Goal: Task Accomplishment & Management: Complete application form

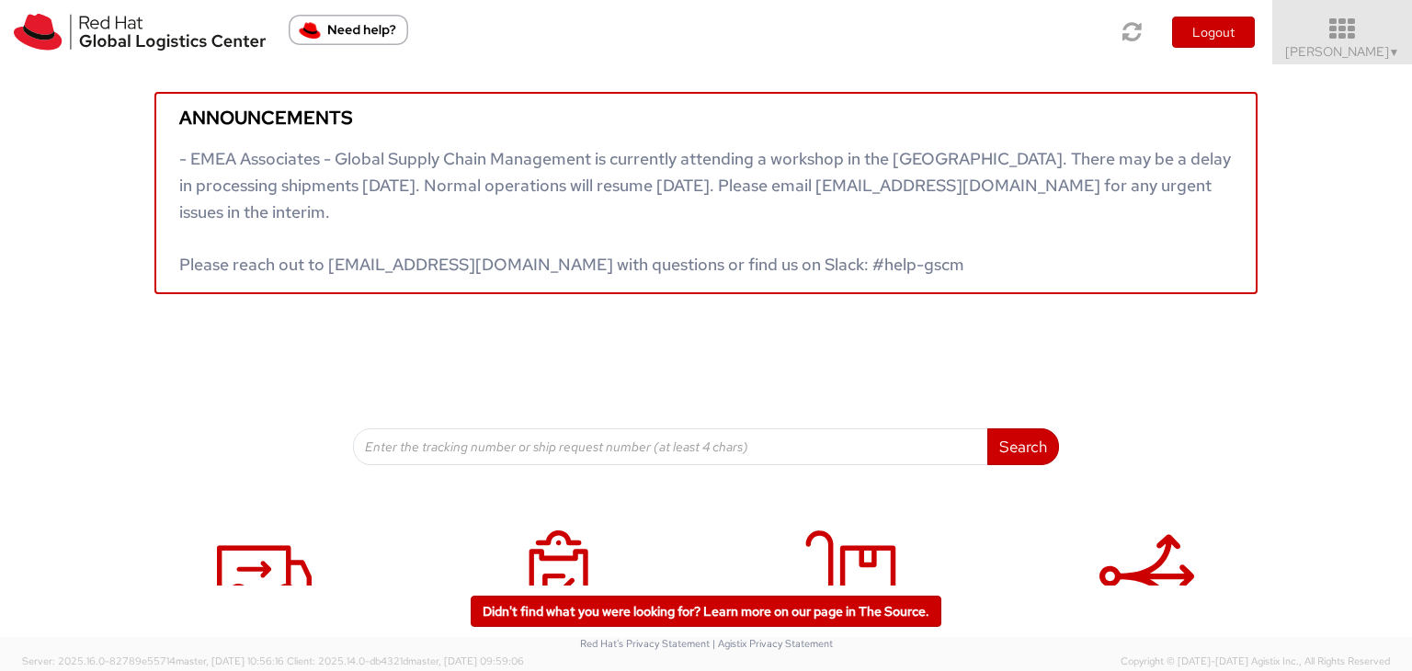
click at [1382, 53] on span "Ali Cooper ▼" at bounding box center [1343, 51] width 115 height 17
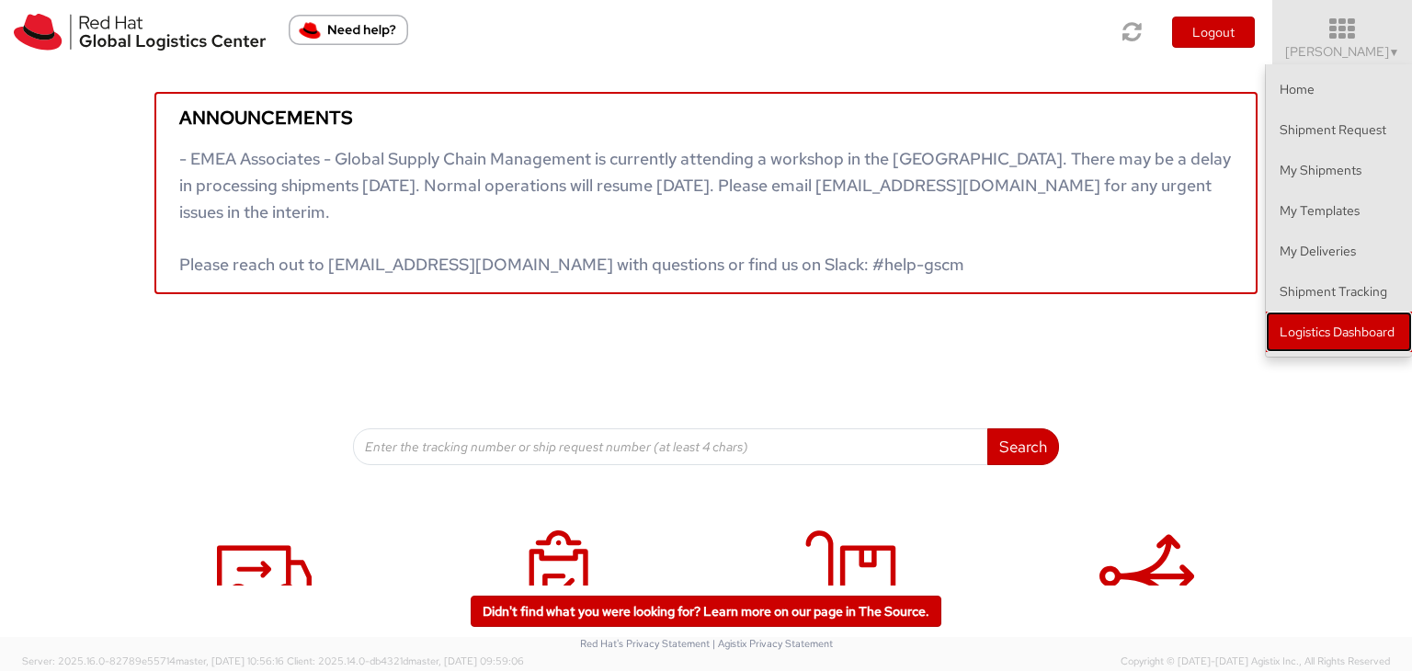
click at [1304, 336] on link "Logistics Dashboard" at bounding box center [1339, 332] width 146 height 40
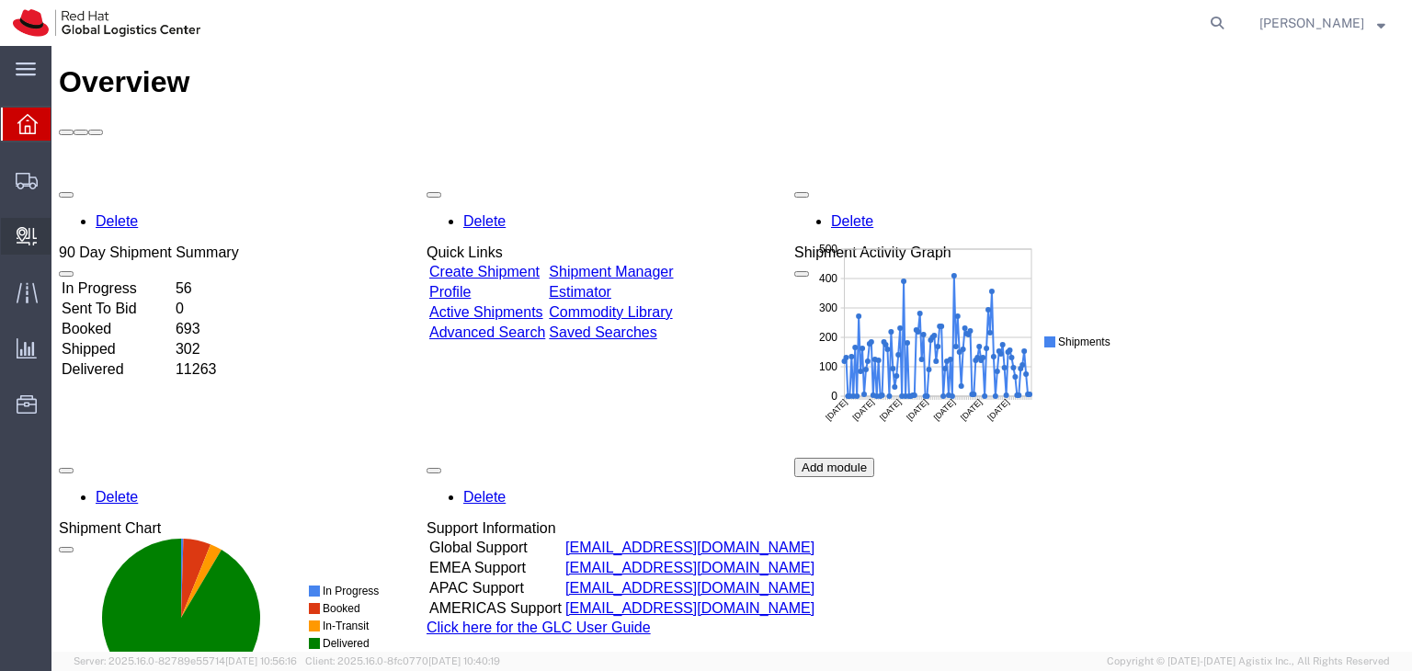
click at [0, 0] on span "Create Delivery" at bounding box center [0, 0] width 0 height 0
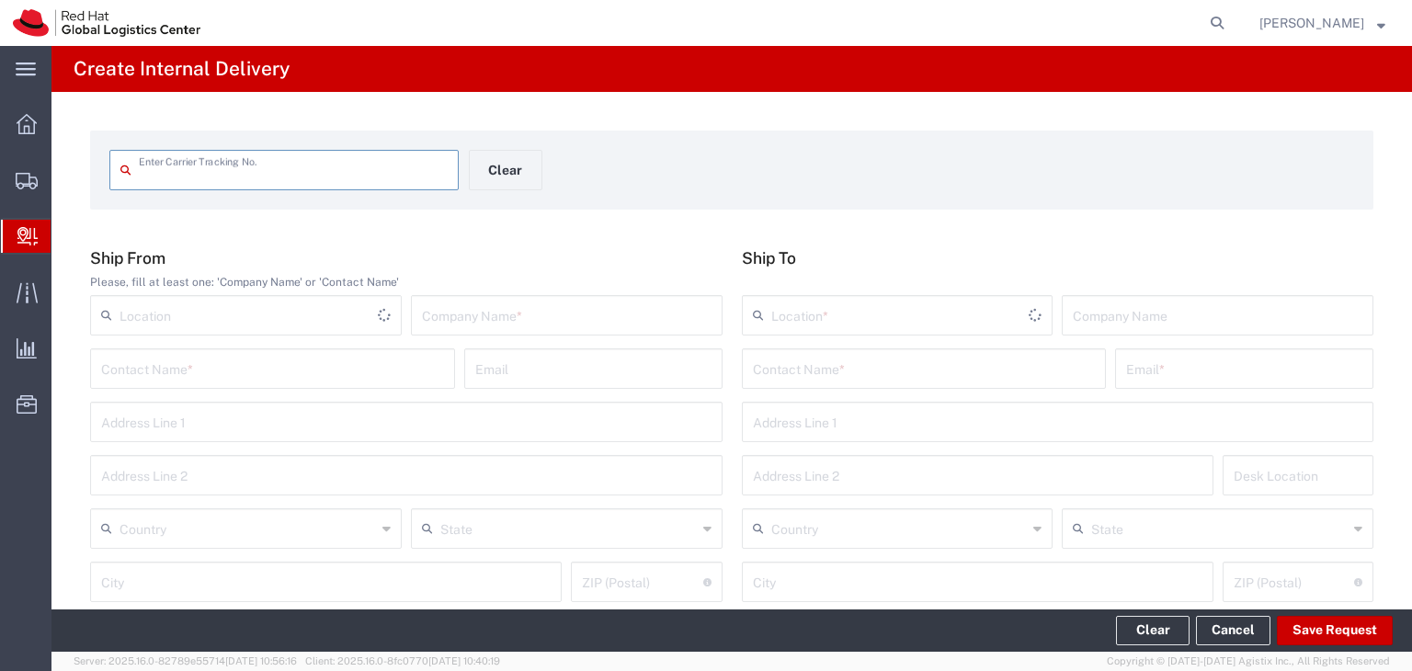
click at [321, 177] on input "text" at bounding box center [293, 169] width 309 height 32
type input "9632001960806579475500424602156724"
click at [526, 312] on input "text" at bounding box center [567, 314] width 290 height 32
type input "Safety Max"
click at [376, 360] on input "text" at bounding box center [272, 367] width 343 height 32
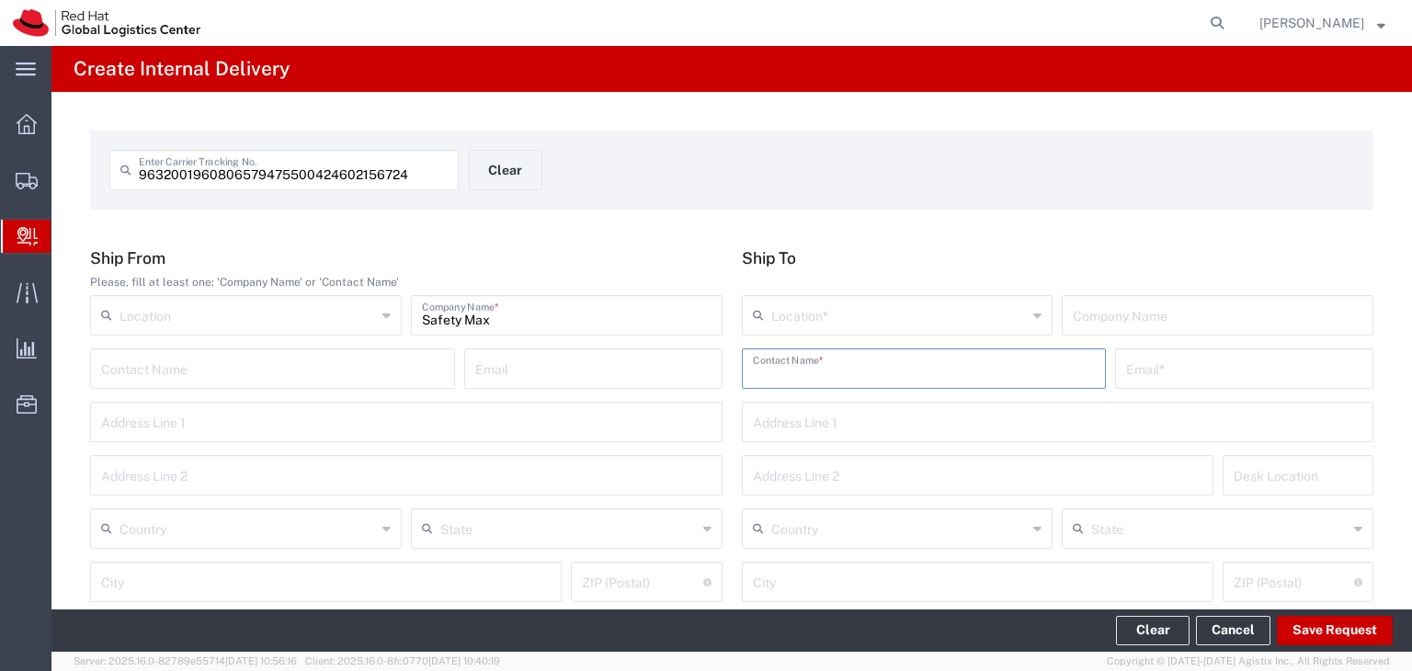
click at [886, 368] on input "text" at bounding box center [924, 367] width 343 height 32
click at [787, 376] on input "text" at bounding box center [924, 367] width 343 height 32
click at [921, 370] on input "[PERSON_NAME]" at bounding box center [924, 367] width 343 height 32
type input "[PERSON_NAME]"
click at [1034, 314] on icon at bounding box center [1038, 315] width 8 height 29
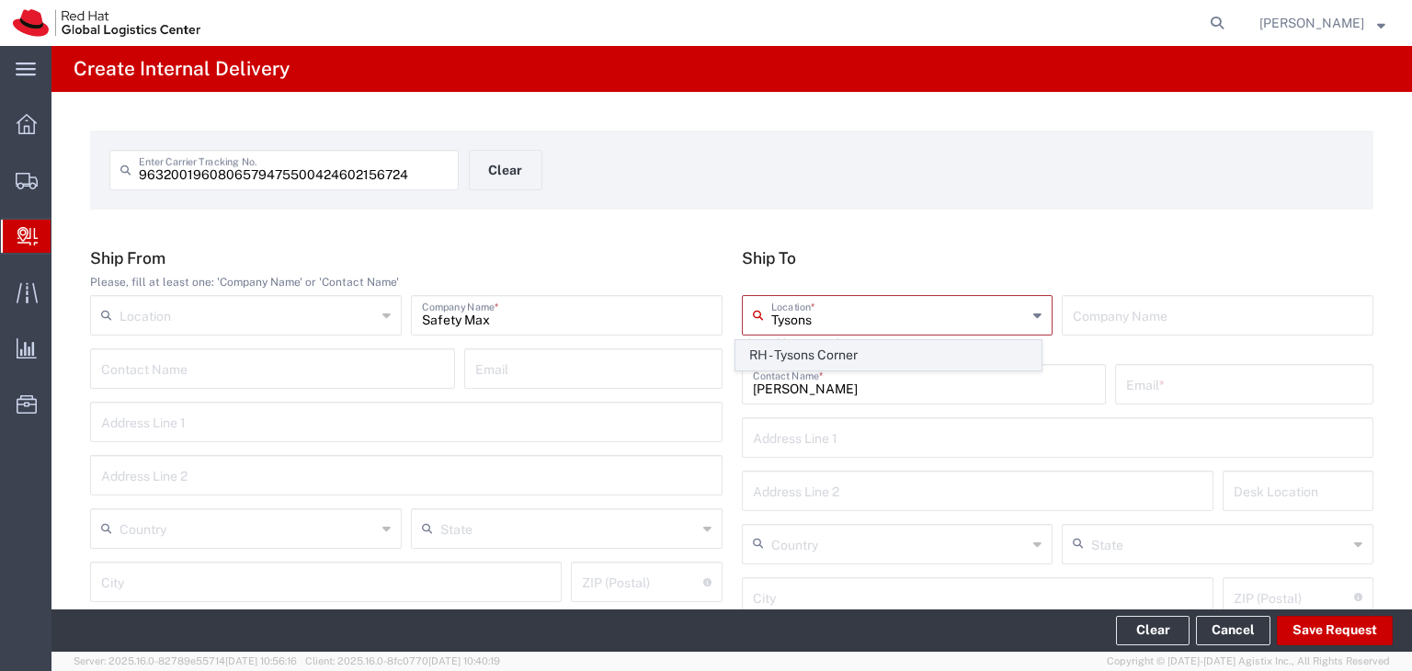
click at [998, 354] on span "RH - Tysons Corner" at bounding box center [889, 355] width 304 height 29
type input "RH - Tysons Corner"
type input "Red Hat, Inc."
type input "[STREET_ADDRESS]"
type input "Suite 800"
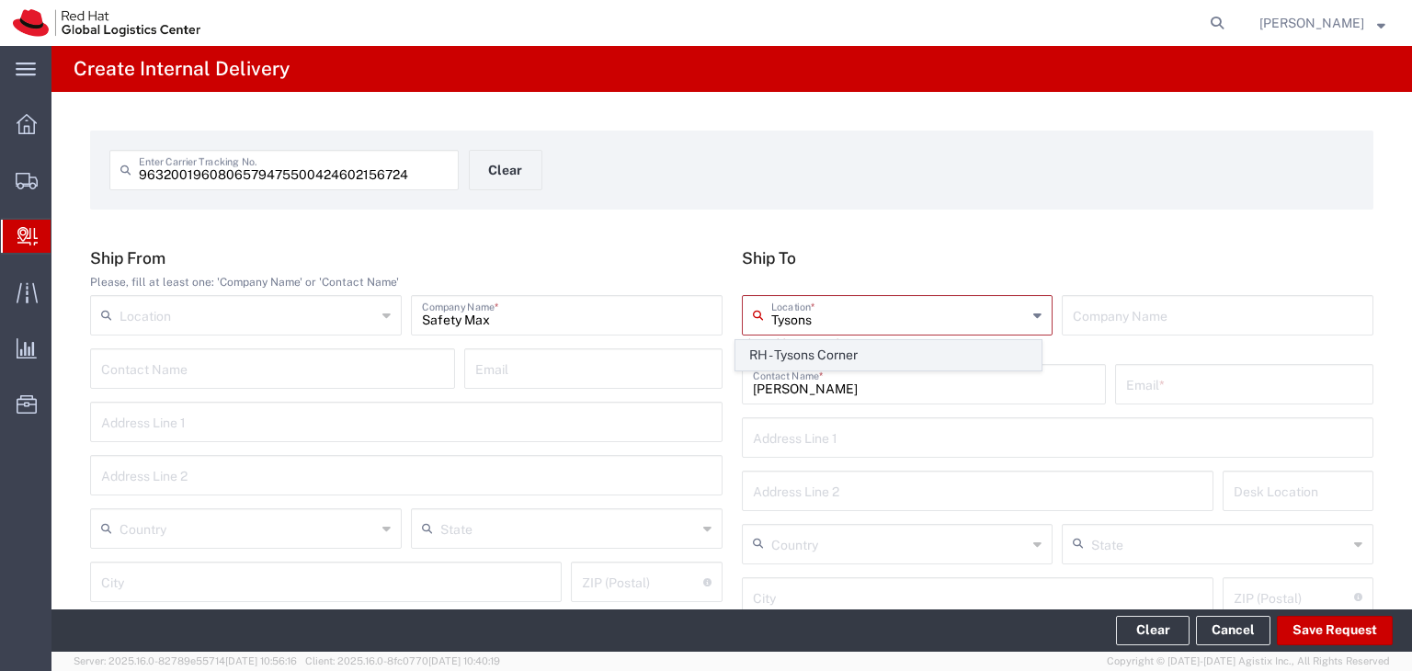
type input "[GEOGRAPHIC_DATA]"
type input "[PERSON_NAME]"
type input "22102"
type input "[PHONE_NUMBER]"
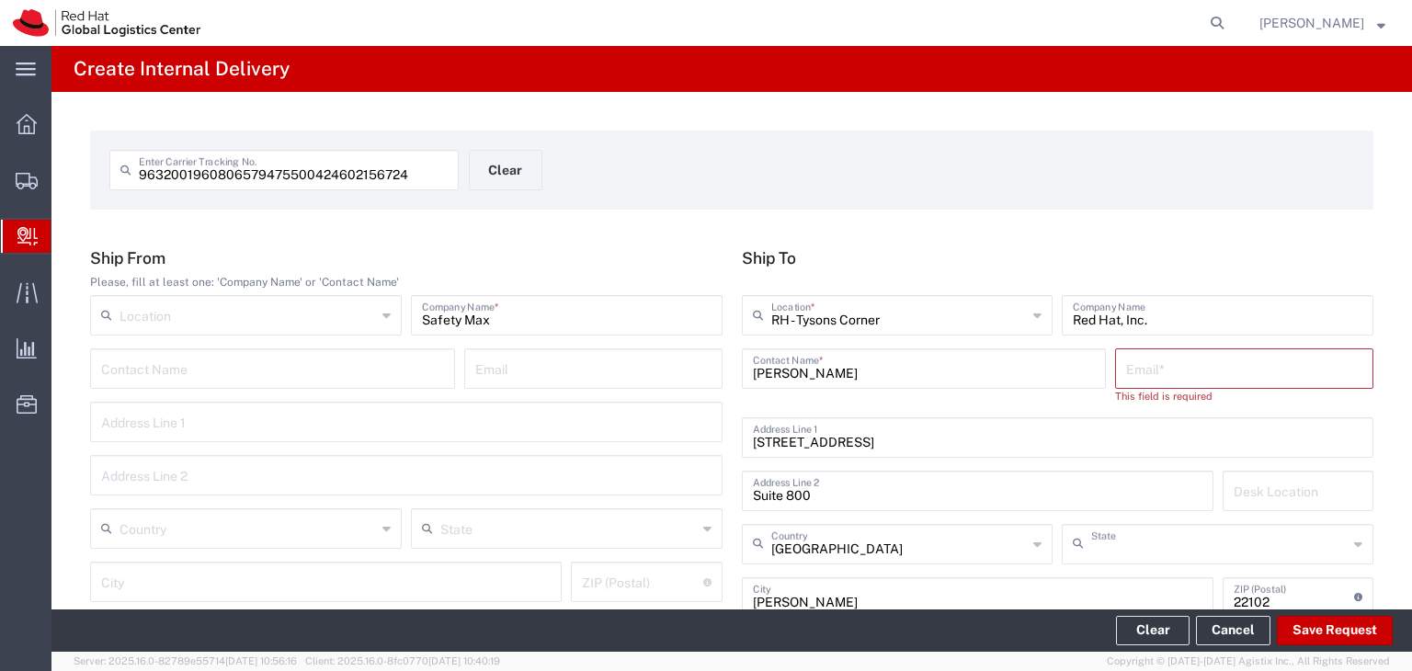
type input "[US_STATE]"
click at [1115, 366] on div "Email *" at bounding box center [1244, 369] width 258 height 40
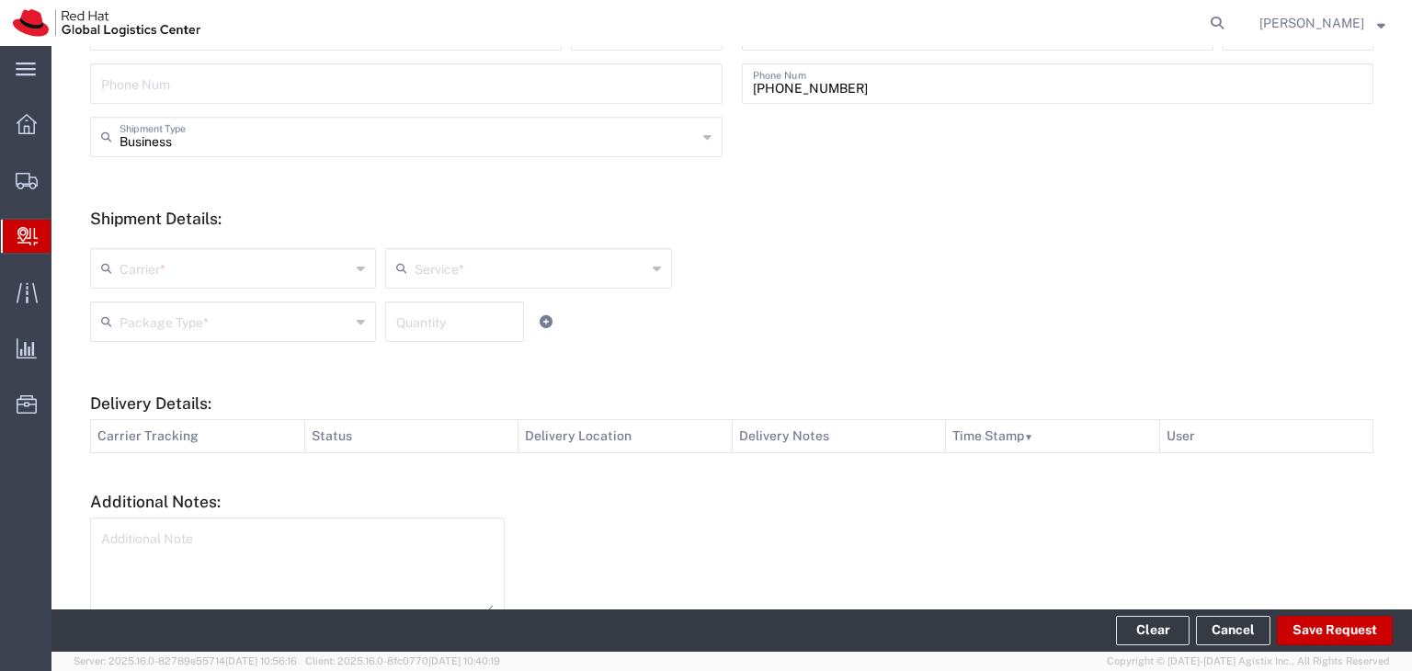
scroll to position [644, 0]
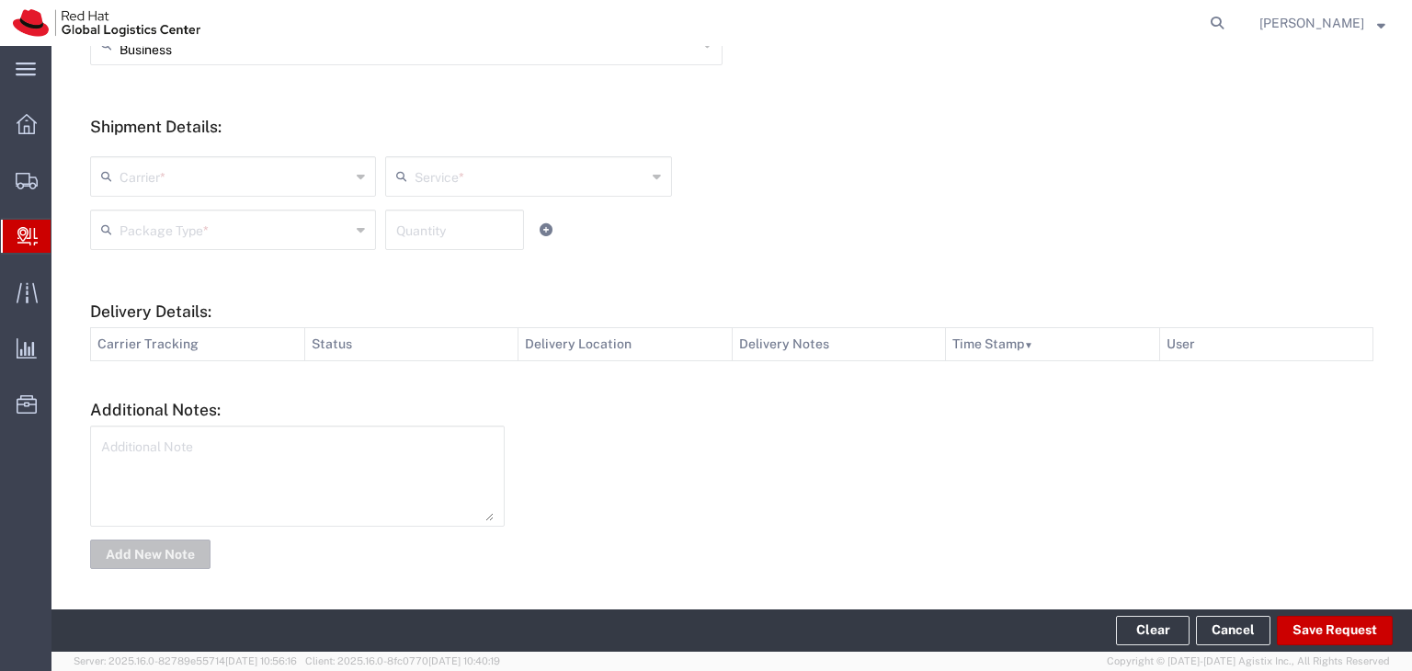
type input "[EMAIL_ADDRESS][DOMAIN_NAME]"
click at [289, 190] on input "text" at bounding box center [235, 175] width 231 height 32
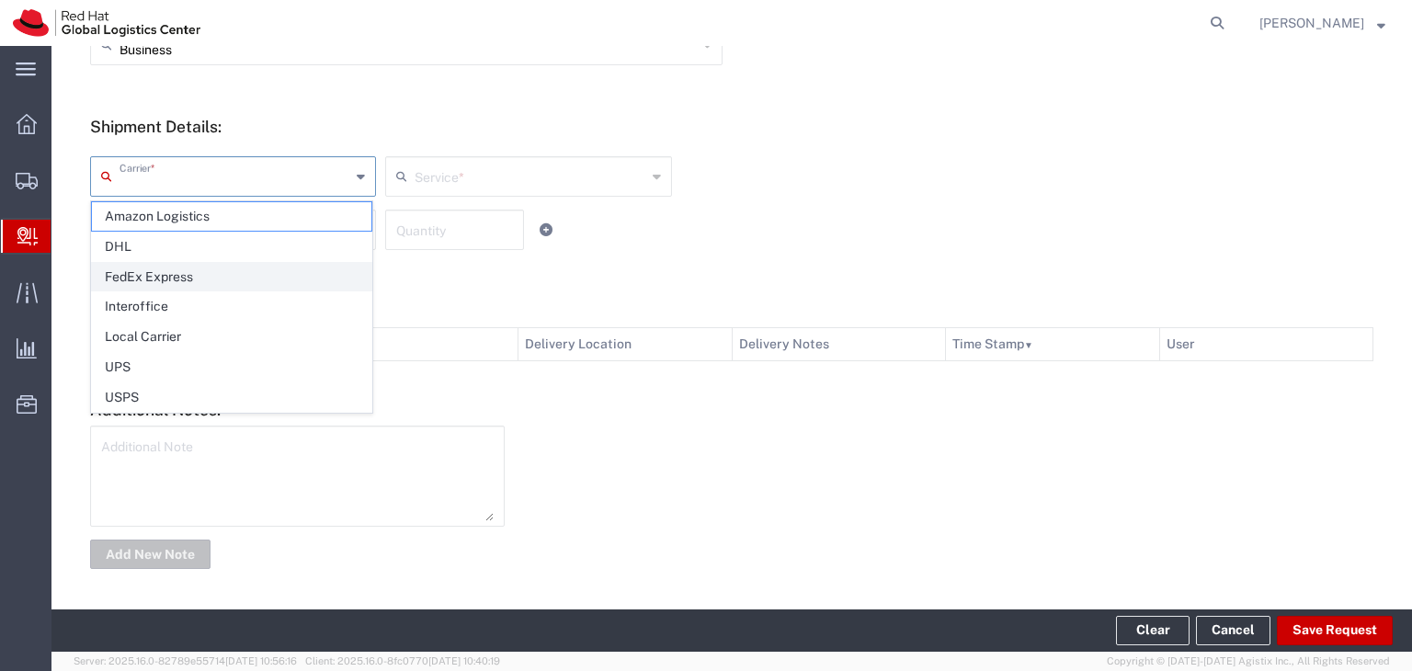
click at [213, 274] on span "FedEx Express" at bounding box center [232, 277] width 280 height 29
type input "FedEx Express"
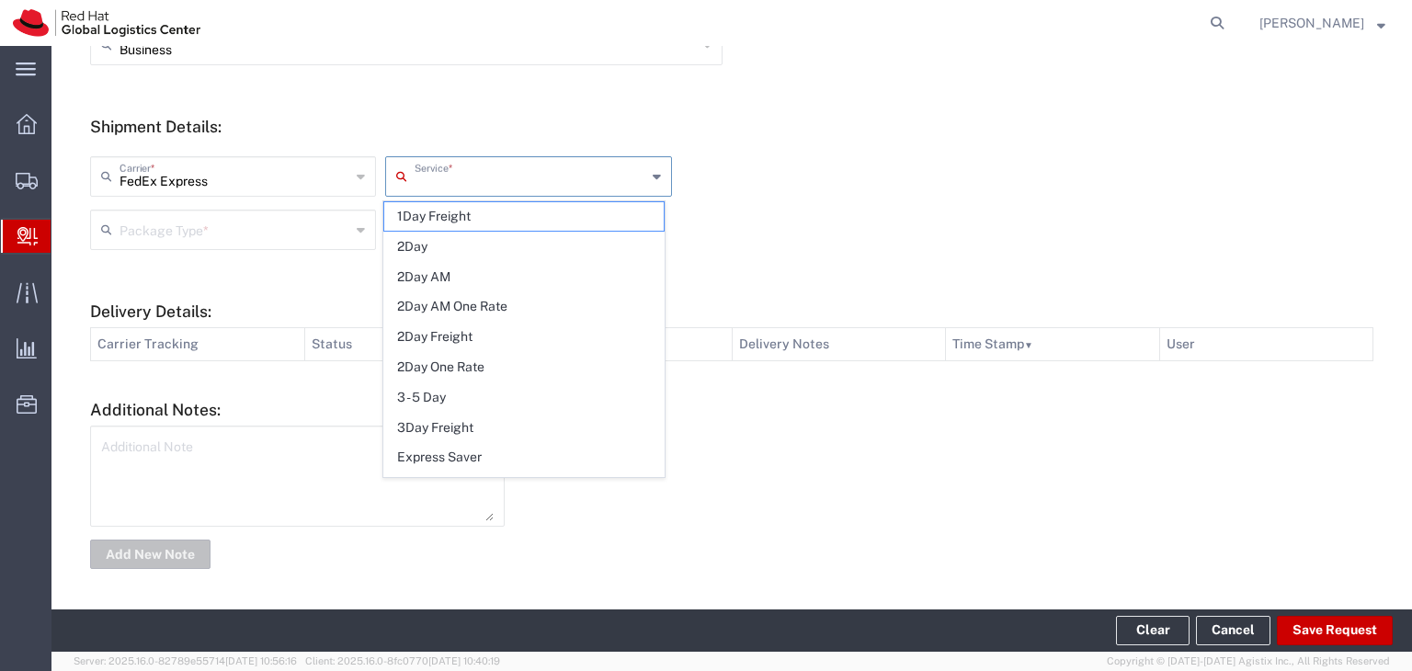
click at [536, 180] on input "text" at bounding box center [530, 175] width 231 height 32
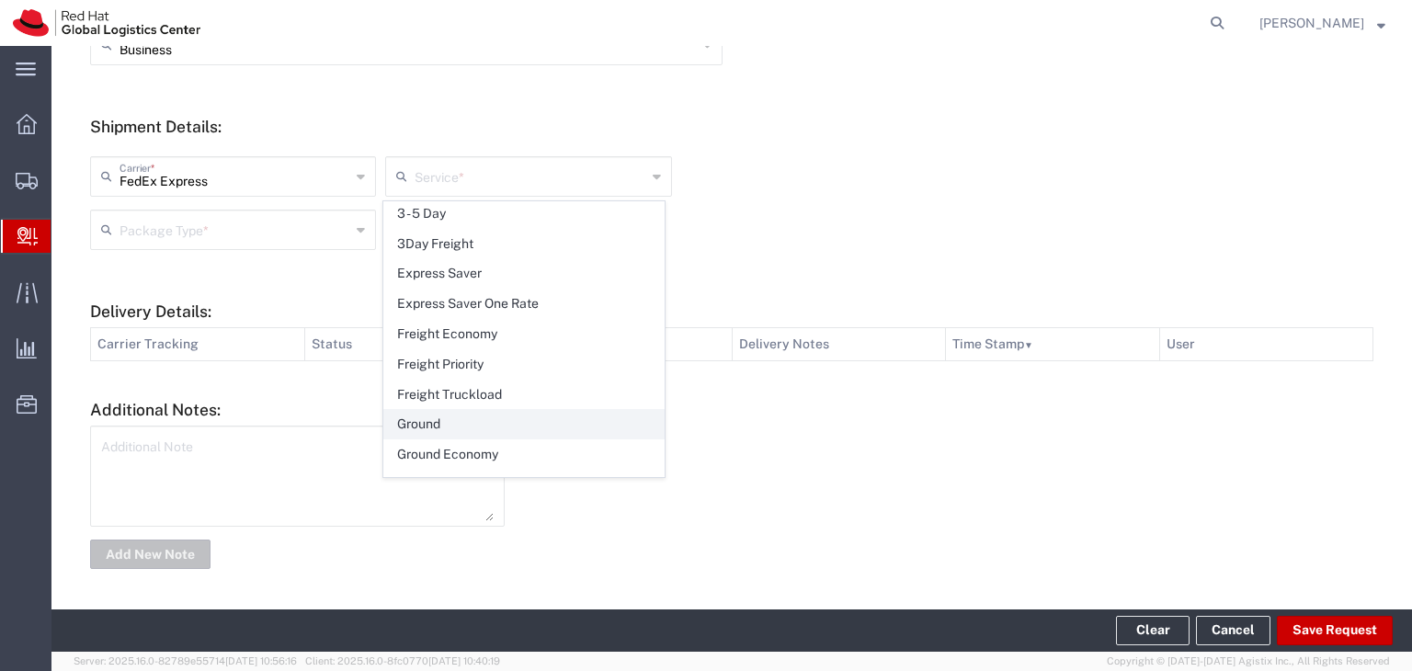
click at [478, 419] on span "Ground" at bounding box center [524, 424] width 280 height 29
type input "Ground"
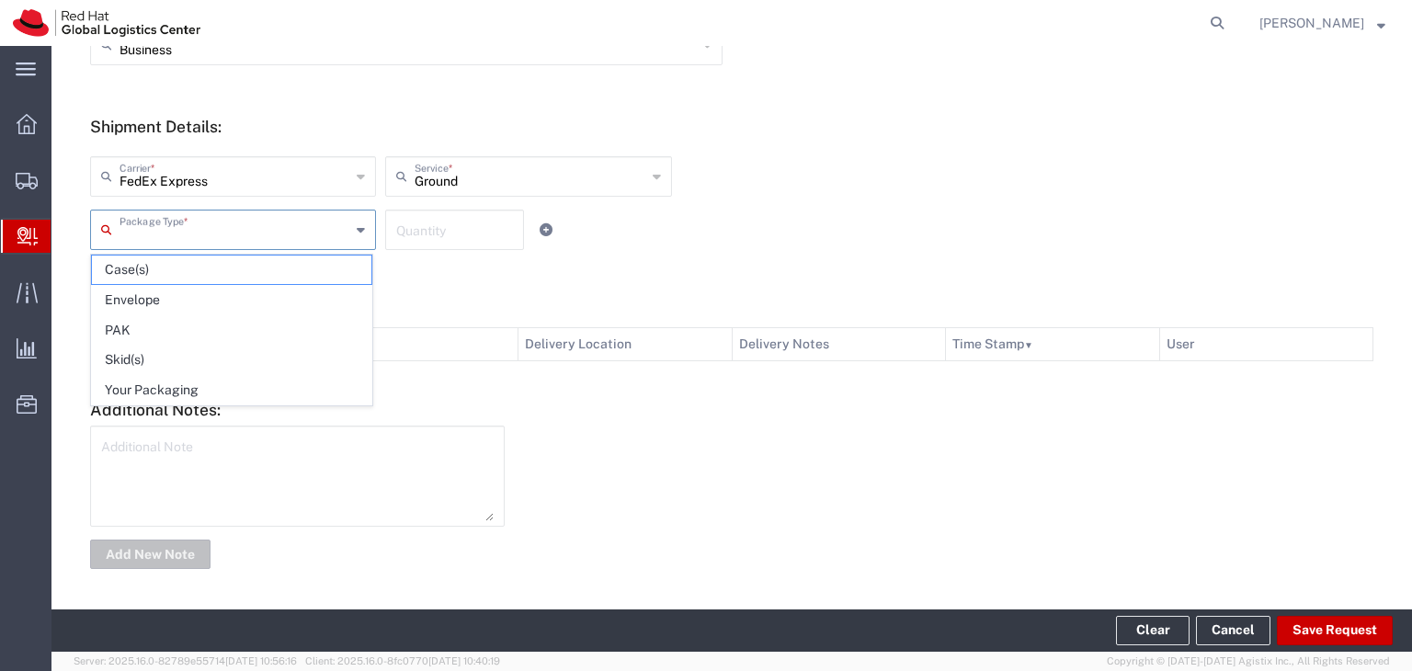
click at [309, 234] on input "text" at bounding box center [235, 228] width 231 height 32
click at [239, 381] on span "Your Packaging" at bounding box center [232, 390] width 280 height 29
type input "Your Packaging"
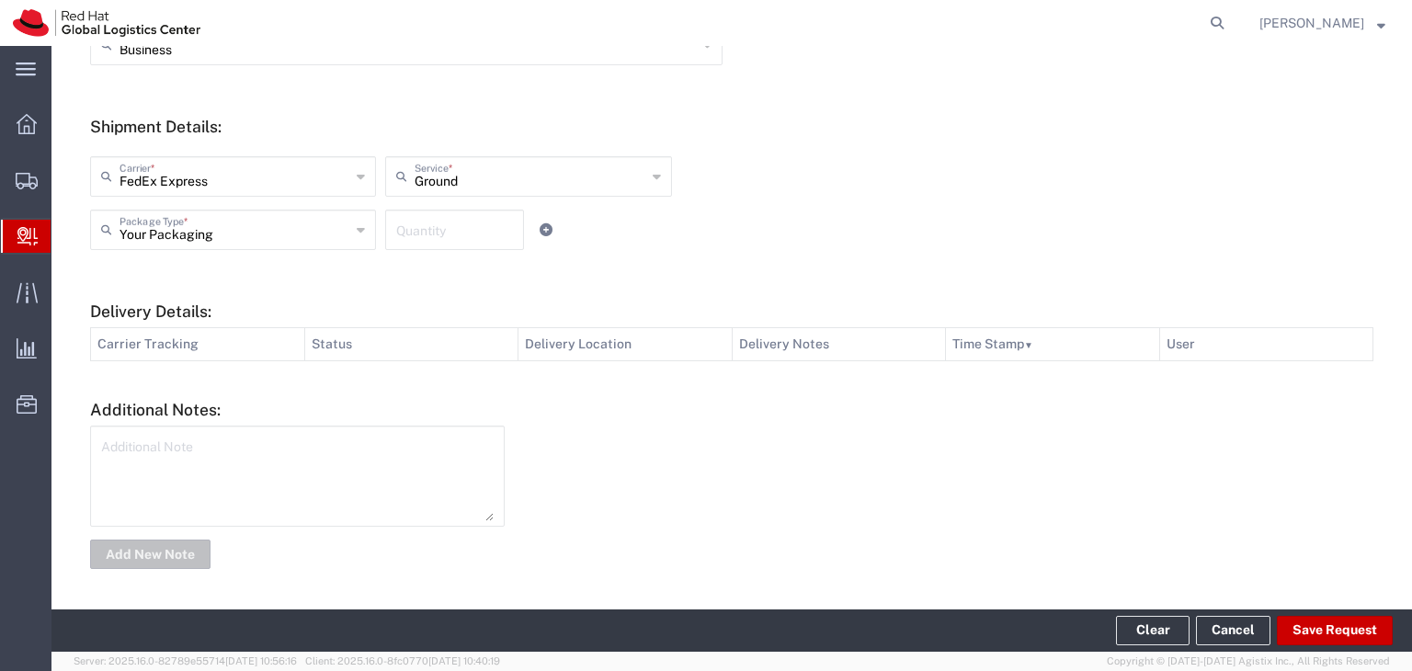
click at [470, 233] on input "number" at bounding box center [454, 228] width 117 height 32
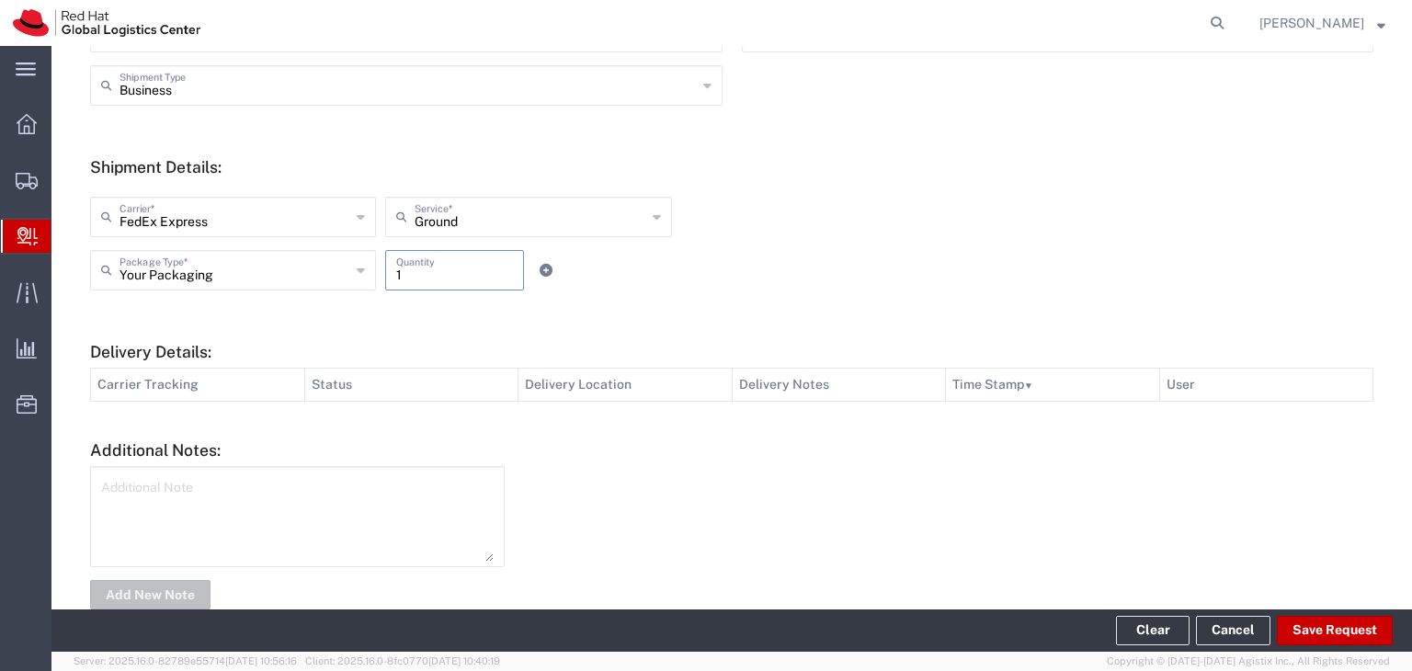
scroll to position [644, 0]
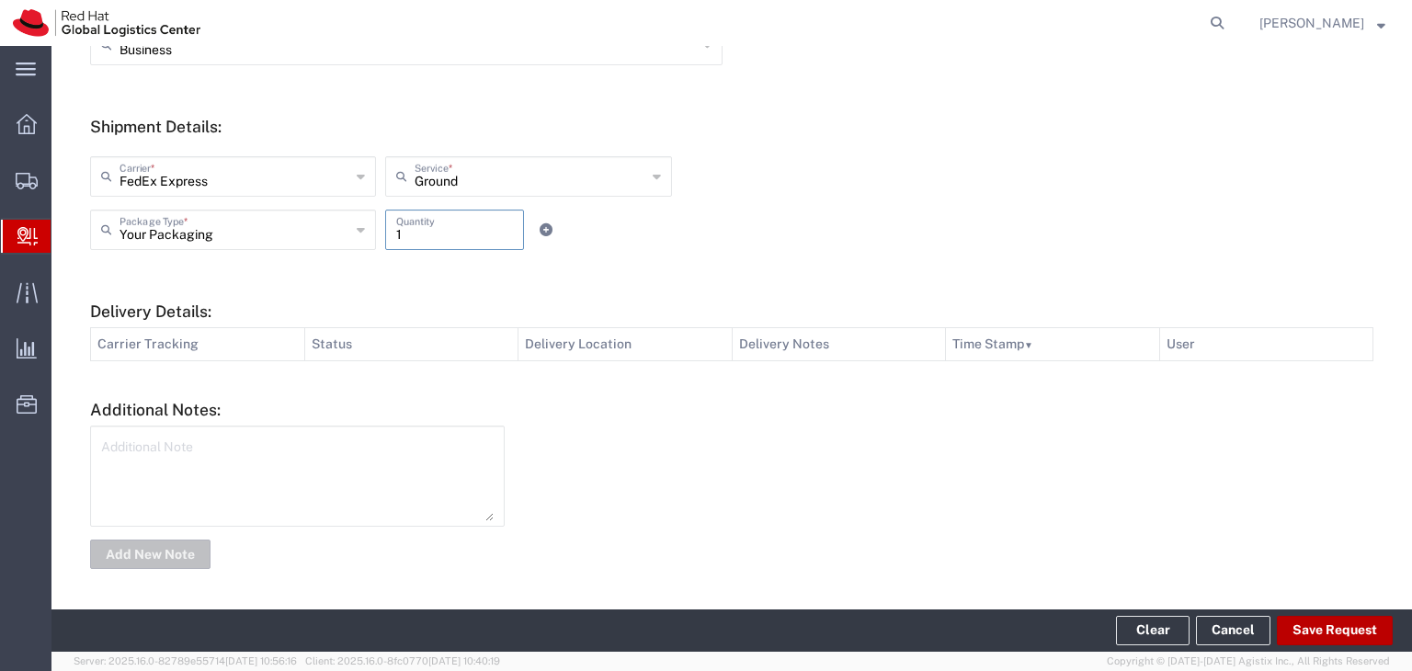
type input "1"
click at [1322, 625] on button "Save Request" at bounding box center [1335, 630] width 116 height 29
type input "[GEOGRAPHIC_DATA]"
type input "[PERSON_NAME]"
type input "89002"
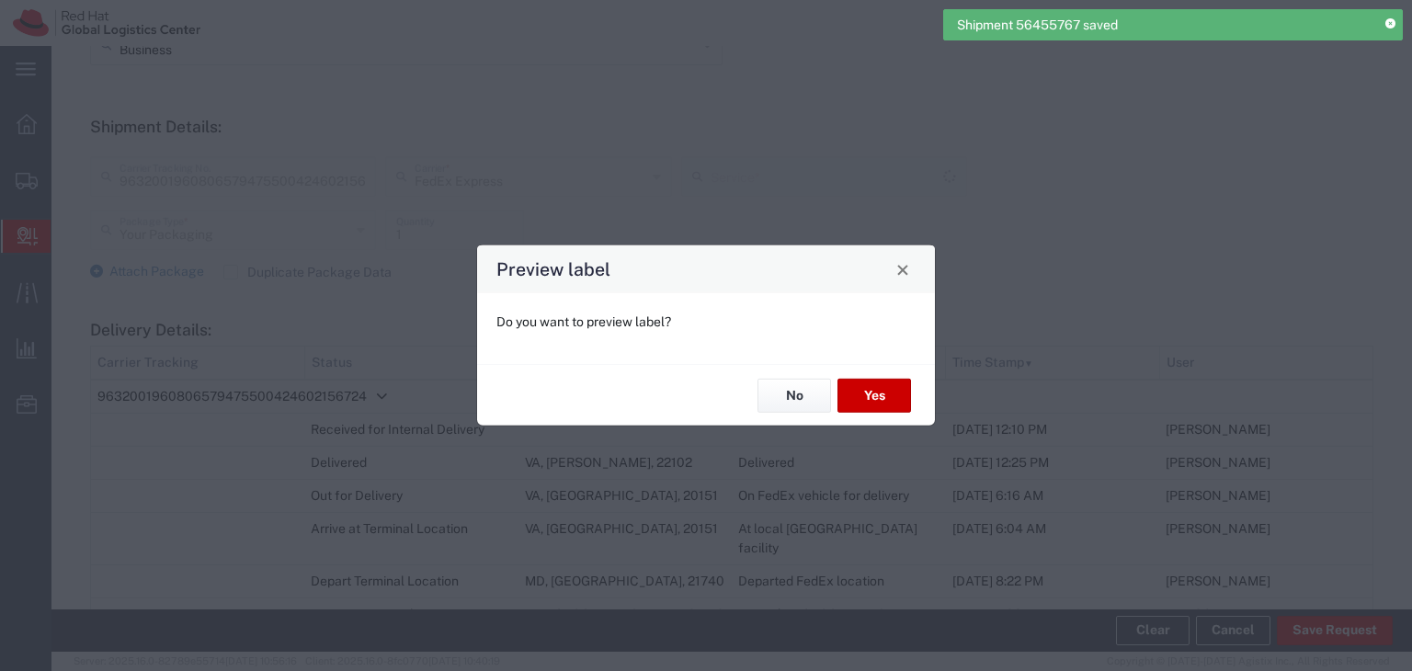
type input "[US_STATE]"
type input "Ground"
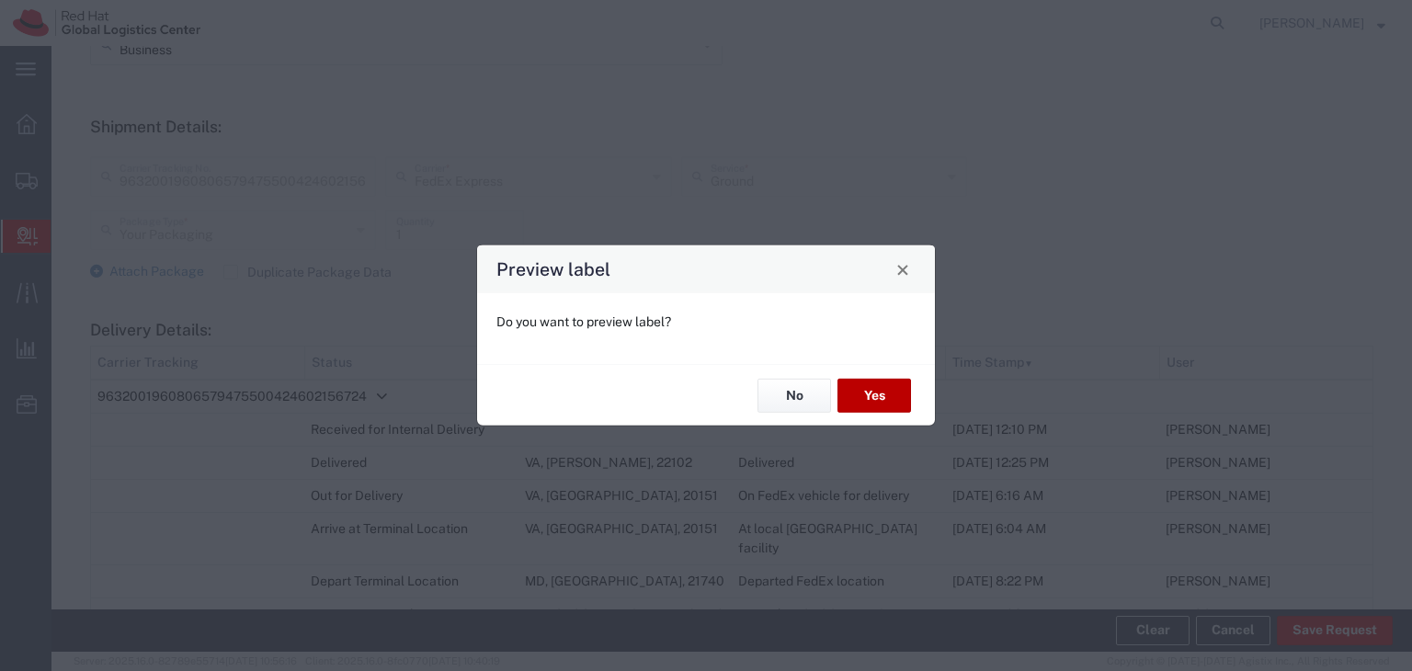
click at [862, 393] on button "Yes" at bounding box center [875, 396] width 74 height 34
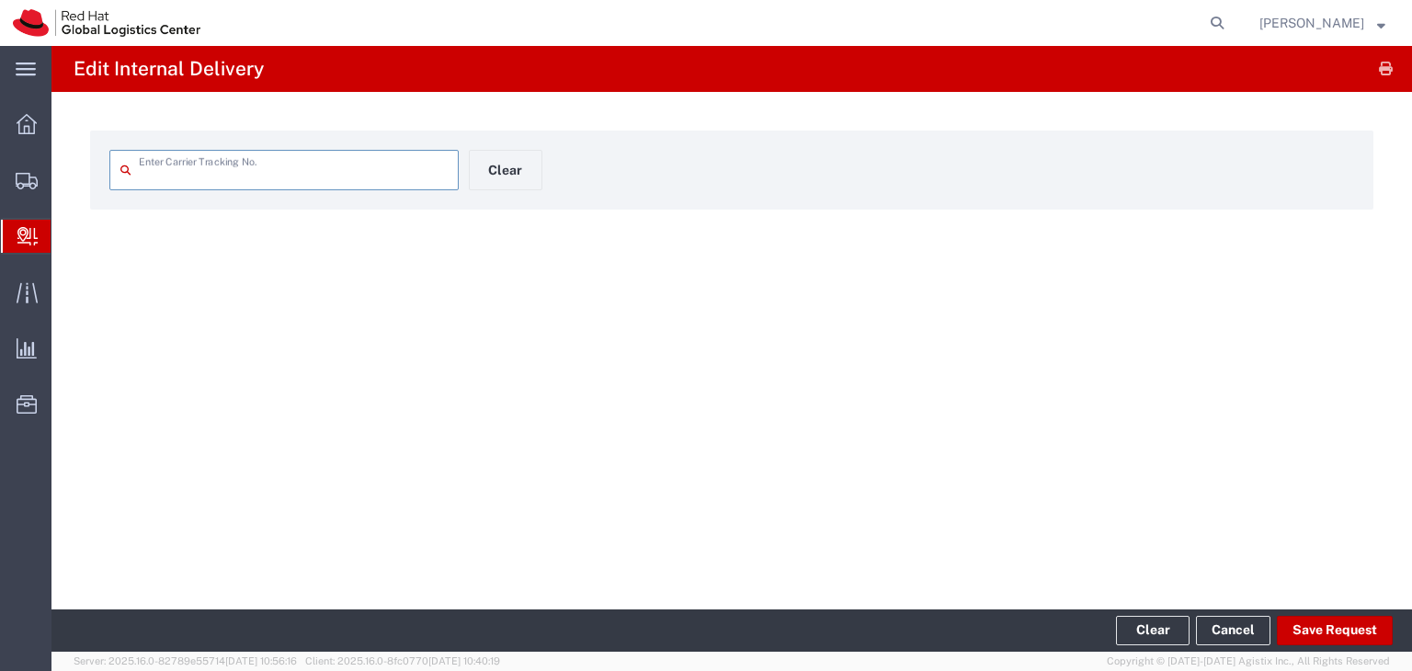
type input "9632001960806579475500424602156724"
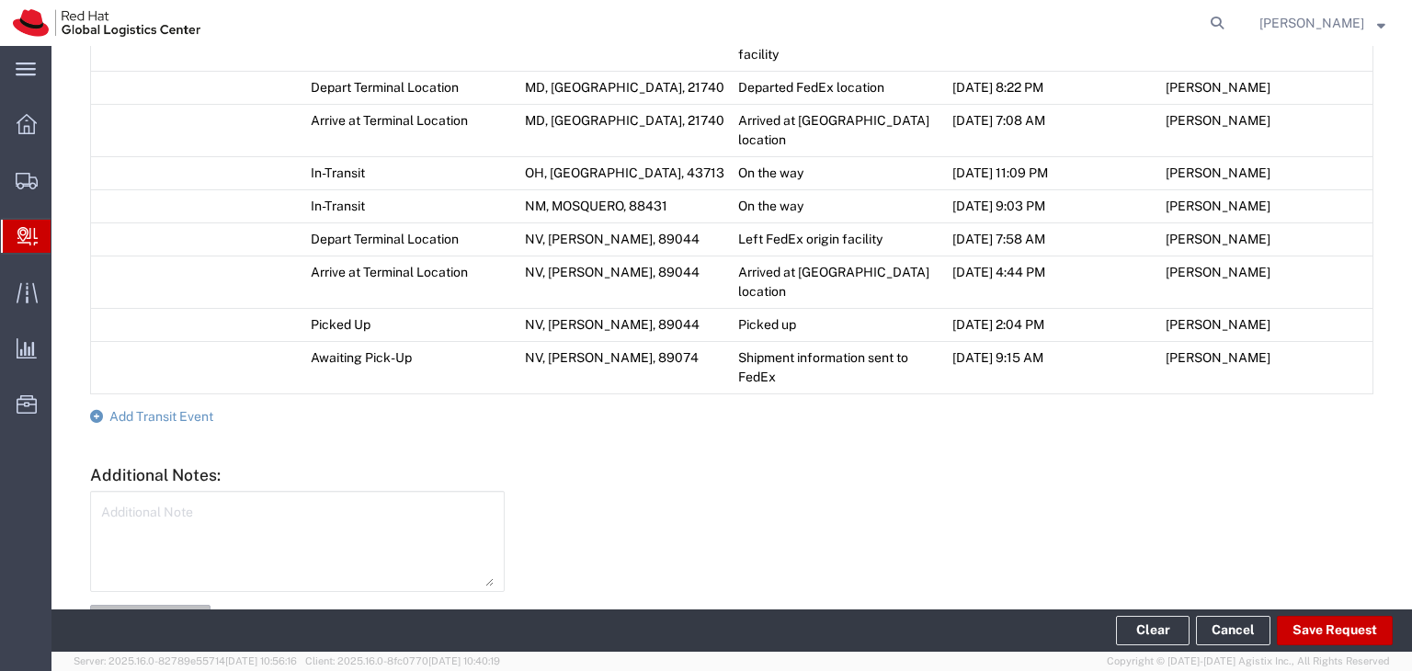
scroll to position [1107, 0]
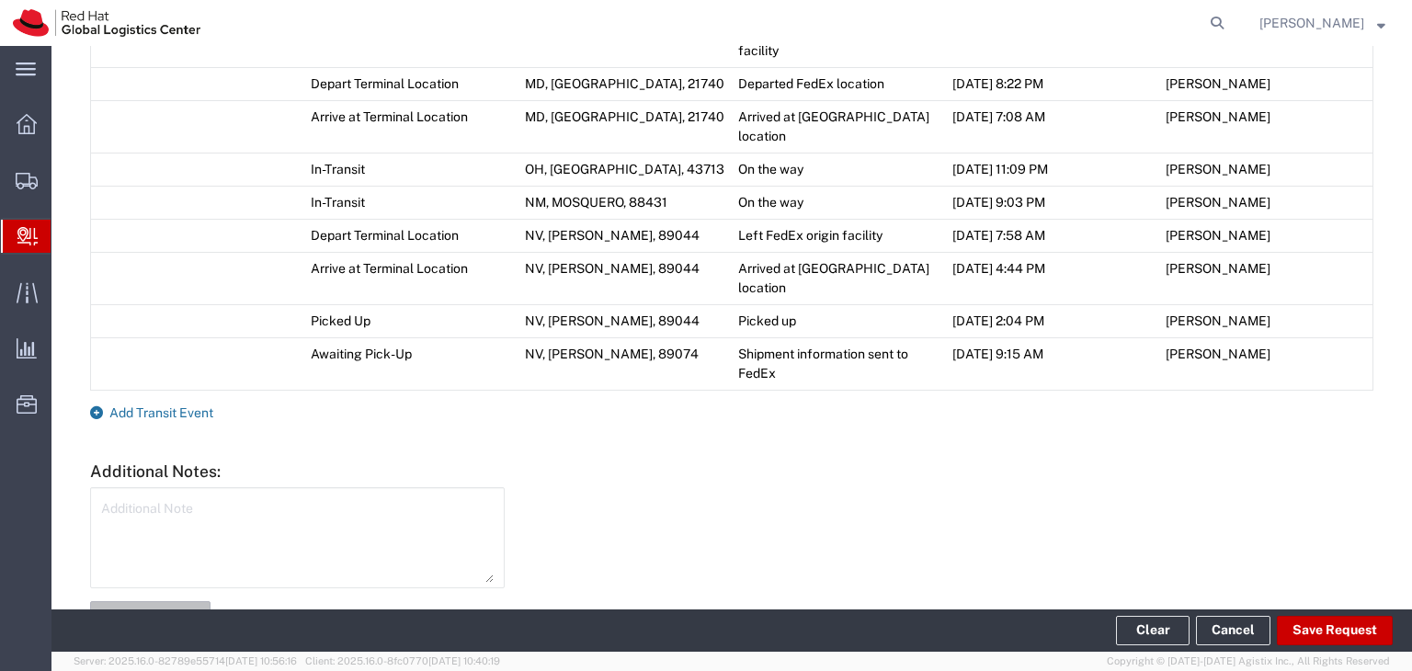
click at [200, 406] on span "Add Transit Event" at bounding box center [161, 413] width 104 height 15
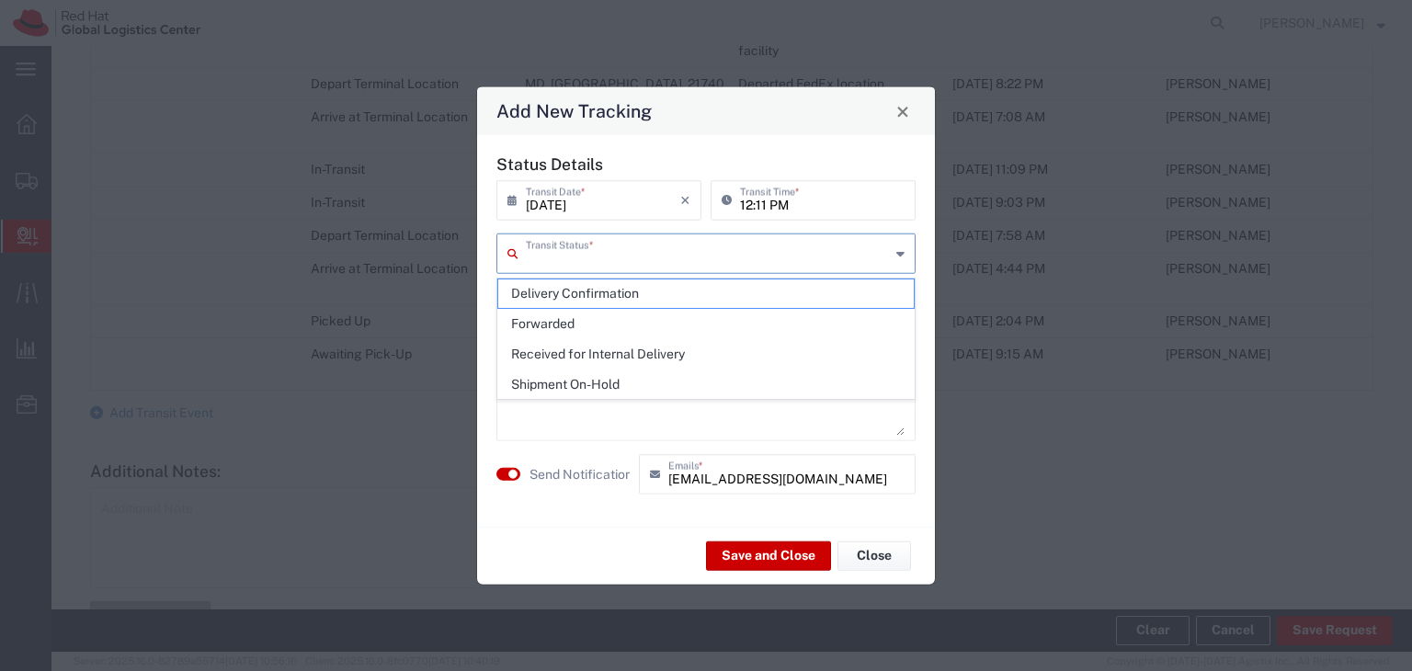
click at [825, 255] on input "text" at bounding box center [708, 252] width 364 height 32
click at [686, 295] on span "Delivery Confirmation" at bounding box center [706, 294] width 416 height 29
type input "Delivery Confirmation"
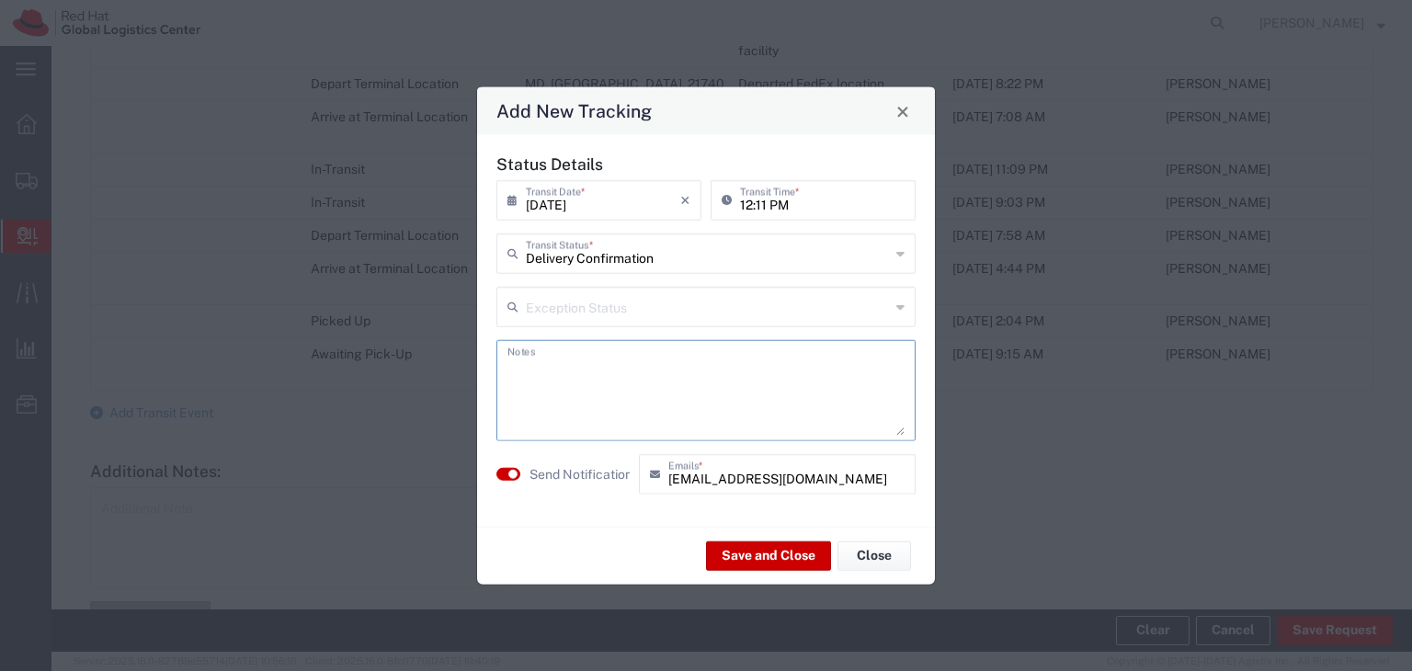
click at [743, 394] on textarea at bounding box center [706, 391] width 397 height 90
type textarea "Delivered to [PERSON_NAME]"
click at [813, 553] on button "Save and Close" at bounding box center [768, 555] width 125 height 29
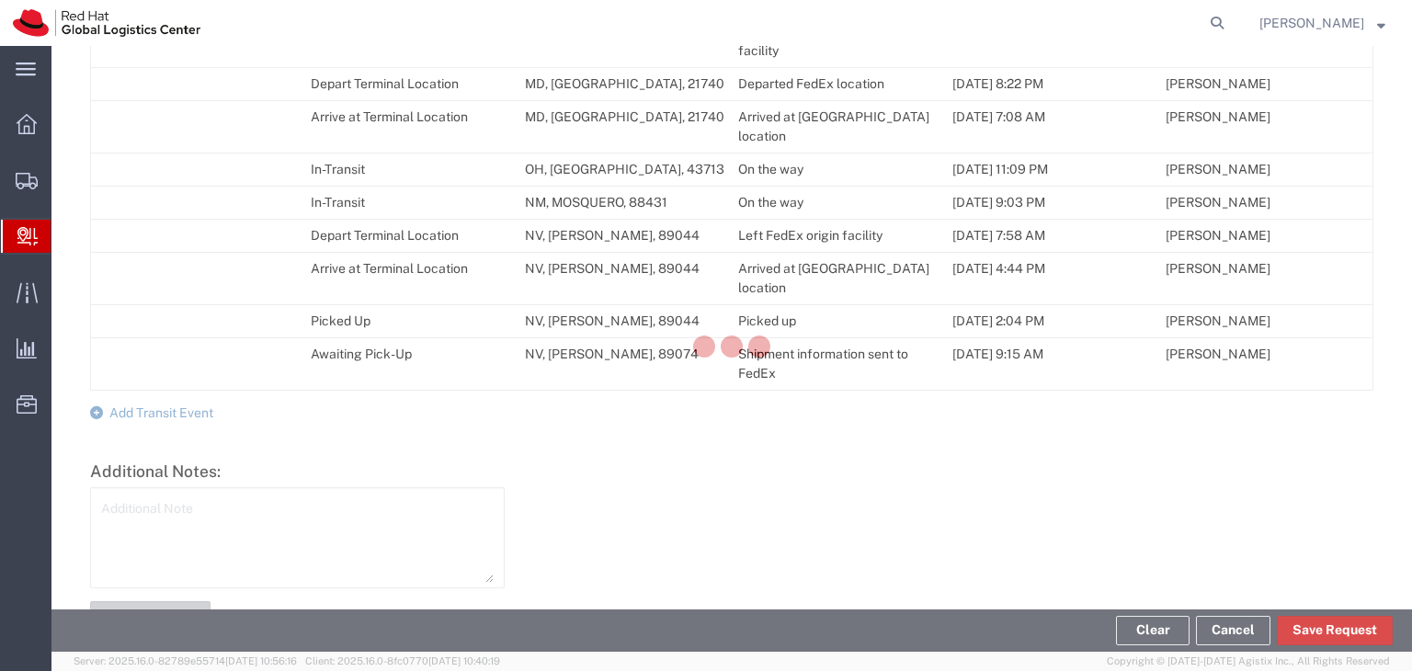
scroll to position [1140, 0]
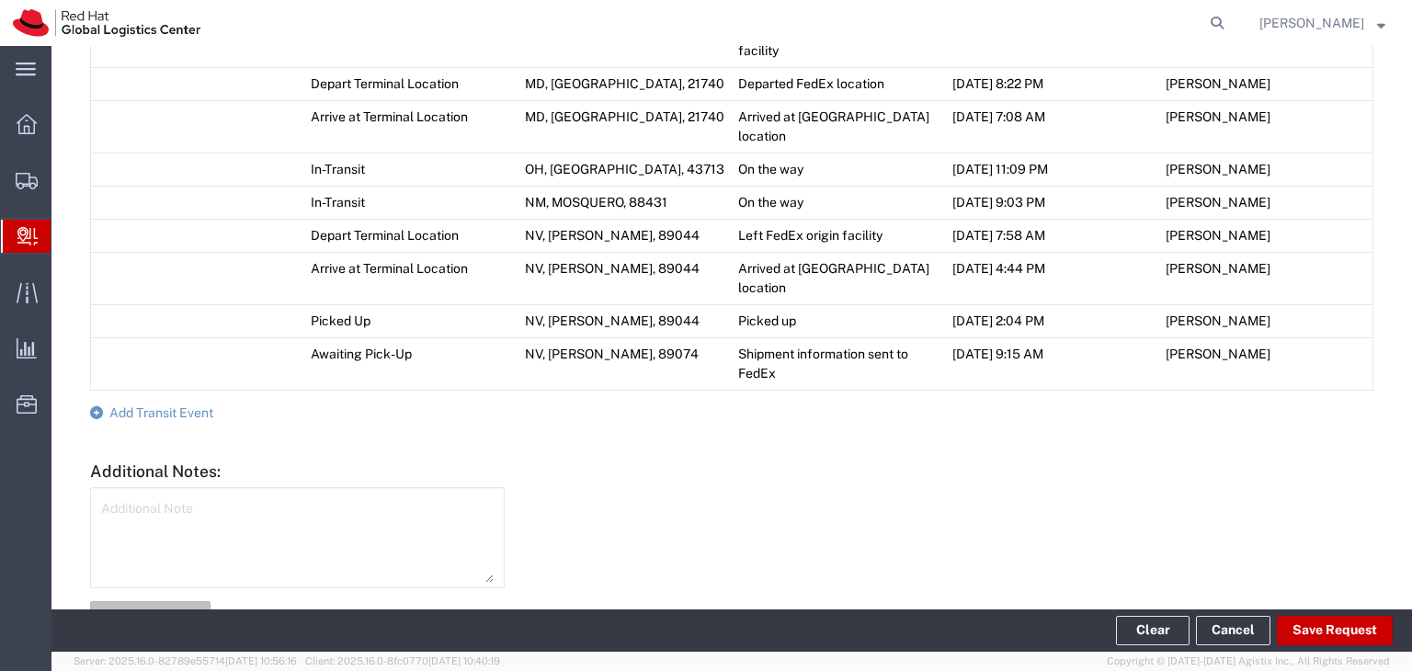
click at [23, 233] on icon at bounding box center [27, 236] width 20 height 18
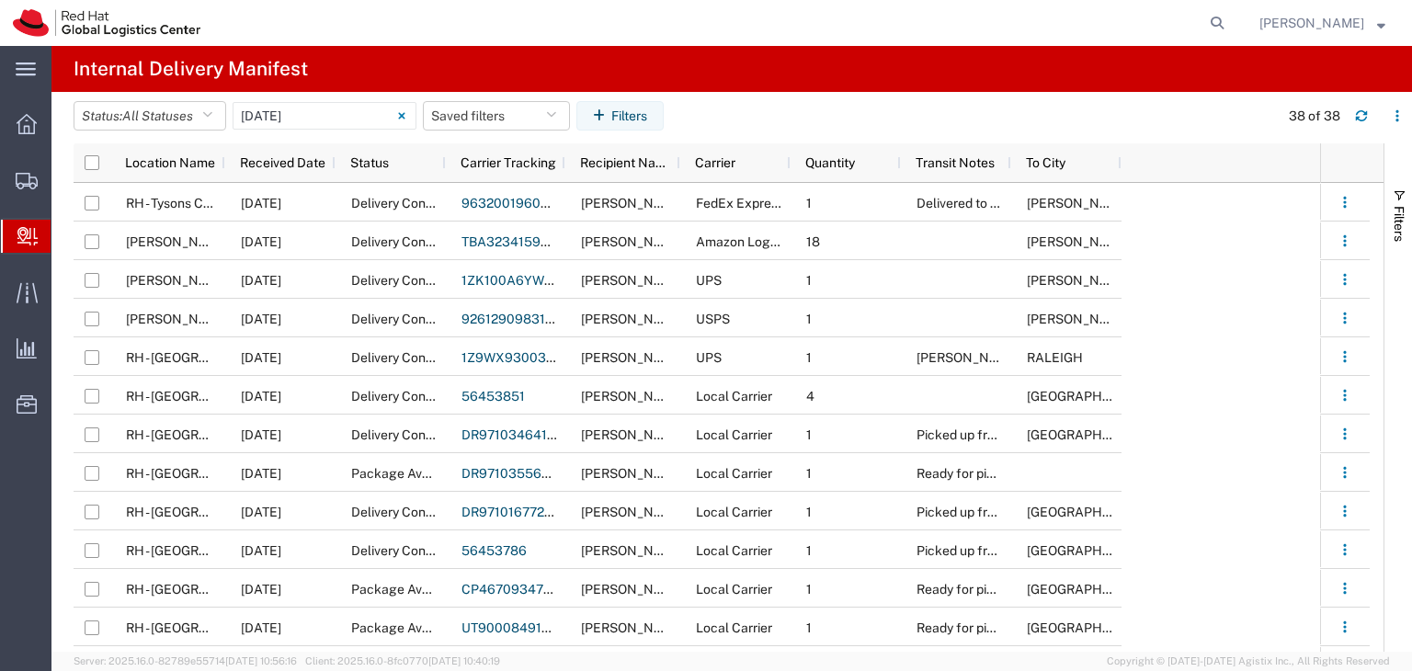
click at [0, 0] on span "Create Delivery" at bounding box center [0, 0] width 0 height 0
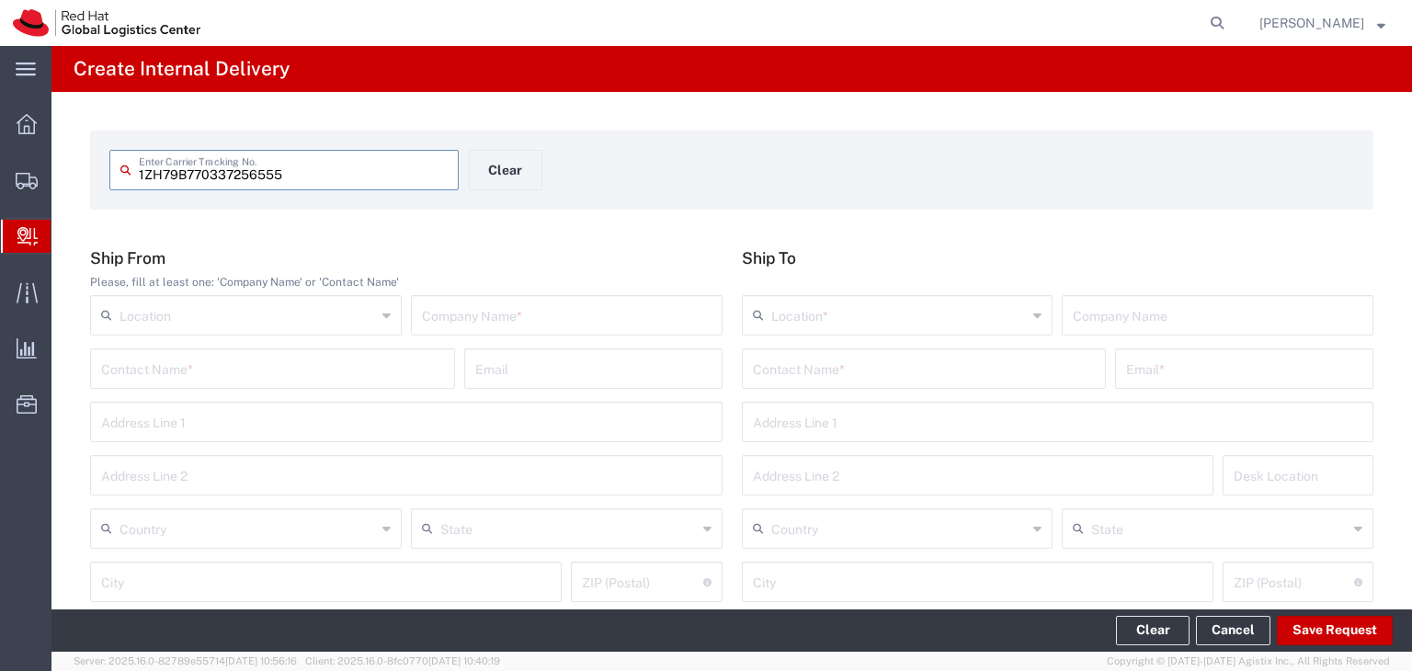
type input "1ZH79B770337256555"
click at [459, 325] on input "text" at bounding box center [567, 314] width 290 height 32
type input "Promotional Products"
click at [947, 376] on input "text" at bounding box center [924, 367] width 343 height 32
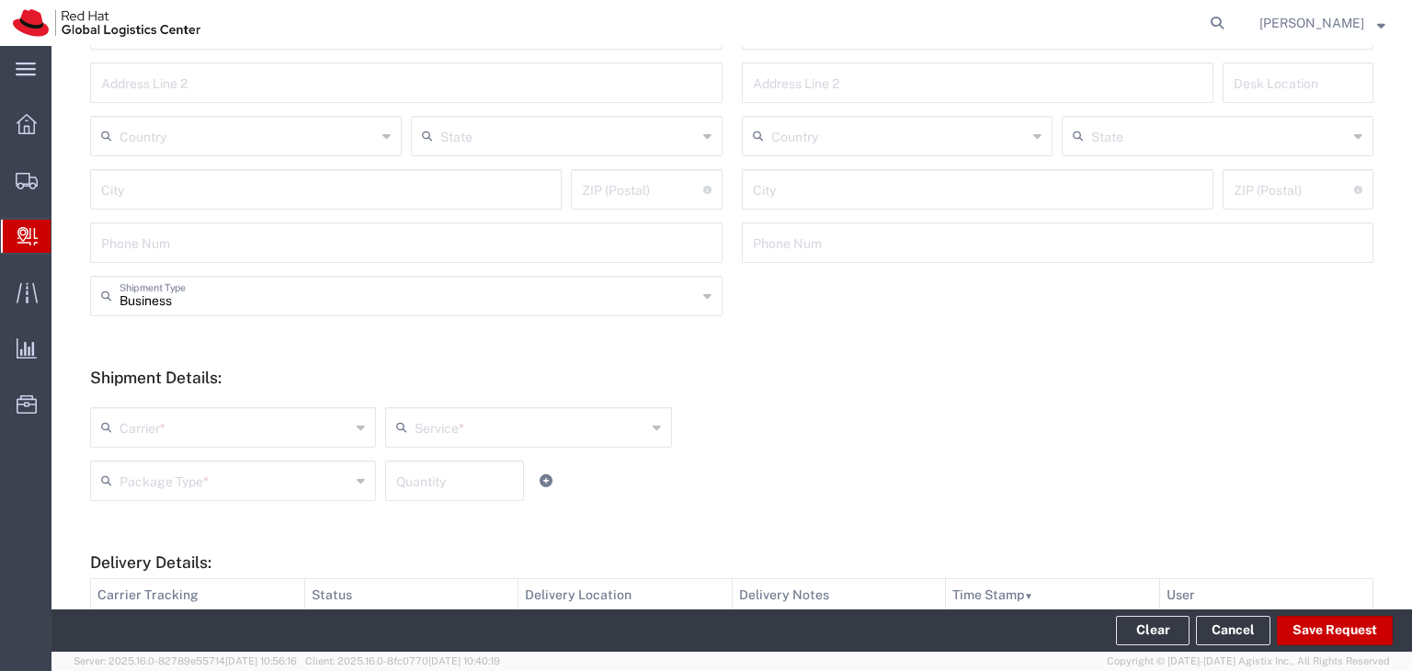
scroll to position [460, 0]
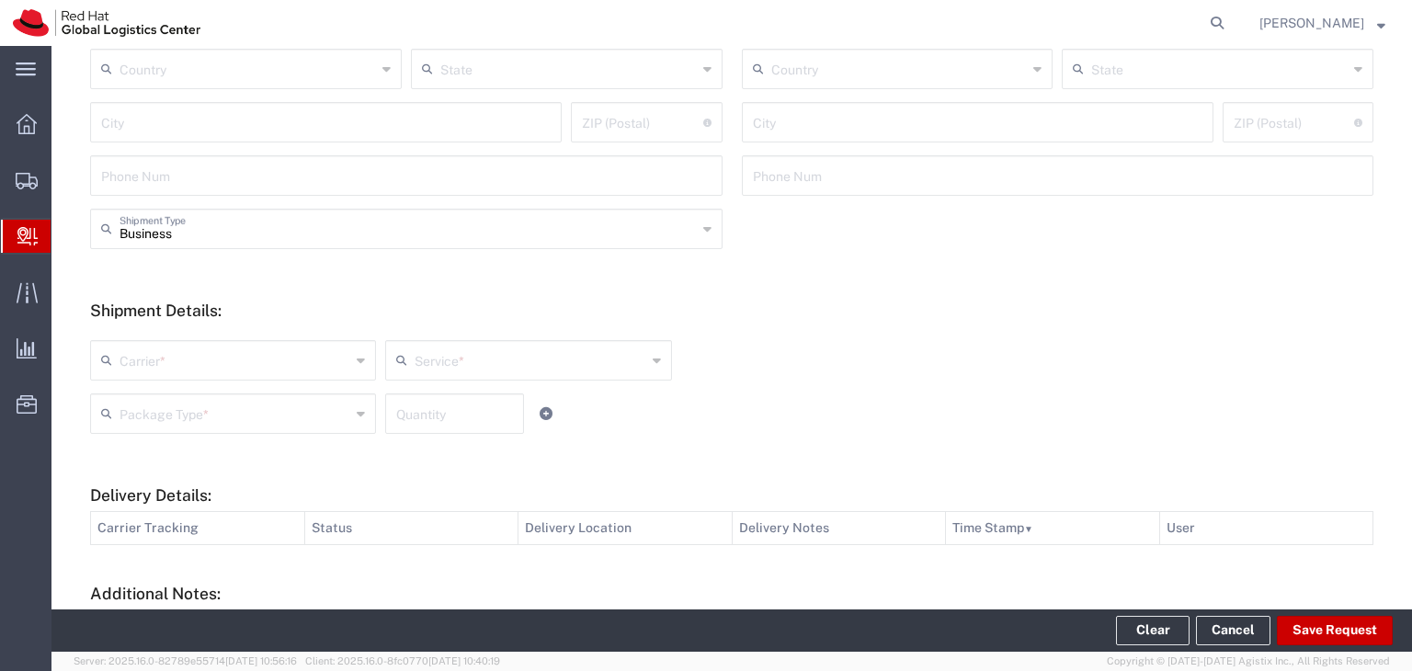
type input "[PERSON_NAME]"
click at [279, 362] on input "text" at bounding box center [235, 359] width 231 height 32
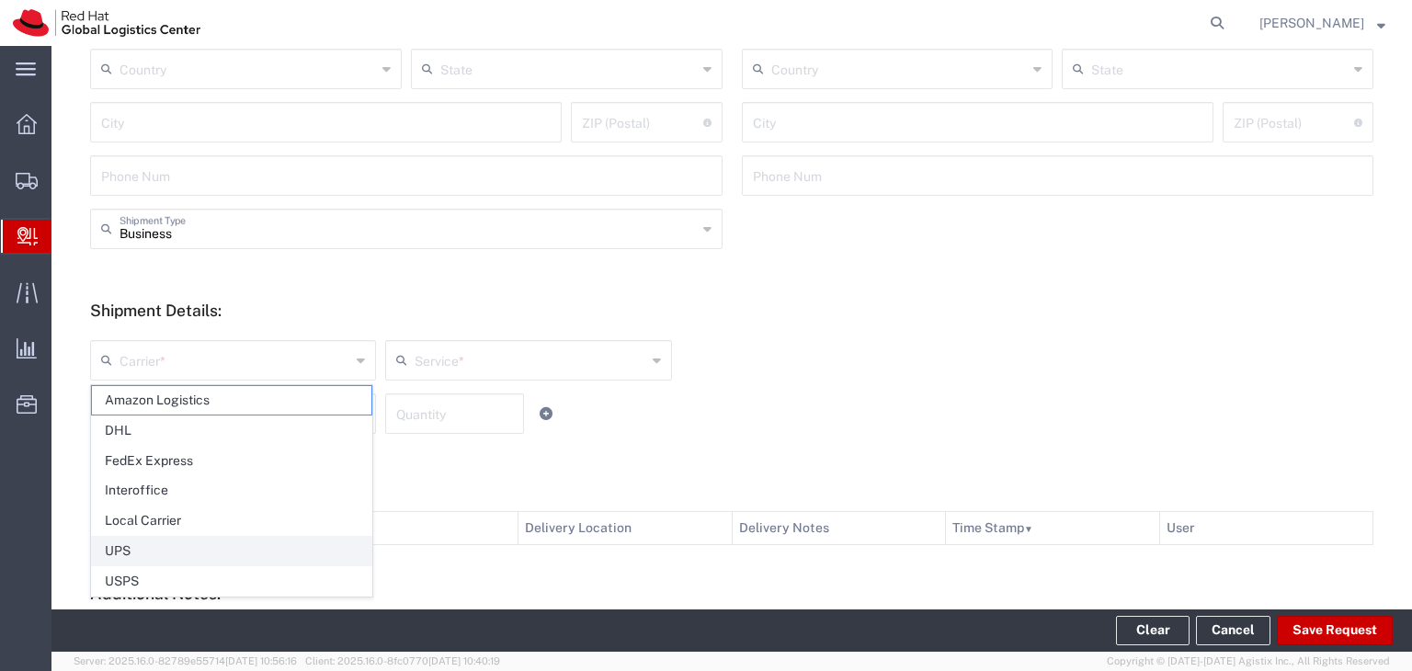
drag, startPoint x: 178, startPoint y: 543, endPoint x: 273, endPoint y: 514, distance: 99.2
click at [179, 543] on span "UPS" at bounding box center [232, 551] width 280 height 29
type input "UPS"
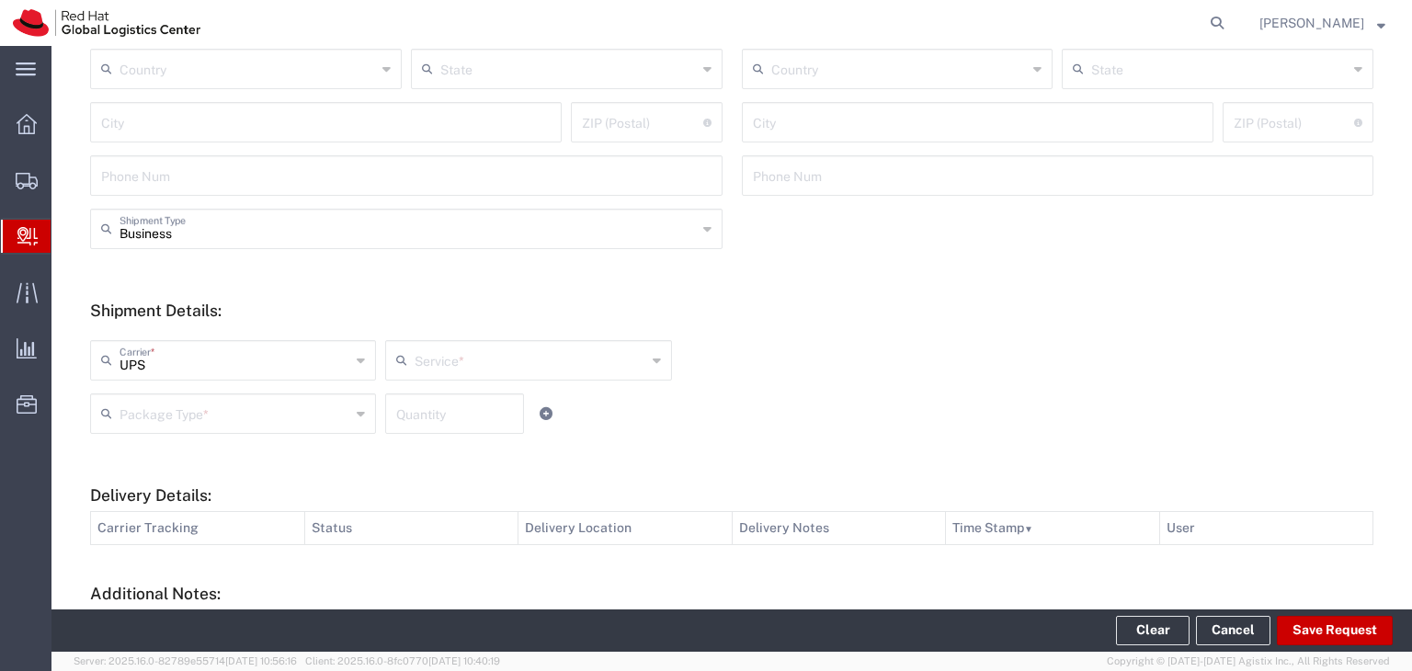
click at [559, 376] on div "Service *" at bounding box center [528, 360] width 286 height 40
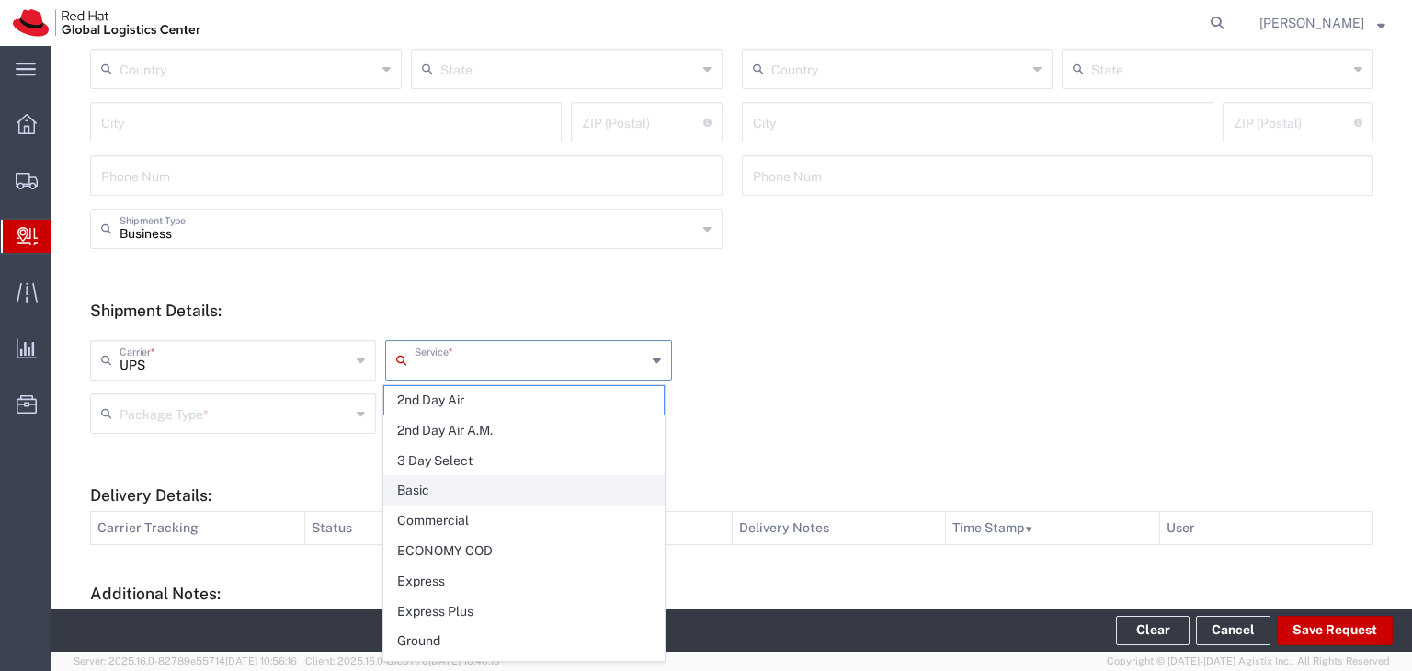
scroll to position [184, 0]
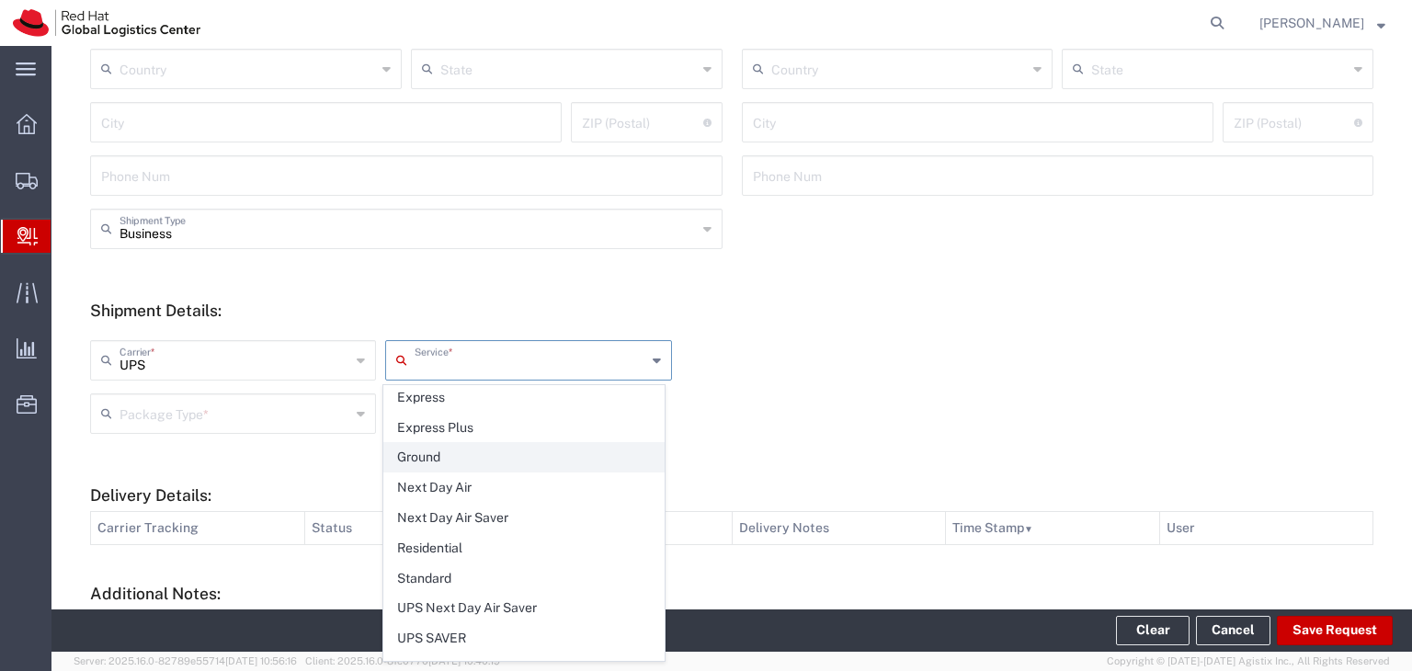
click at [437, 451] on span "Ground" at bounding box center [524, 457] width 280 height 29
type input "Ground"
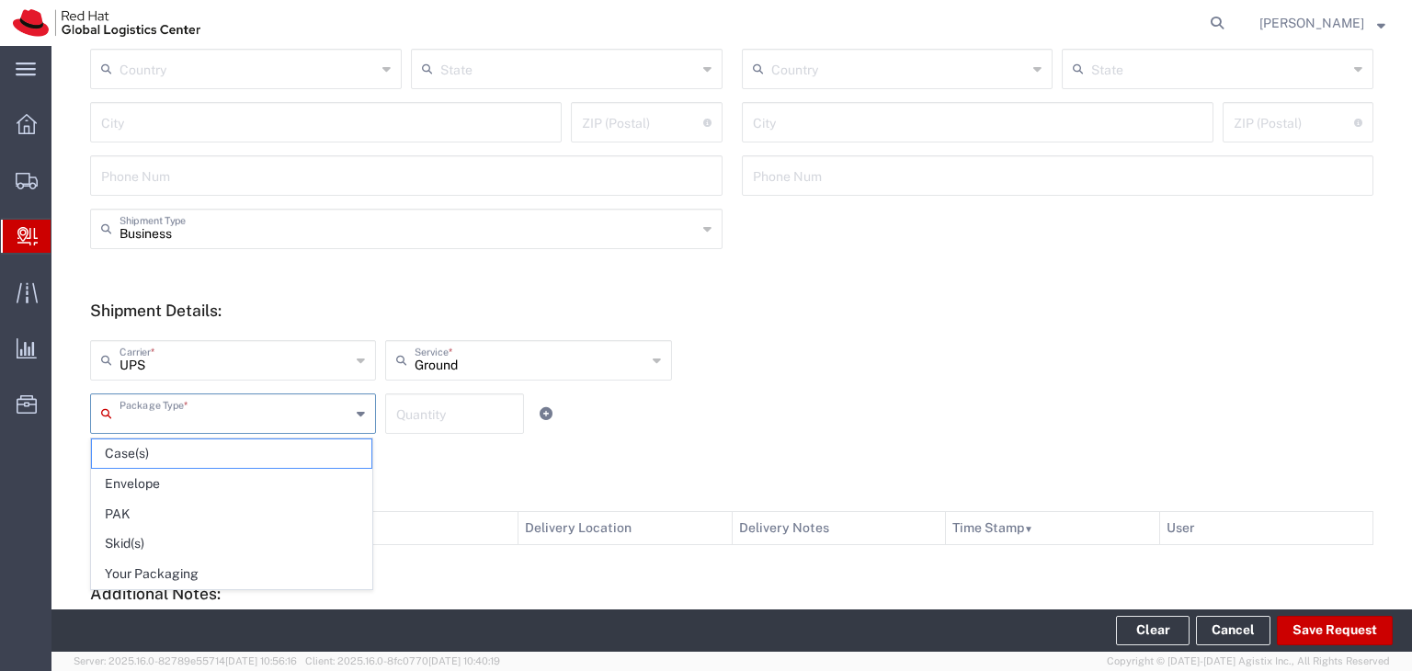
click at [239, 428] on input "text" at bounding box center [235, 412] width 231 height 32
click at [232, 571] on span "Your Packaging" at bounding box center [232, 574] width 280 height 29
type input "Your Packaging"
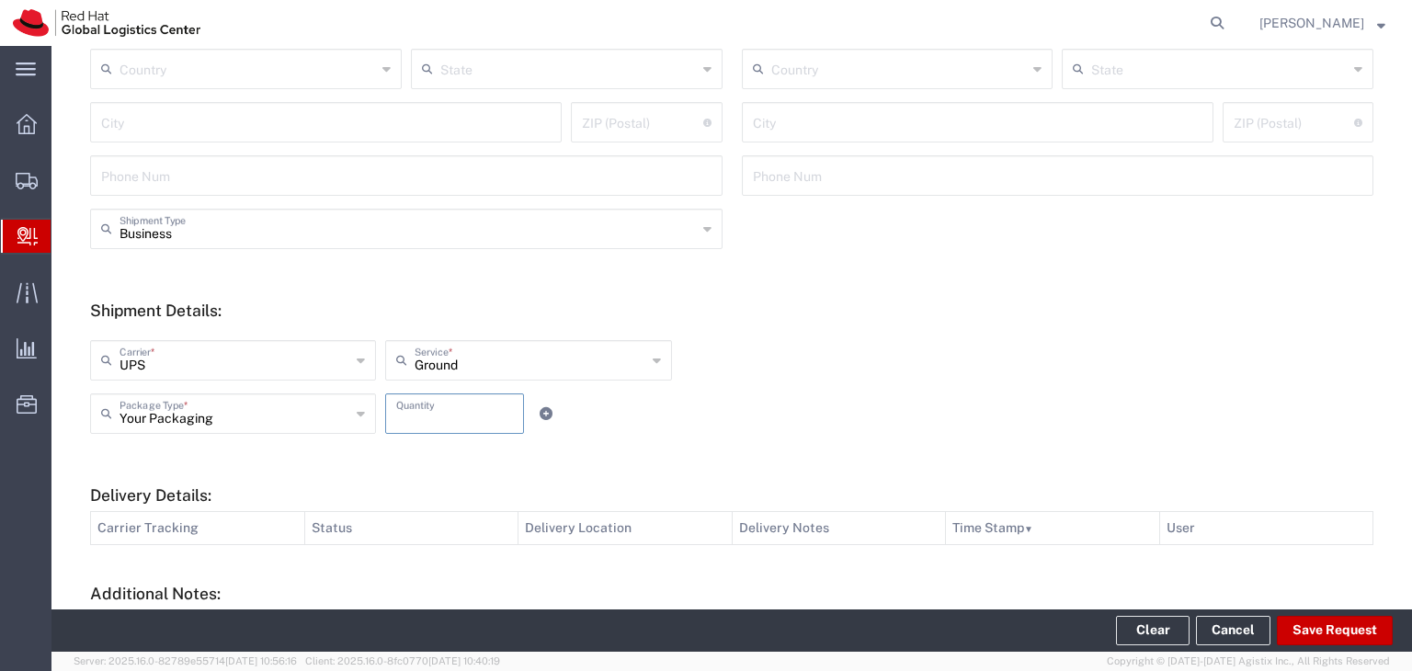
click at [467, 421] on input "number" at bounding box center [454, 412] width 117 height 32
type input "1"
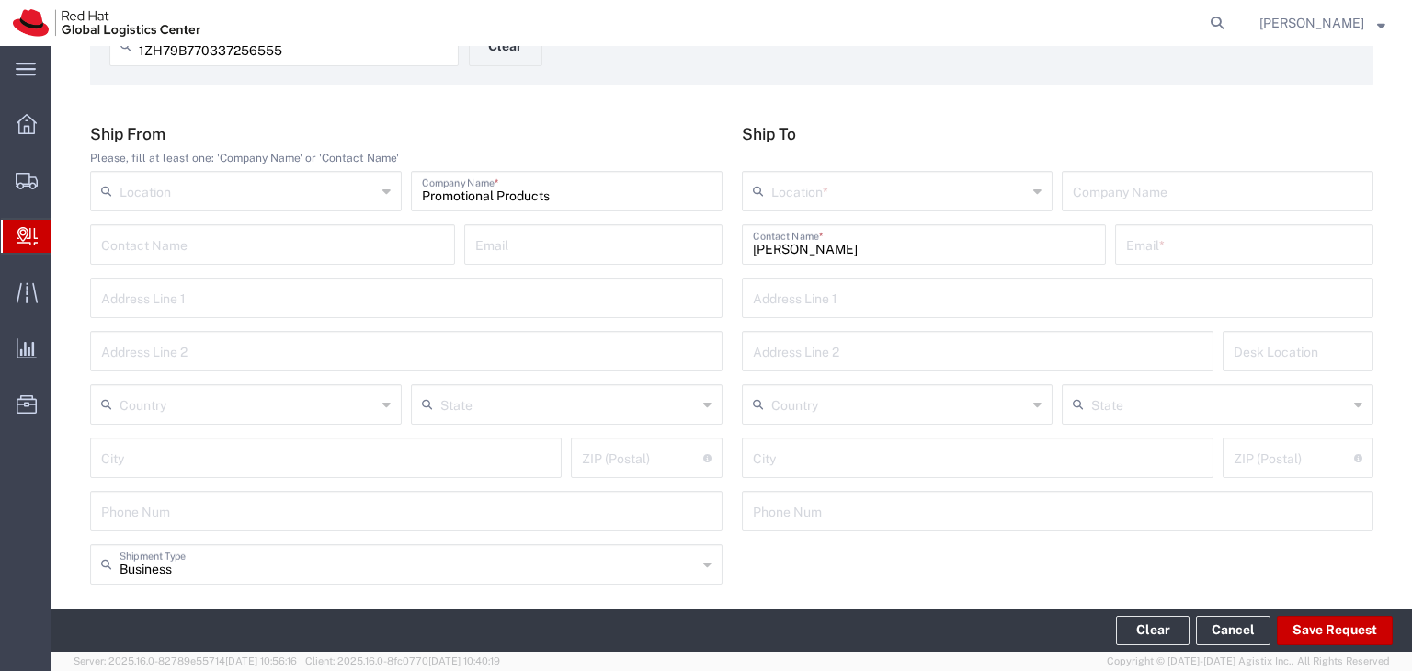
scroll to position [0, 0]
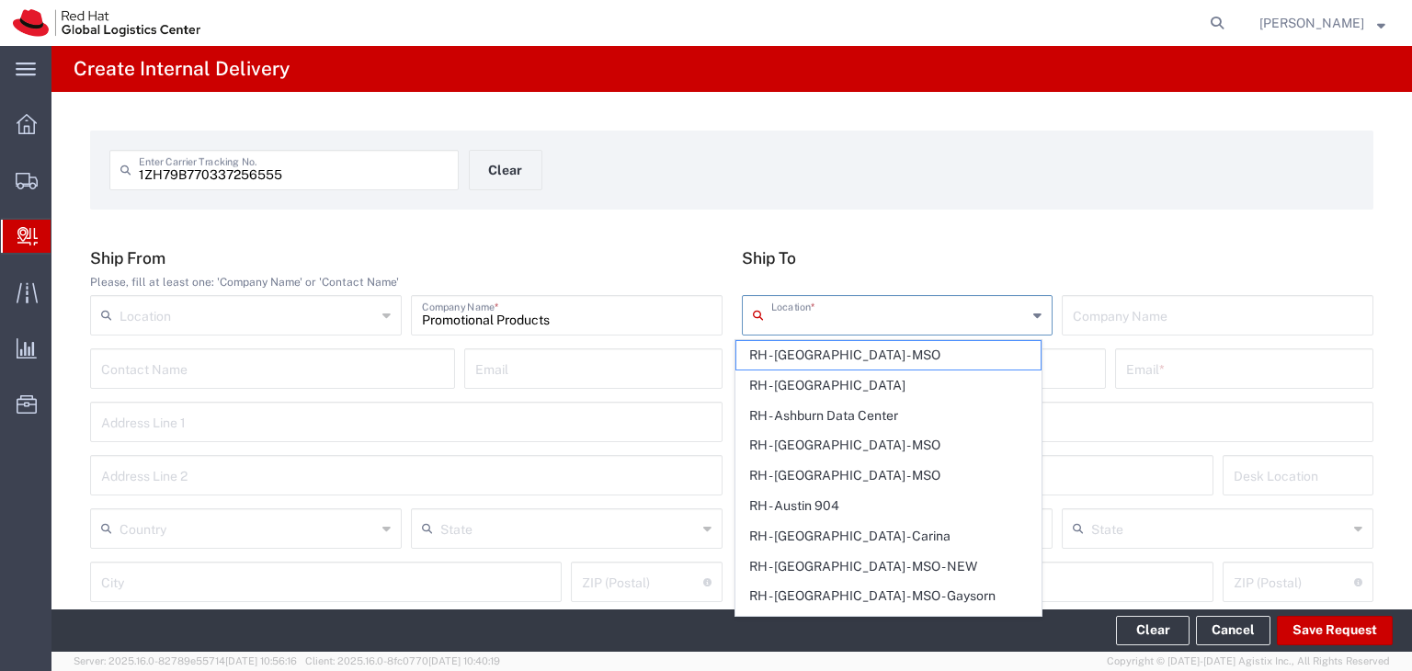
click at [874, 313] on input "text" at bounding box center [899, 314] width 257 height 32
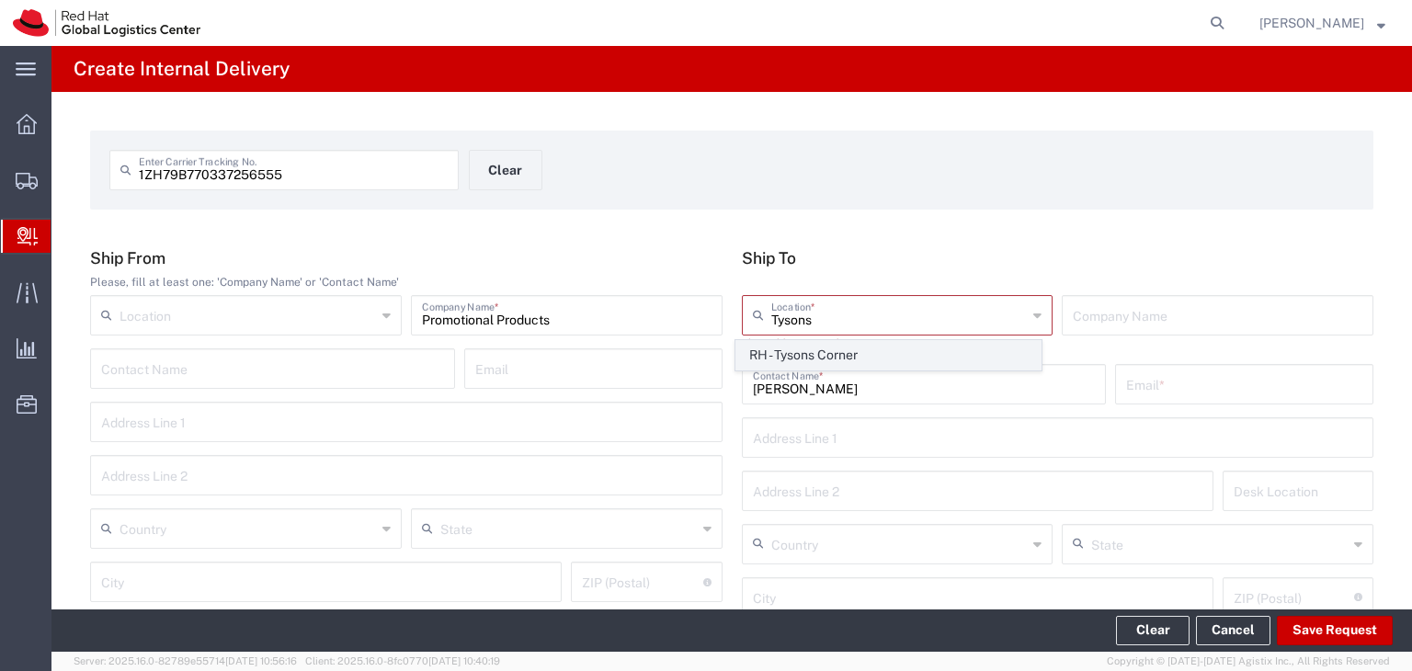
click at [858, 355] on span "RH - Tysons Corner" at bounding box center [889, 355] width 304 height 29
type input "RH - Tysons Corner"
type input "Red Hat, Inc."
type input "[STREET_ADDRESS]"
type input "Suite 800"
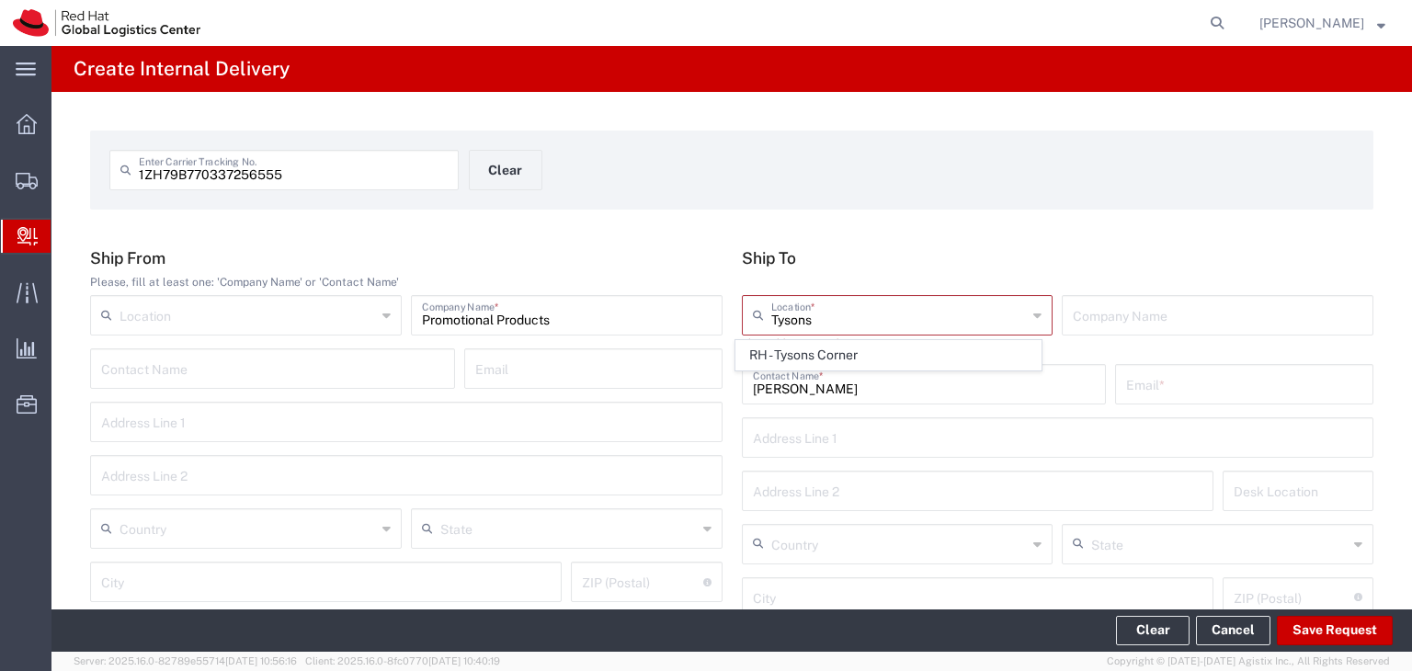
type input "[GEOGRAPHIC_DATA]"
type input "[PERSON_NAME]"
type input "22102"
type input "[PHONE_NUMBER]"
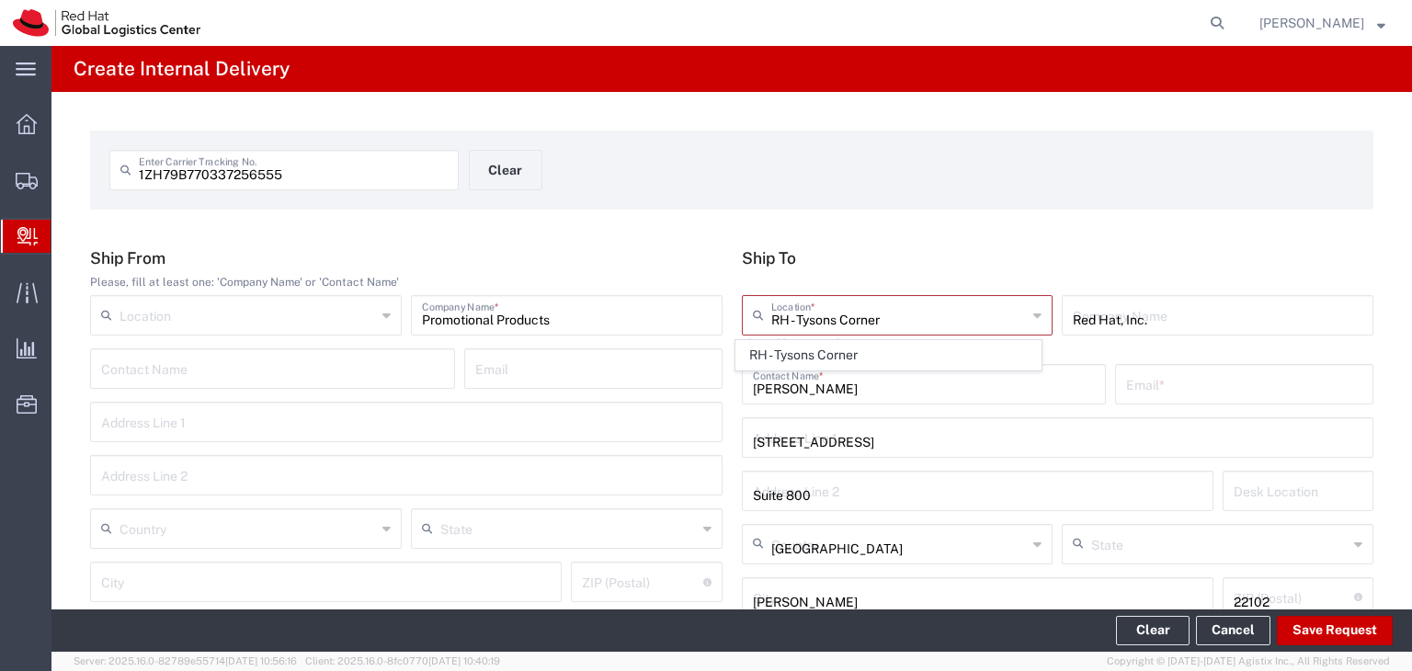
type input "[US_STATE]"
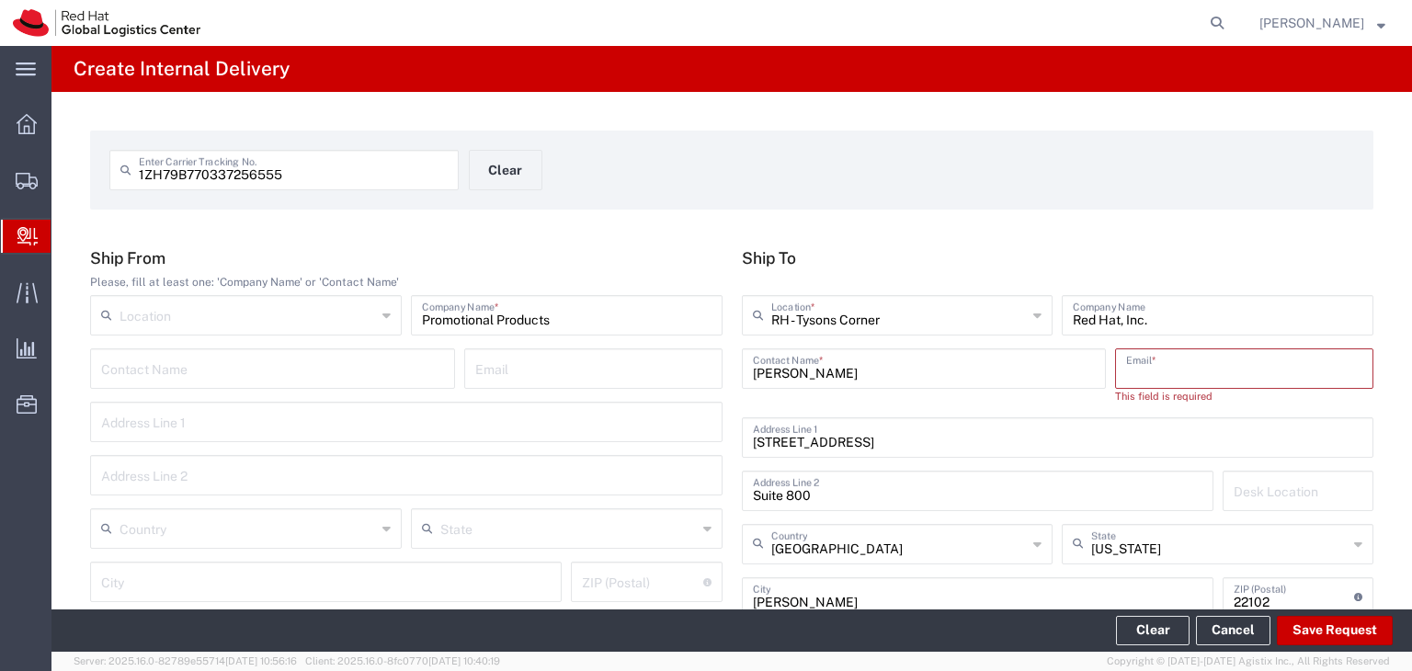
click at [1164, 369] on input "text" at bounding box center [1244, 367] width 236 height 32
click at [1233, 379] on input "text" at bounding box center [1244, 367] width 236 height 32
paste input "[PERSON_NAME][EMAIL_ADDRESS][DOMAIN_NAME]"
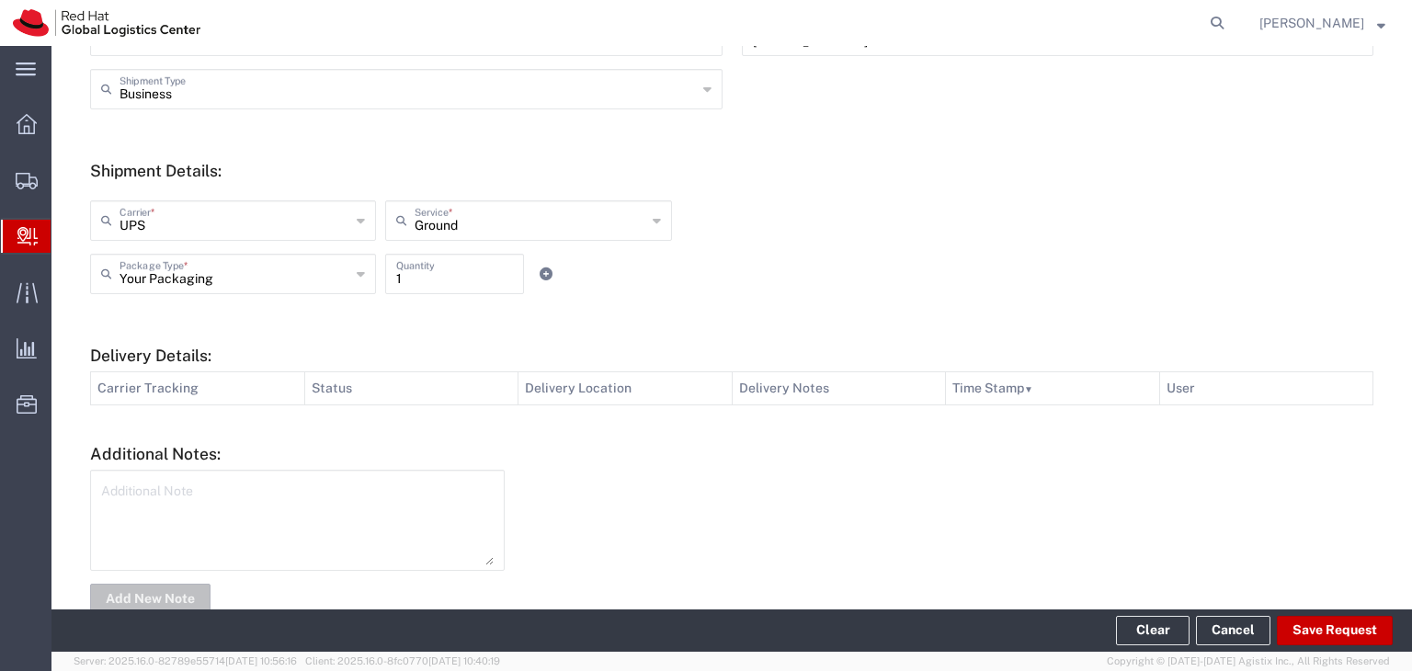
scroll to position [644, 0]
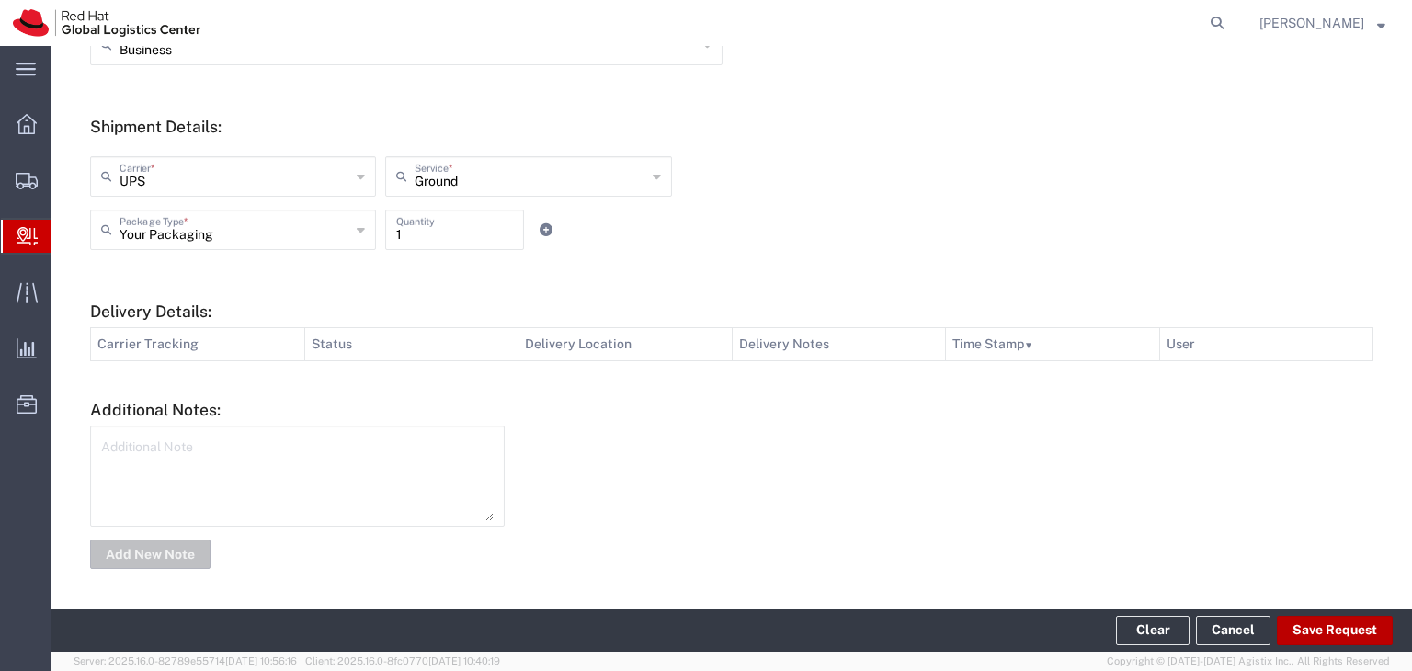
type input "[PERSON_NAME][EMAIL_ADDRESS][DOMAIN_NAME]"
click at [1326, 633] on button "Save Request" at bounding box center [1335, 630] width 116 height 29
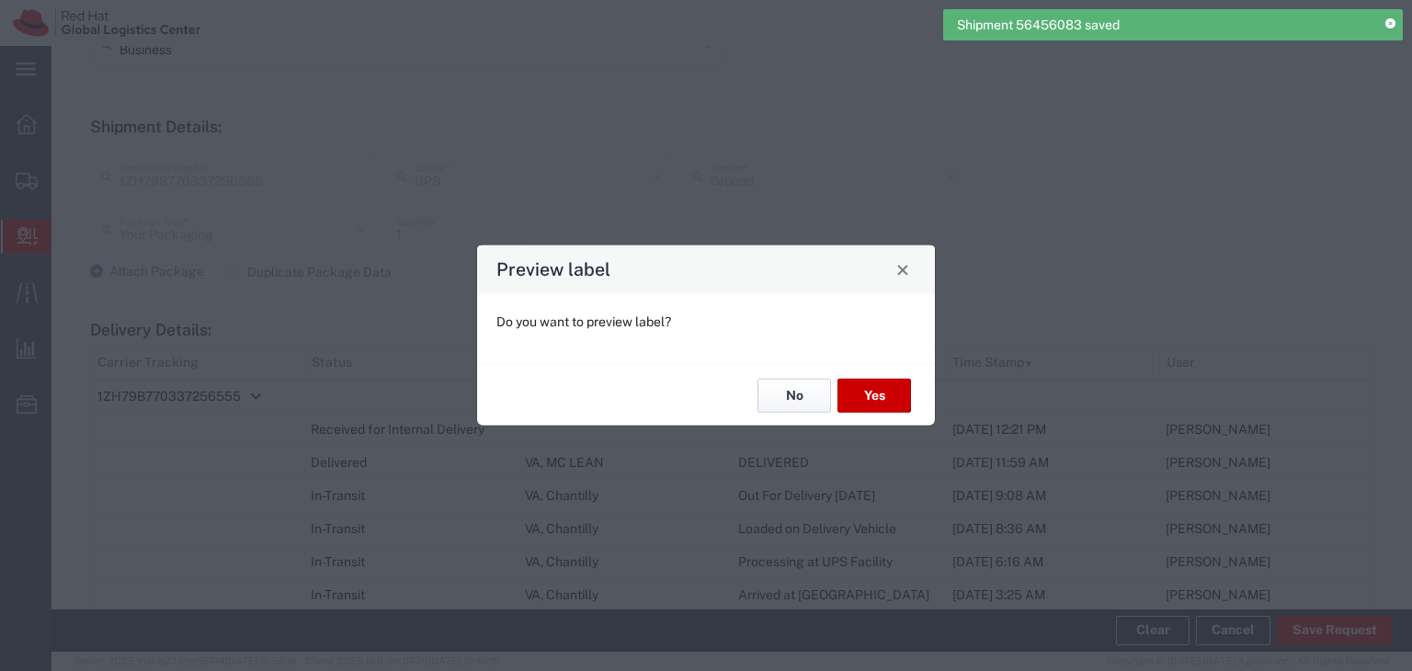
click at [800, 408] on button "No" at bounding box center [795, 396] width 74 height 34
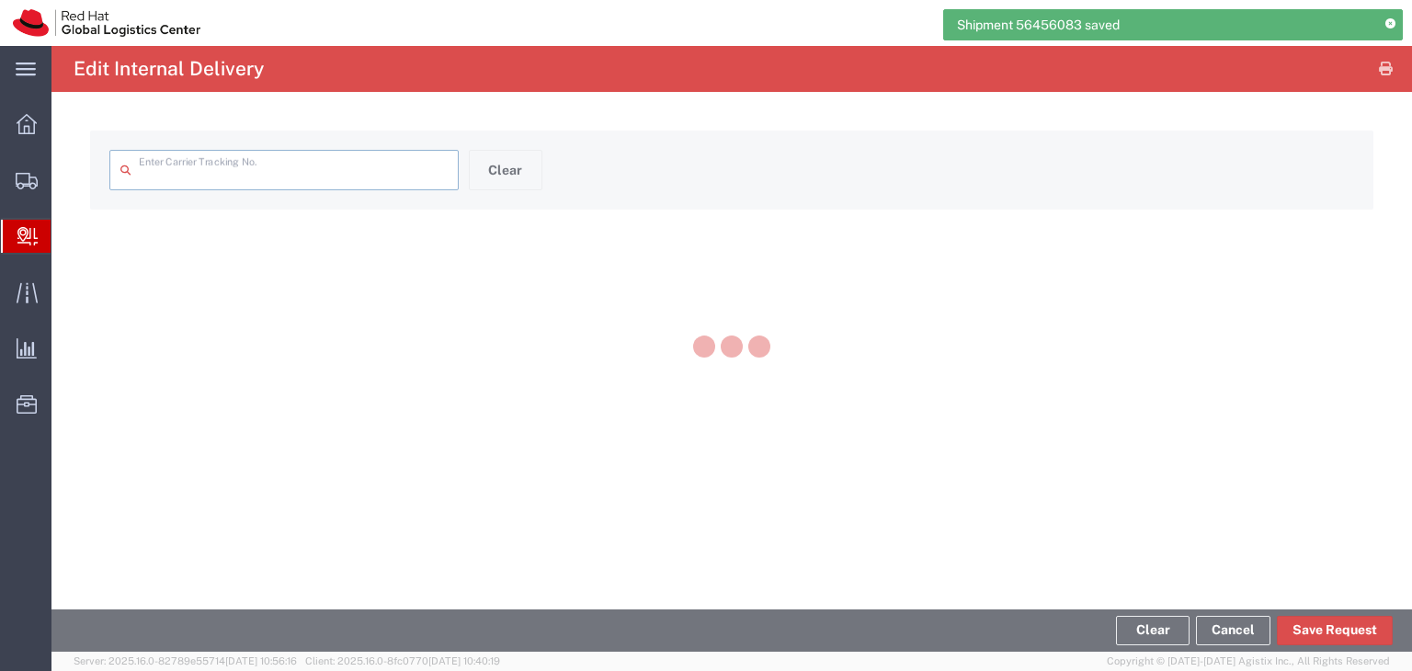
type input "1ZH79B770337256555"
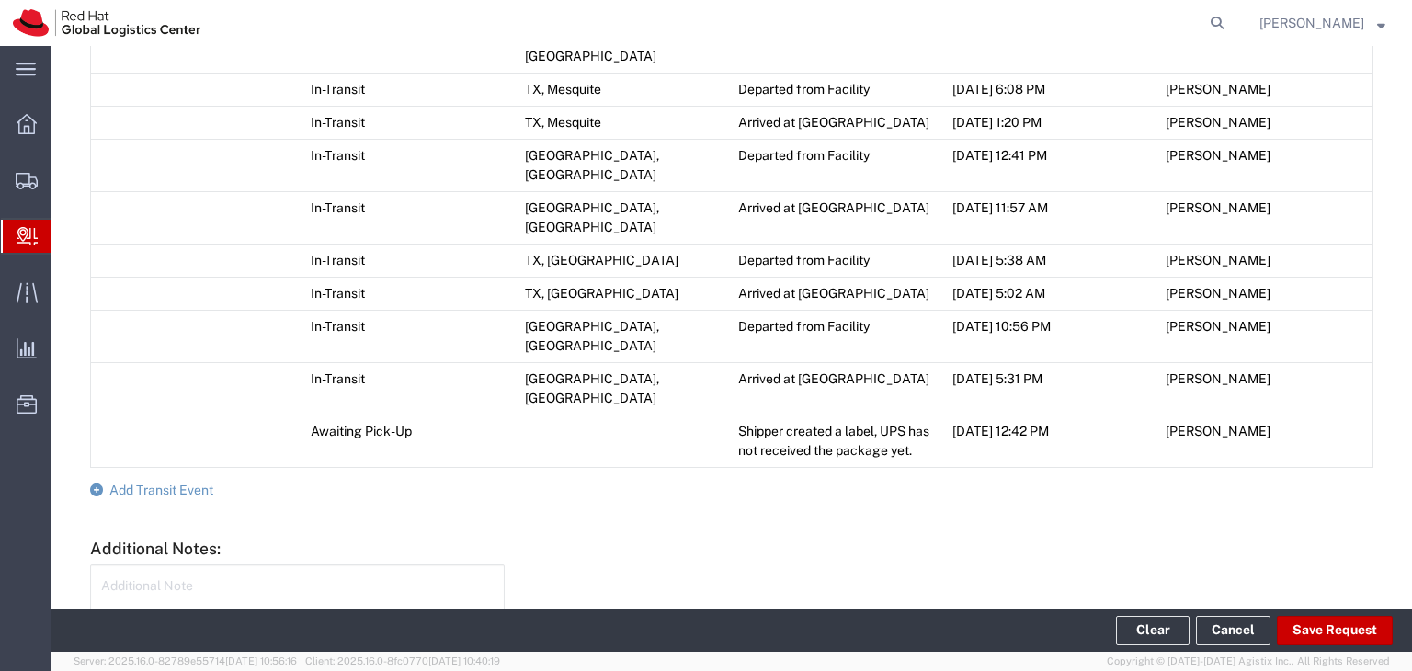
scroll to position [1338, 0]
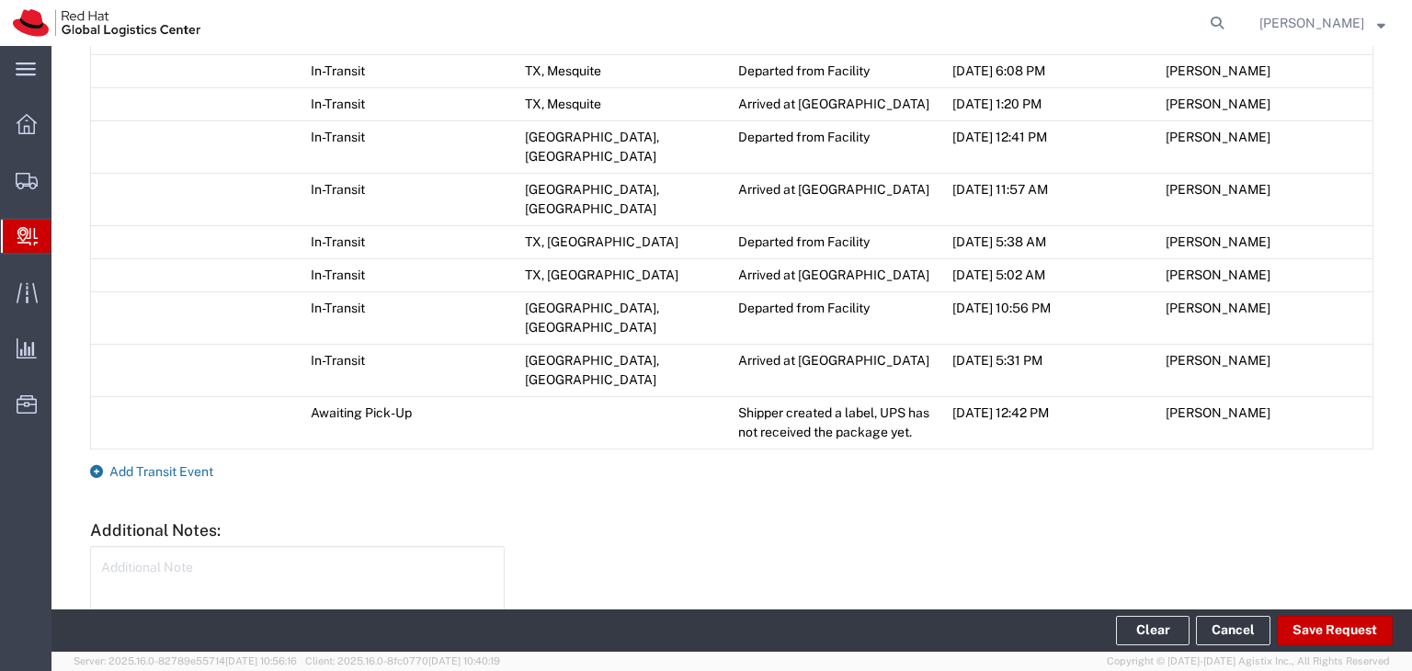
click at [133, 464] on span "Add Transit Event" at bounding box center [161, 471] width 104 height 15
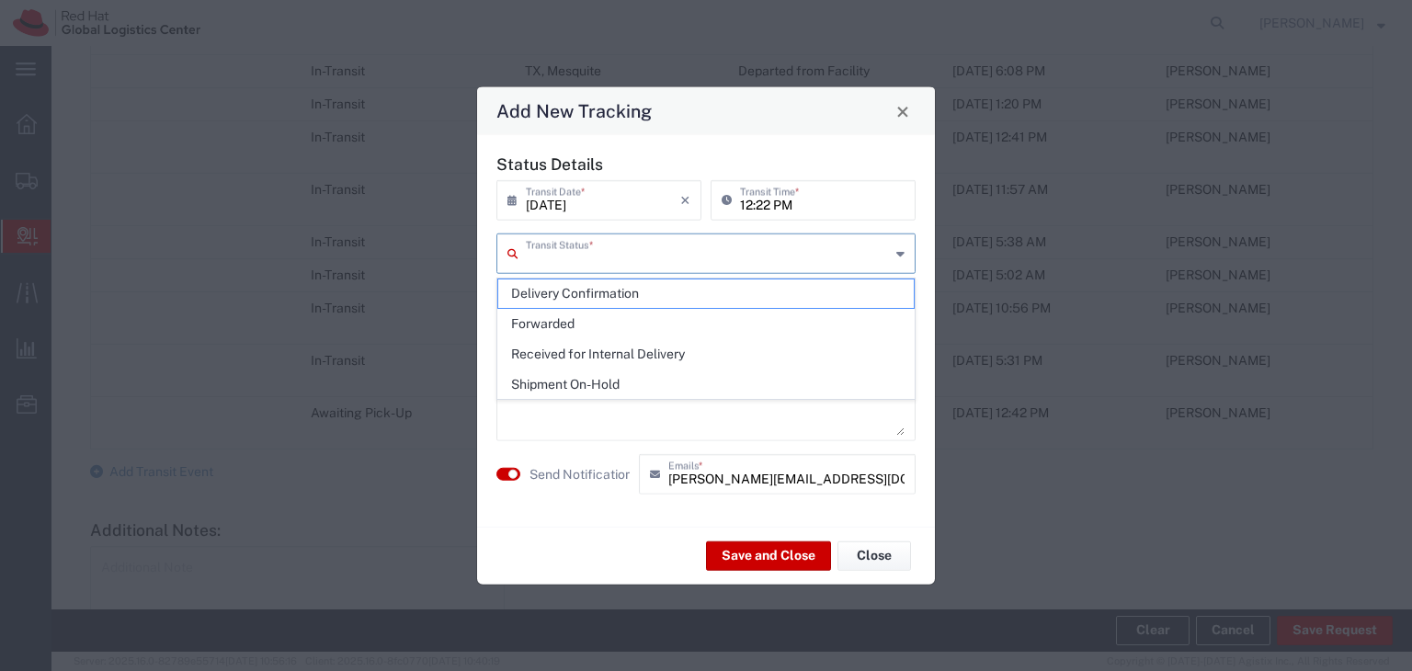
click at [748, 249] on input "text" at bounding box center [708, 252] width 364 height 32
click at [895, 254] on div "Transit Status *" at bounding box center [706, 254] width 419 height 40
drag, startPoint x: 792, startPoint y: 292, endPoint x: 780, endPoint y: 303, distance: 16.3
click at [791, 293] on span "Delivery Confirmation" at bounding box center [706, 294] width 416 height 29
type input "Delivery Confirmation"
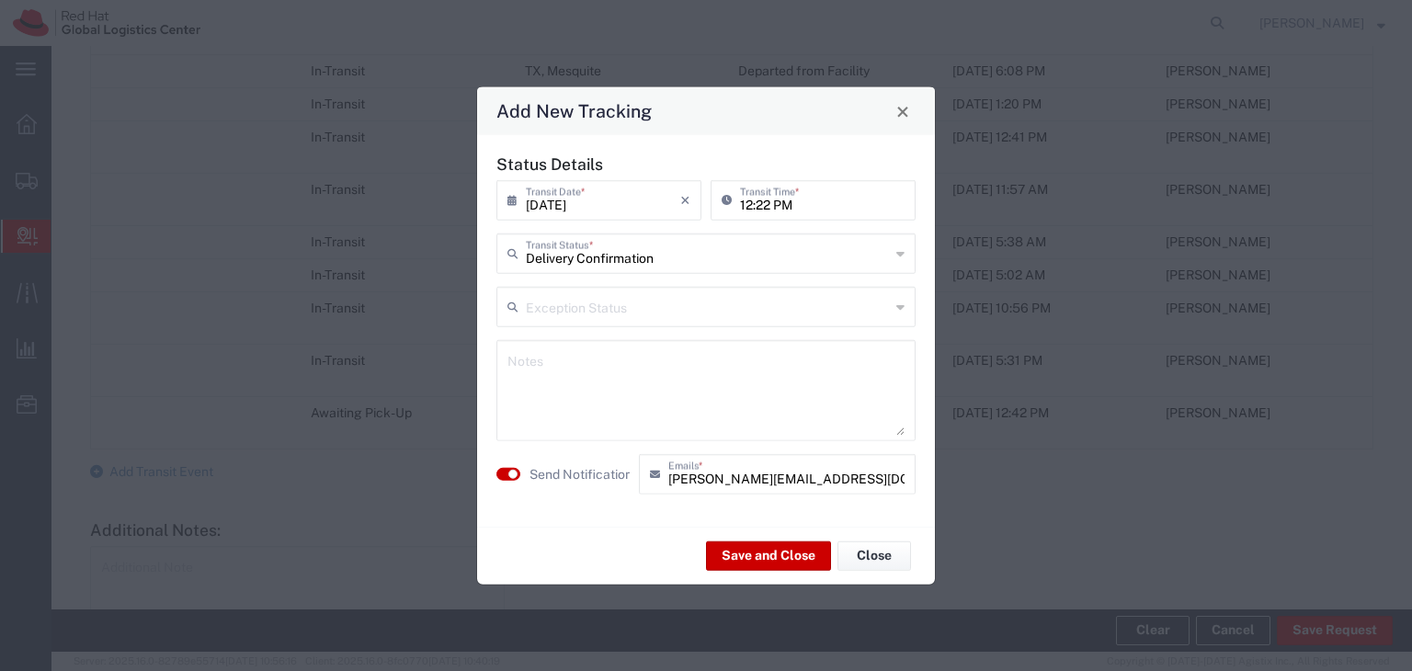
drag, startPoint x: 732, startPoint y: 406, endPoint x: 739, endPoint y: 399, distance: 10.4
click at [735, 404] on textarea at bounding box center [706, 391] width 397 height 90
type textarea "Delivered and located on the 7th floor storage"
click at [739, 563] on button "Save and Close" at bounding box center [768, 555] width 125 height 29
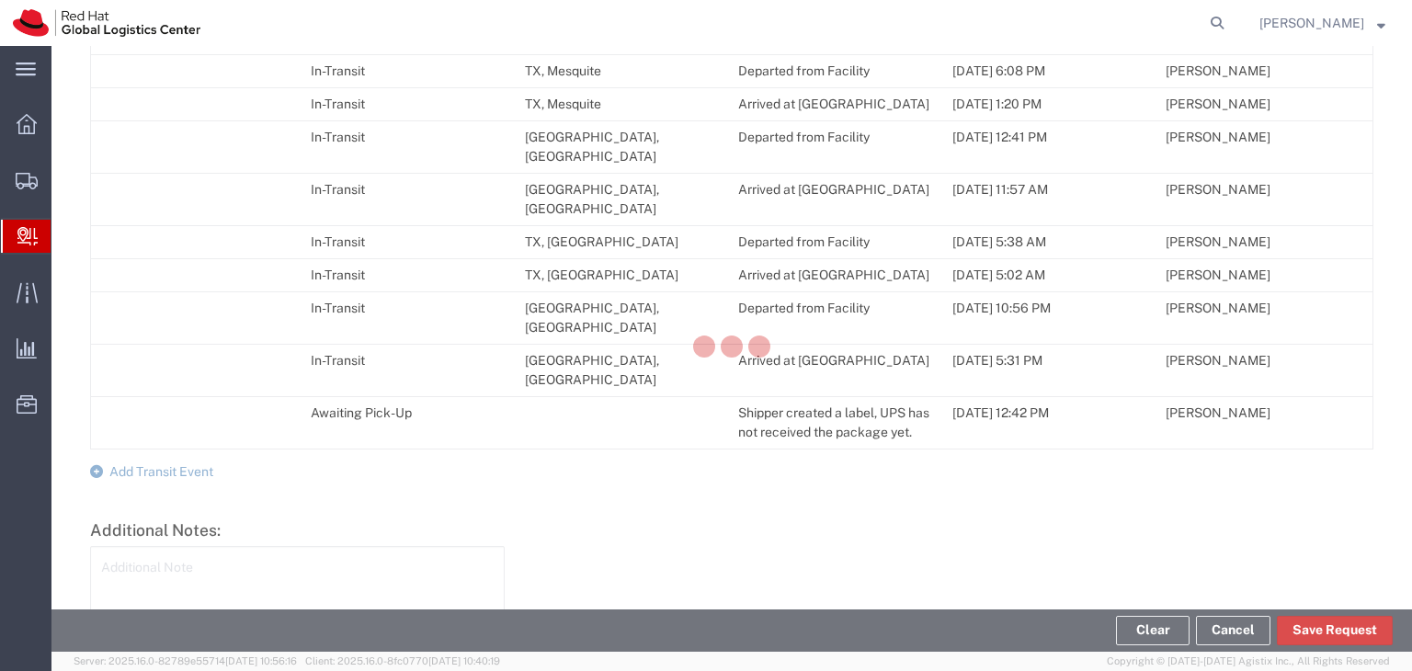
scroll to position [1390, 0]
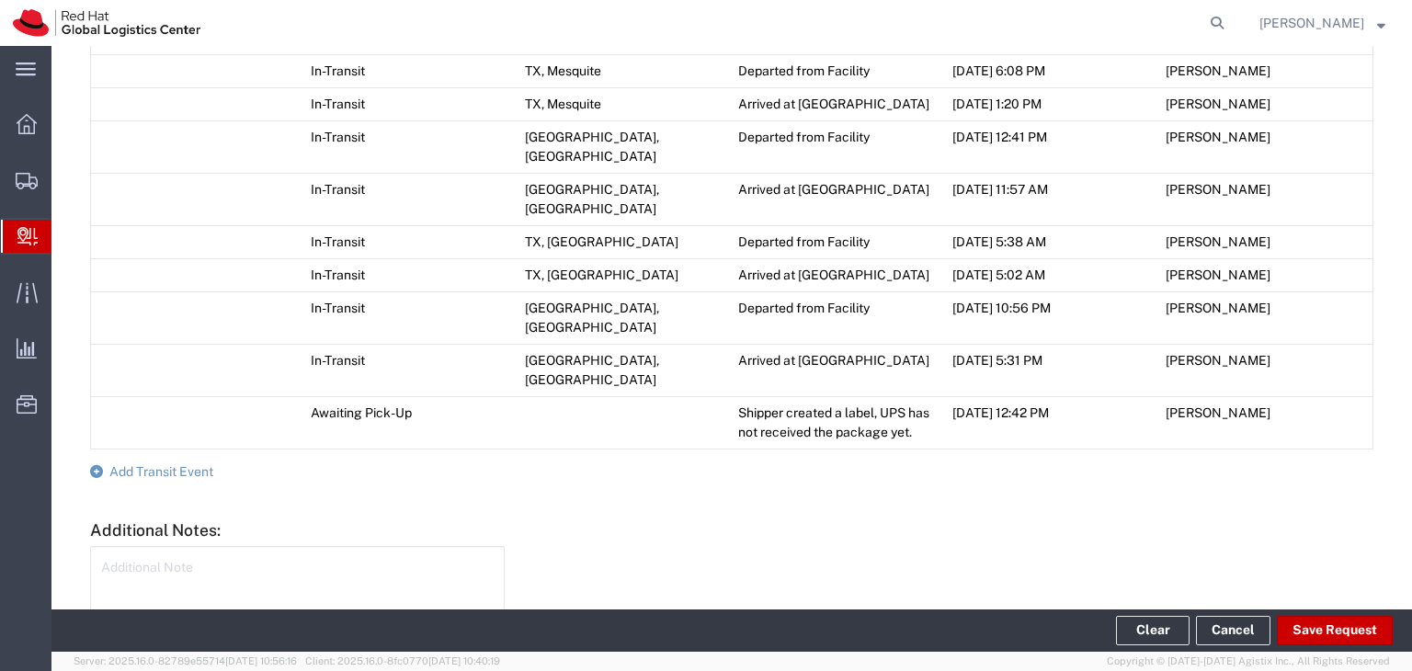
click at [0, 0] on span "Create Delivery" at bounding box center [0, 0] width 0 height 0
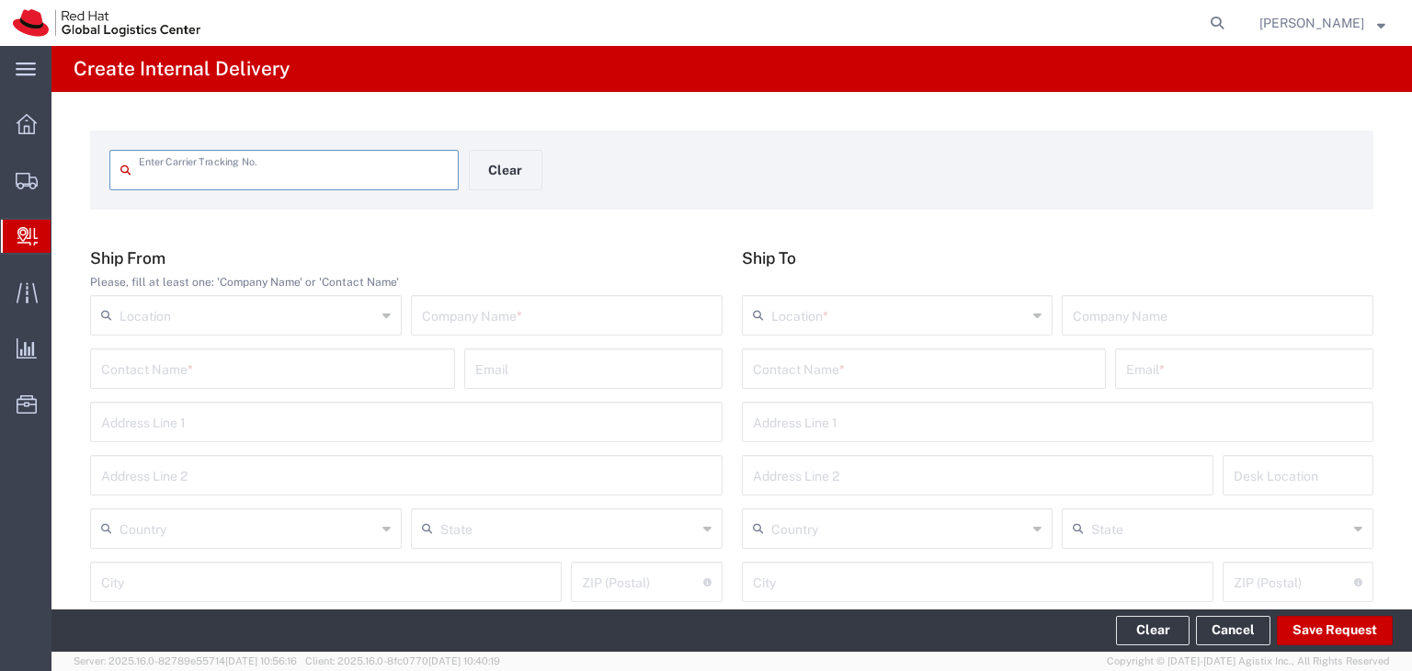
click at [259, 165] on input "text" at bounding box center [293, 169] width 309 height 32
type input "1ZX633730396142987"
click at [537, 319] on input "text" at bounding box center [567, 314] width 290 height 32
type input "Promotional Products"
click at [846, 370] on input "text" at bounding box center [924, 367] width 343 height 32
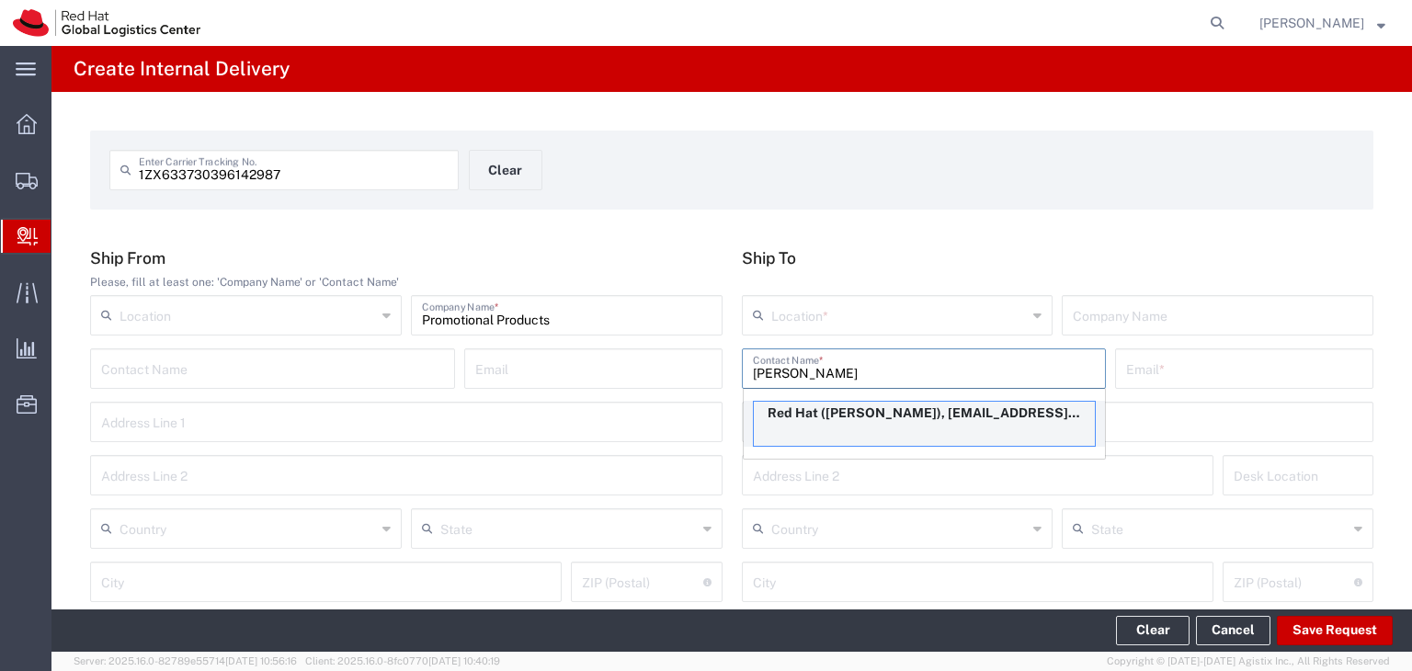
type input "[PERSON_NAME]"
click at [818, 409] on p "Red Hat ([PERSON_NAME]), [EMAIL_ADDRESS][DOMAIN_NAME]" at bounding box center [924, 413] width 341 height 23
type input "Red Hat"
type input "[PERSON_NAME]"
type input "[PERSON_NAME][EMAIL_ADDRESS][DOMAIN_NAME]"
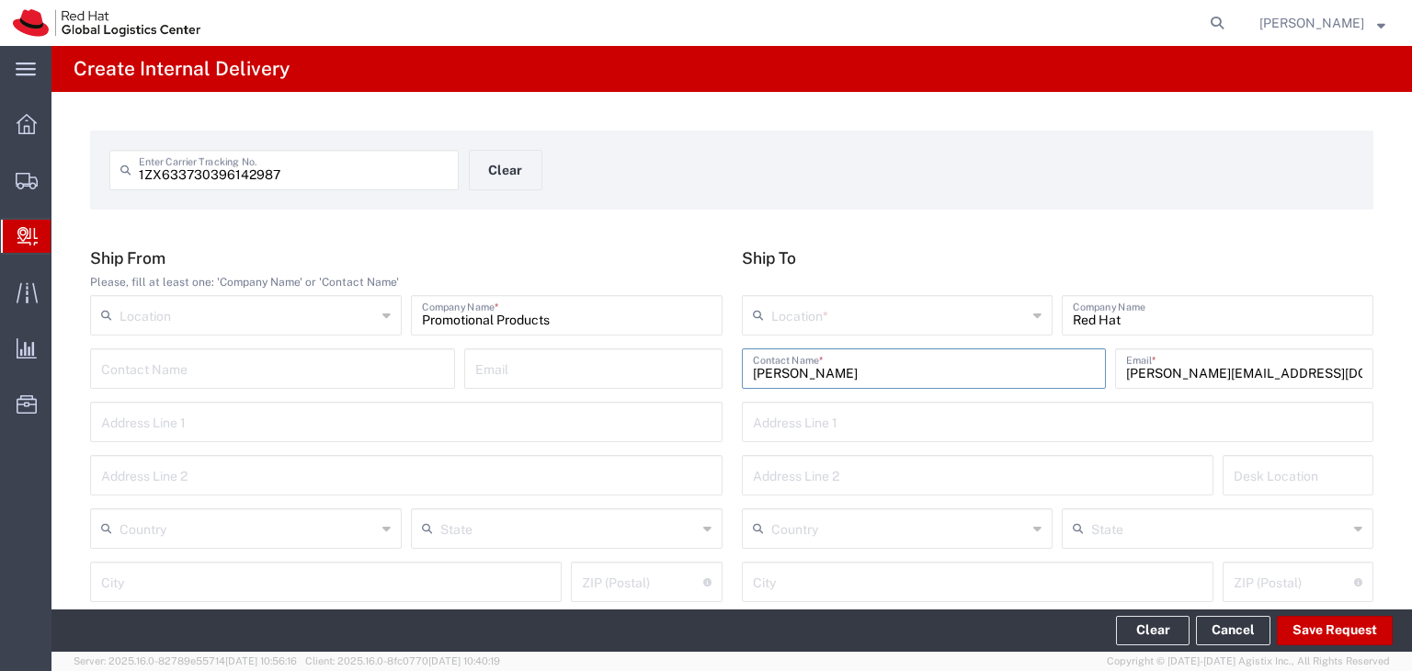
click at [837, 303] on input "text" at bounding box center [899, 314] width 257 height 32
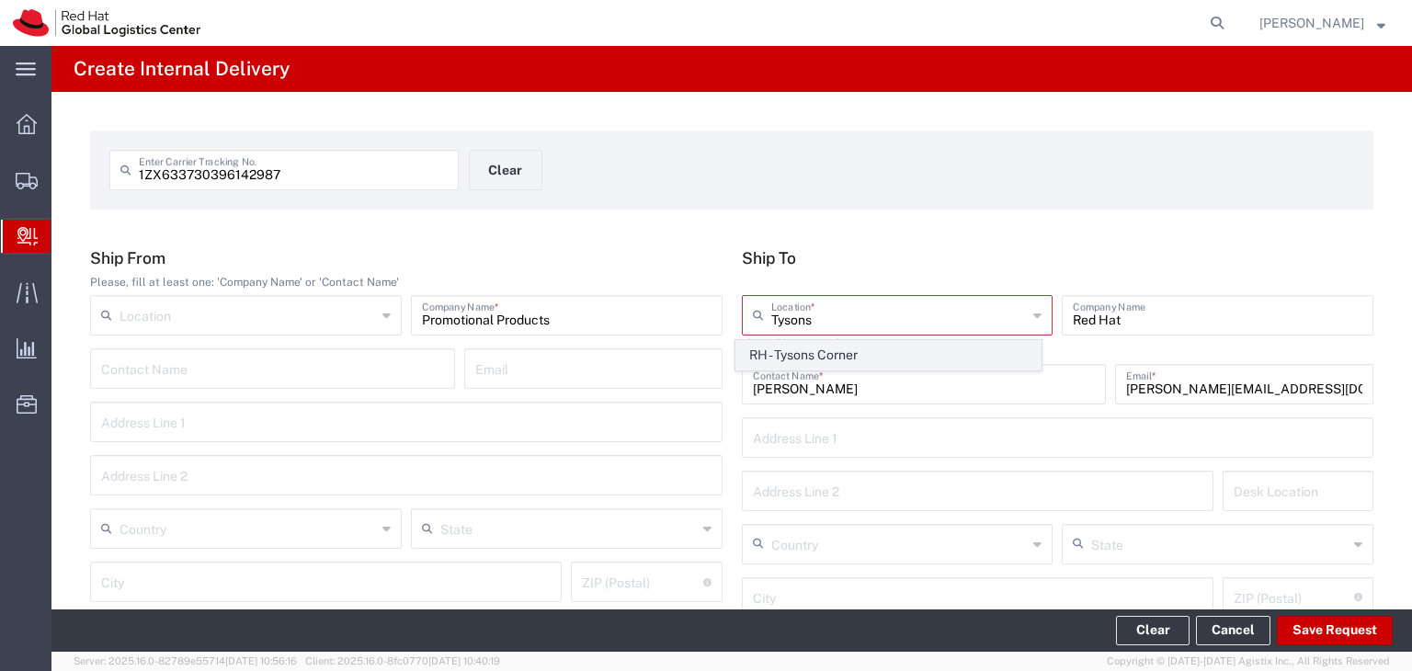
click at [810, 349] on span "RH - Tysons Corner" at bounding box center [889, 355] width 304 height 29
type input "RH - Tysons Corner"
type input "Red Hat, Inc."
type input "[STREET_ADDRESS]"
type input "Suite 800"
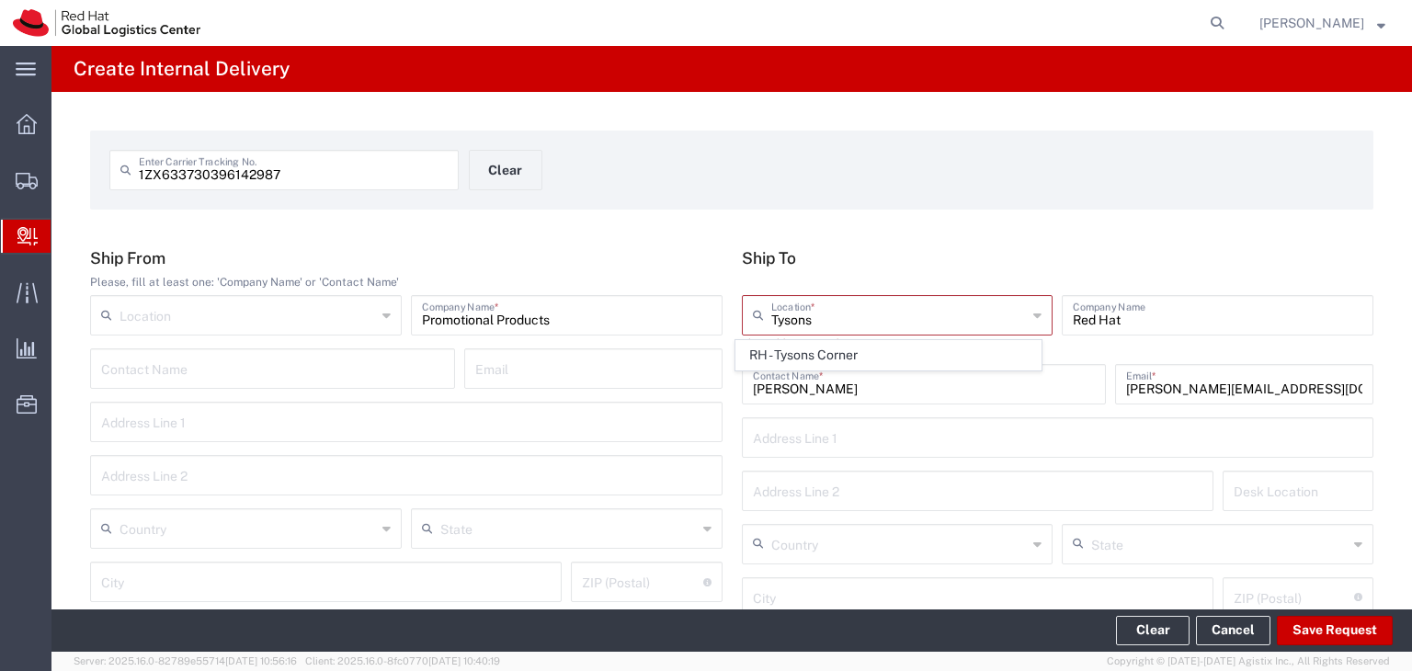
type input "[GEOGRAPHIC_DATA]"
type input "[PERSON_NAME]"
type input "22102"
type input "[PHONE_NUMBER]"
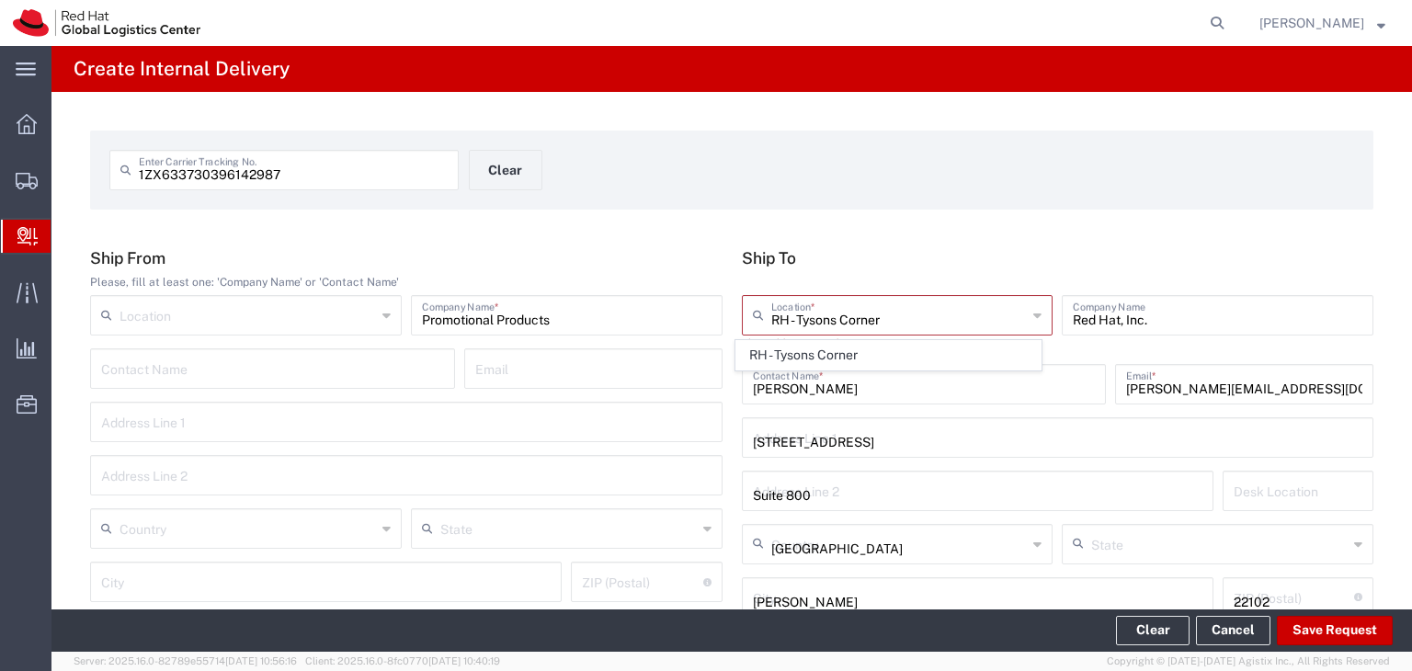
type input "[US_STATE]"
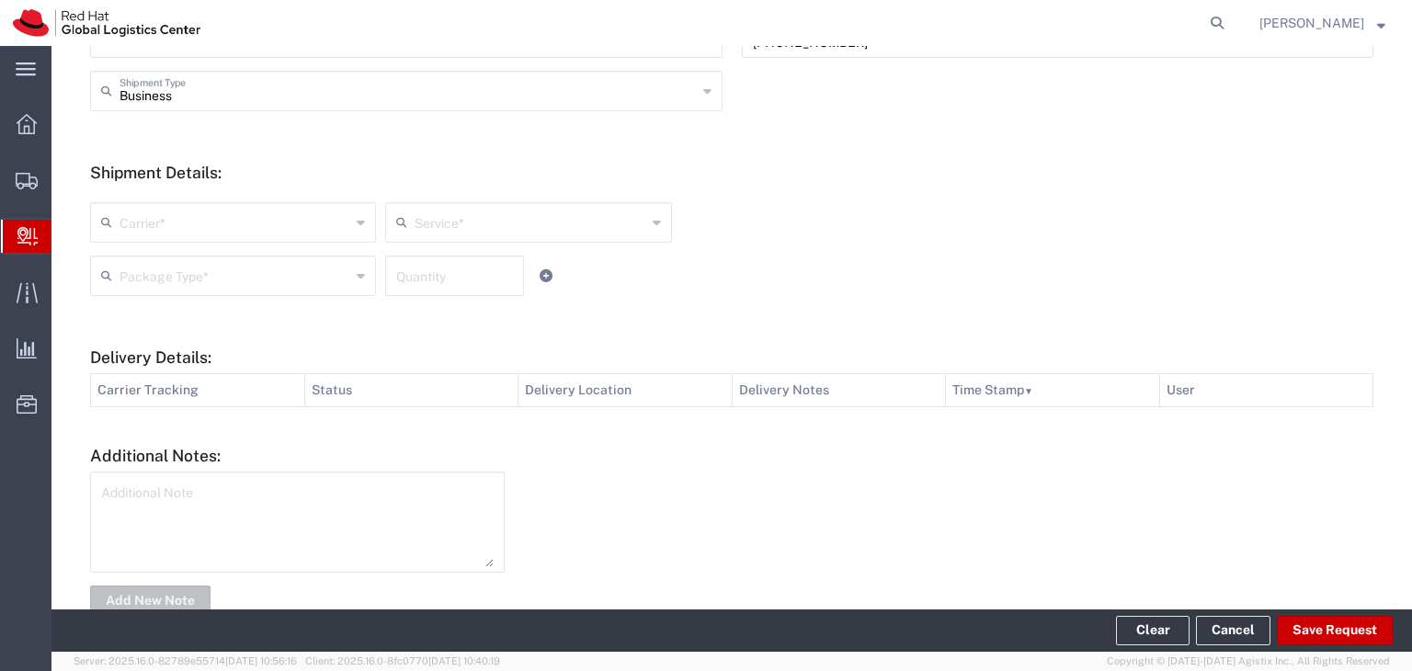
scroll to position [644, 0]
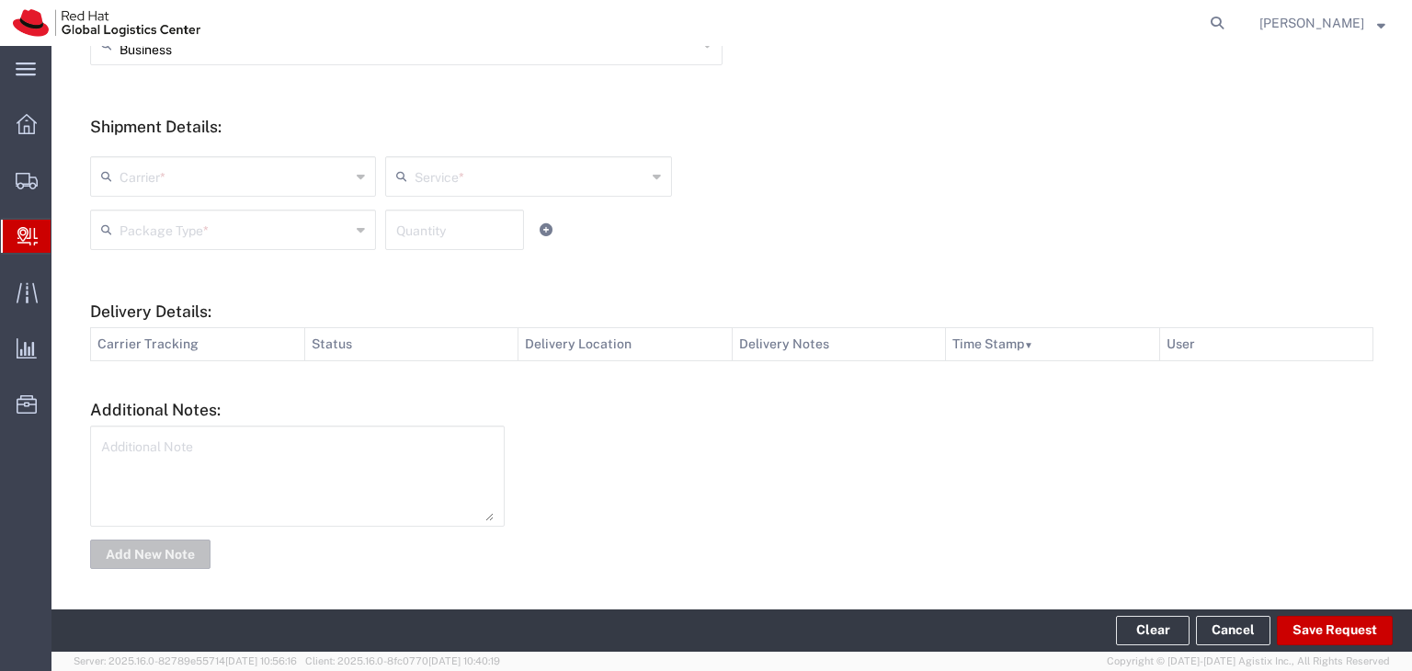
drag, startPoint x: 360, startPoint y: 182, endPoint x: 295, endPoint y: 238, distance: 86.1
click at [360, 184] on icon at bounding box center [361, 176] width 8 height 29
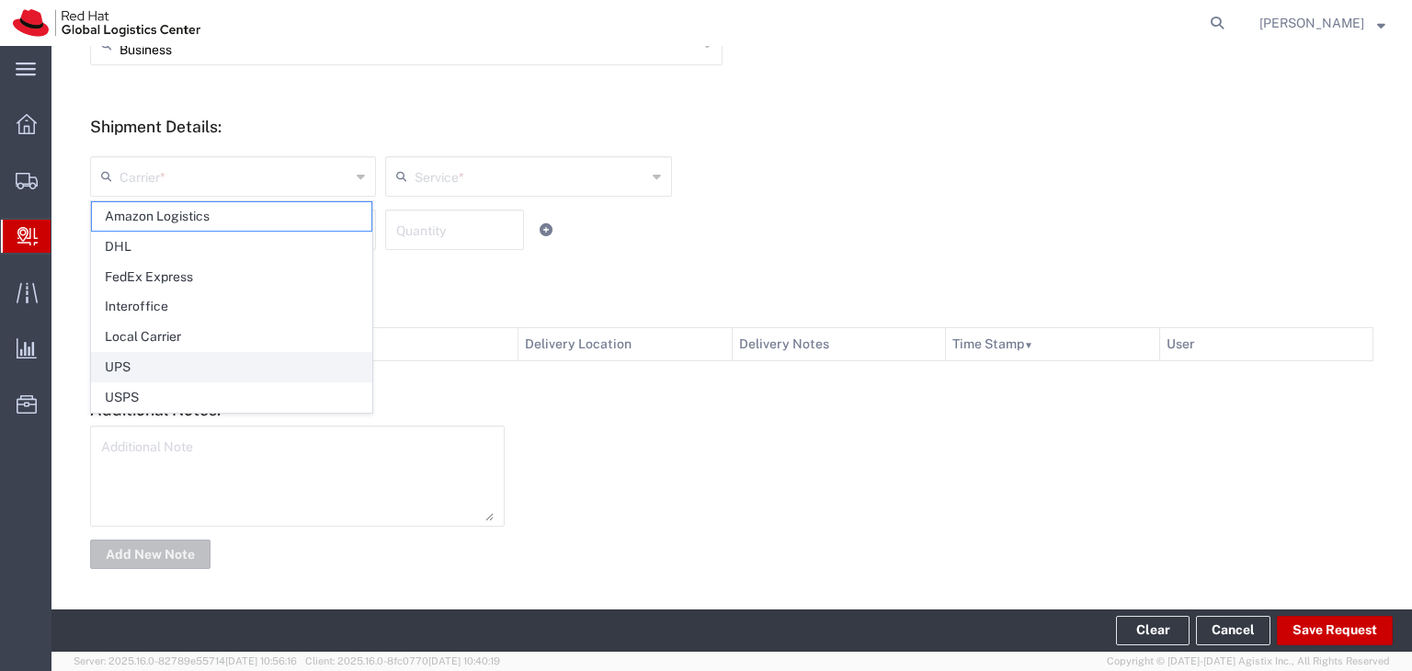
click at [228, 361] on span "UPS" at bounding box center [232, 367] width 280 height 29
type input "UPS"
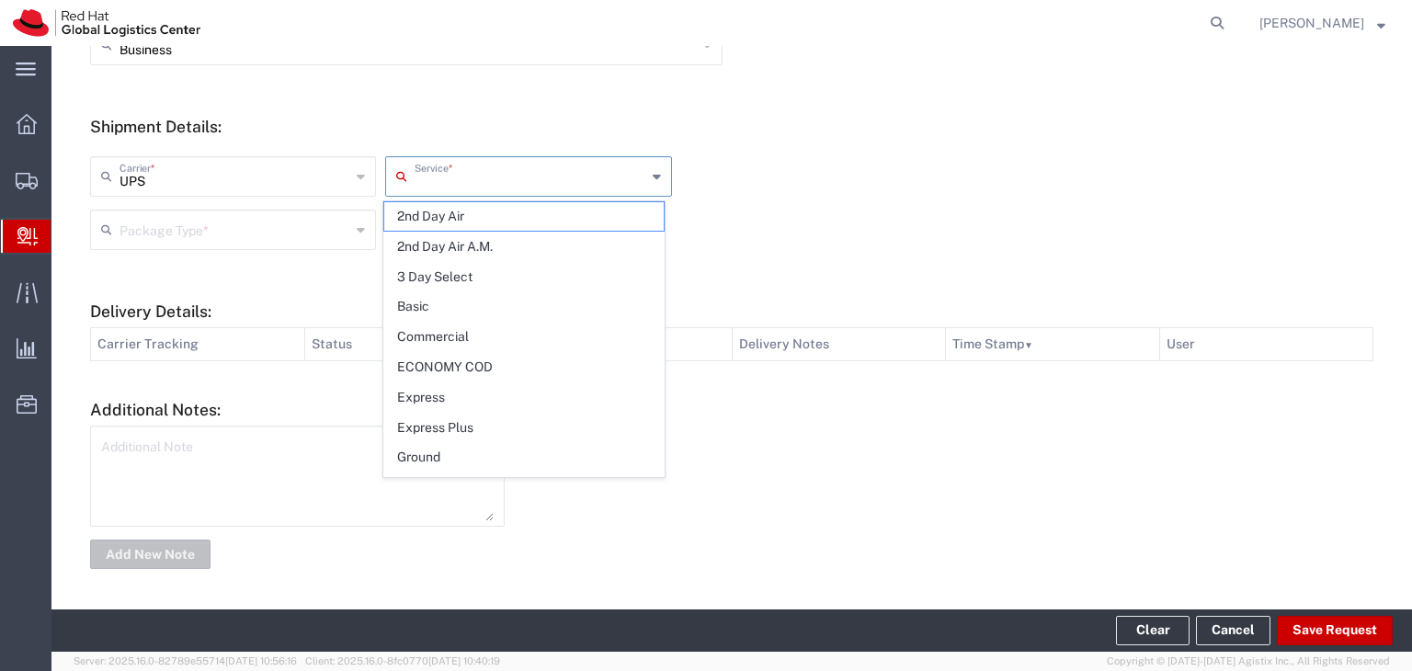
click at [505, 178] on input "text" at bounding box center [530, 175] width 231 height 32
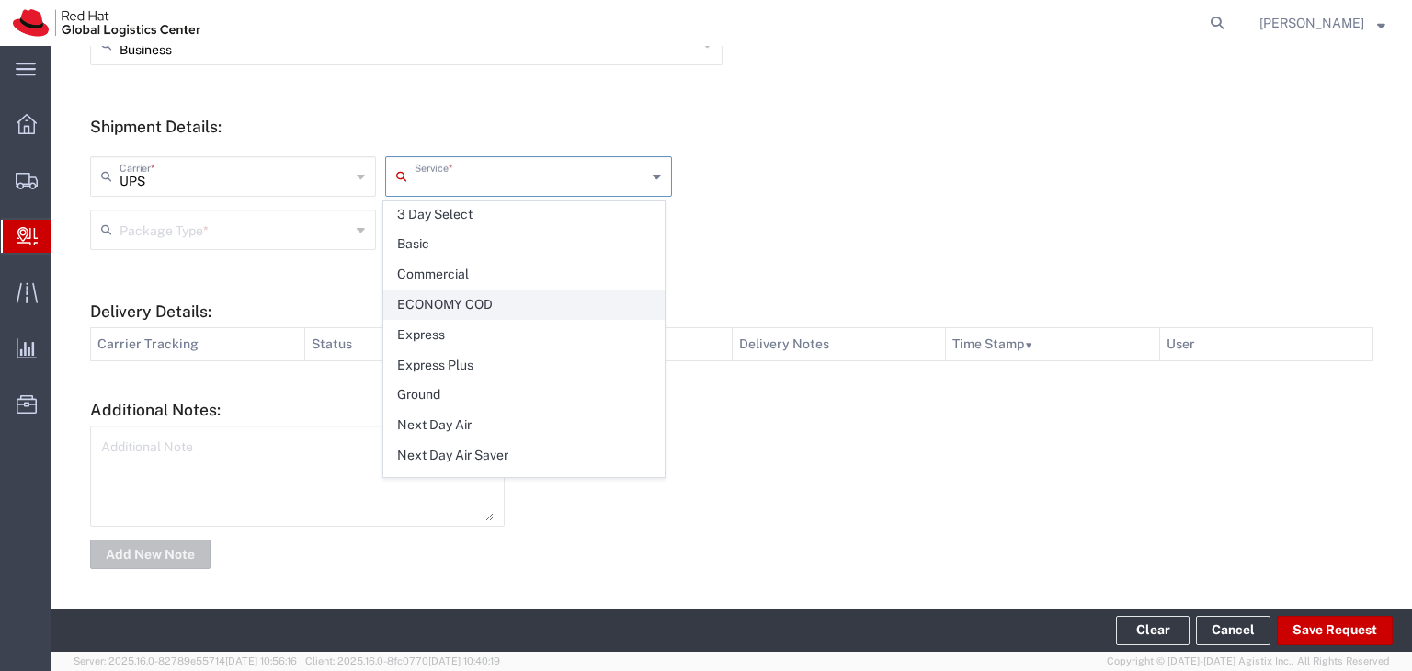
scroll to position [92, 0]
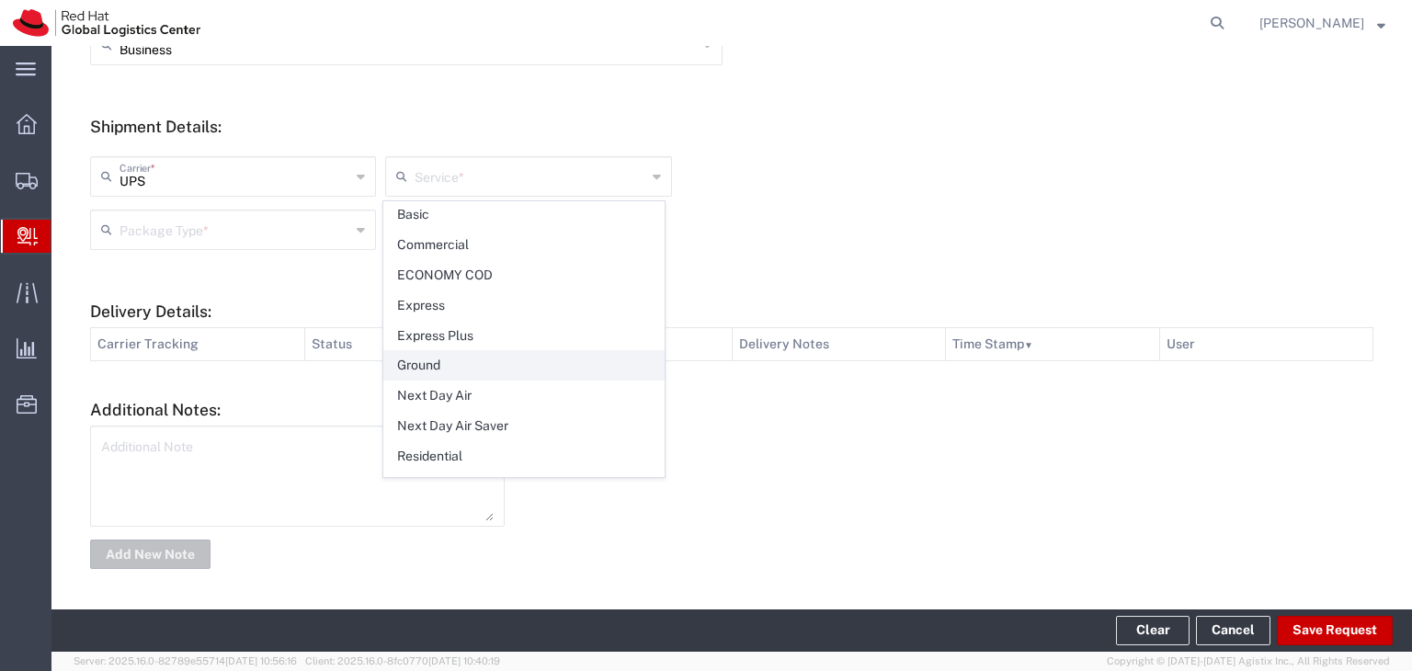
click at [463, 362] on span "Ground" at bounding box center [524, 365] width 280 height 29
type input "Ground"
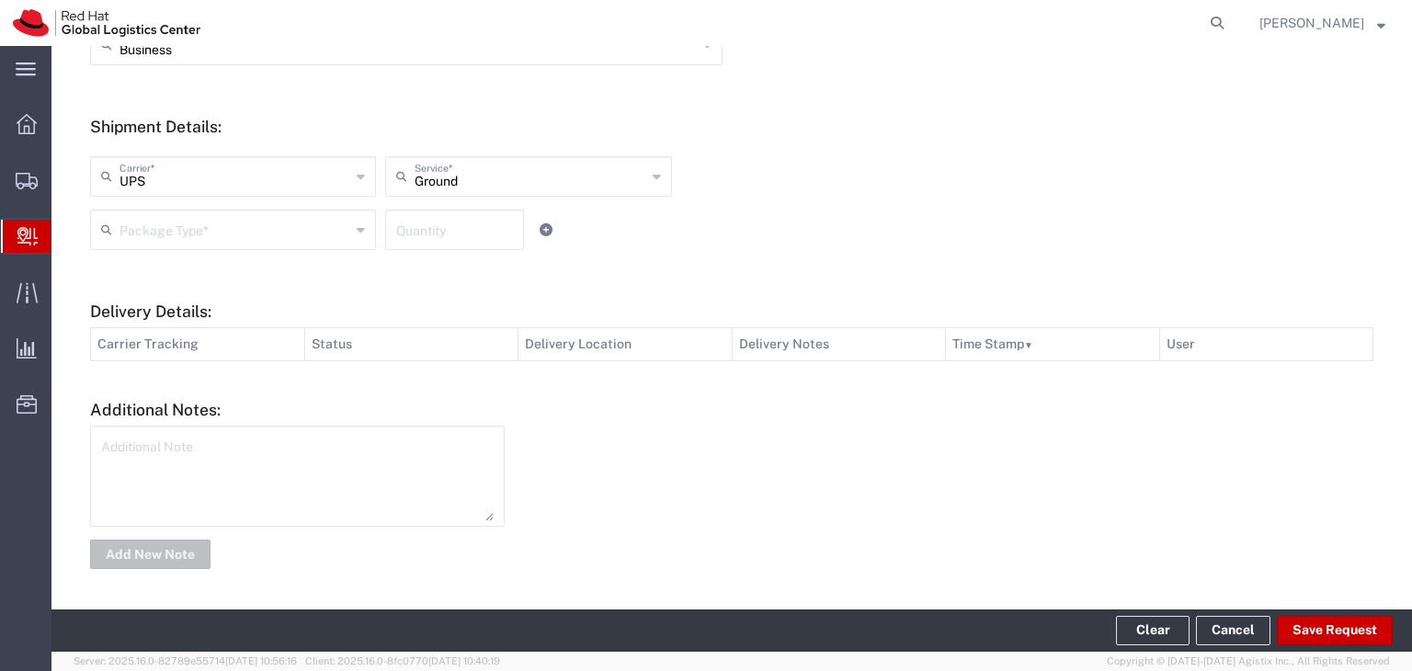
click at [281, 235] on input "text" at bounding box center [235, 228] width 231 height 32
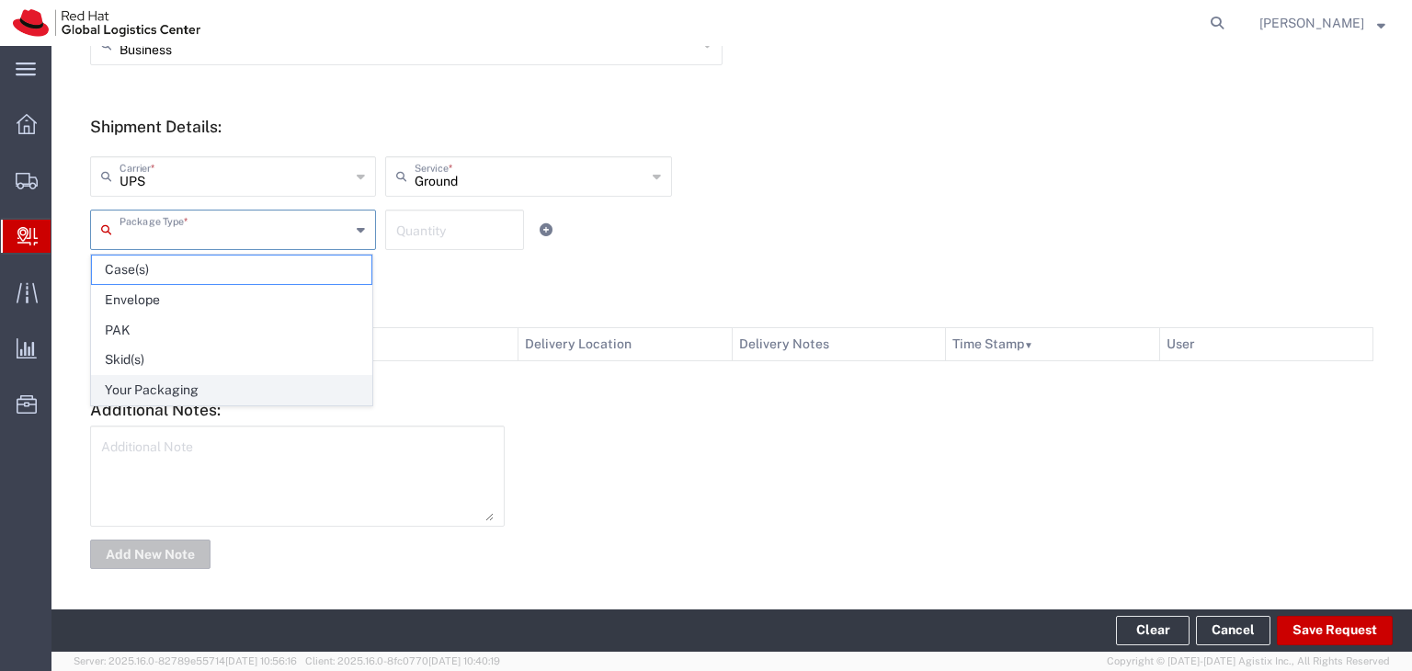
click at [271, 394] on span "Your Packaging" at bounding box center [232, 390] width 280 height 29
type input "Your Packaging"
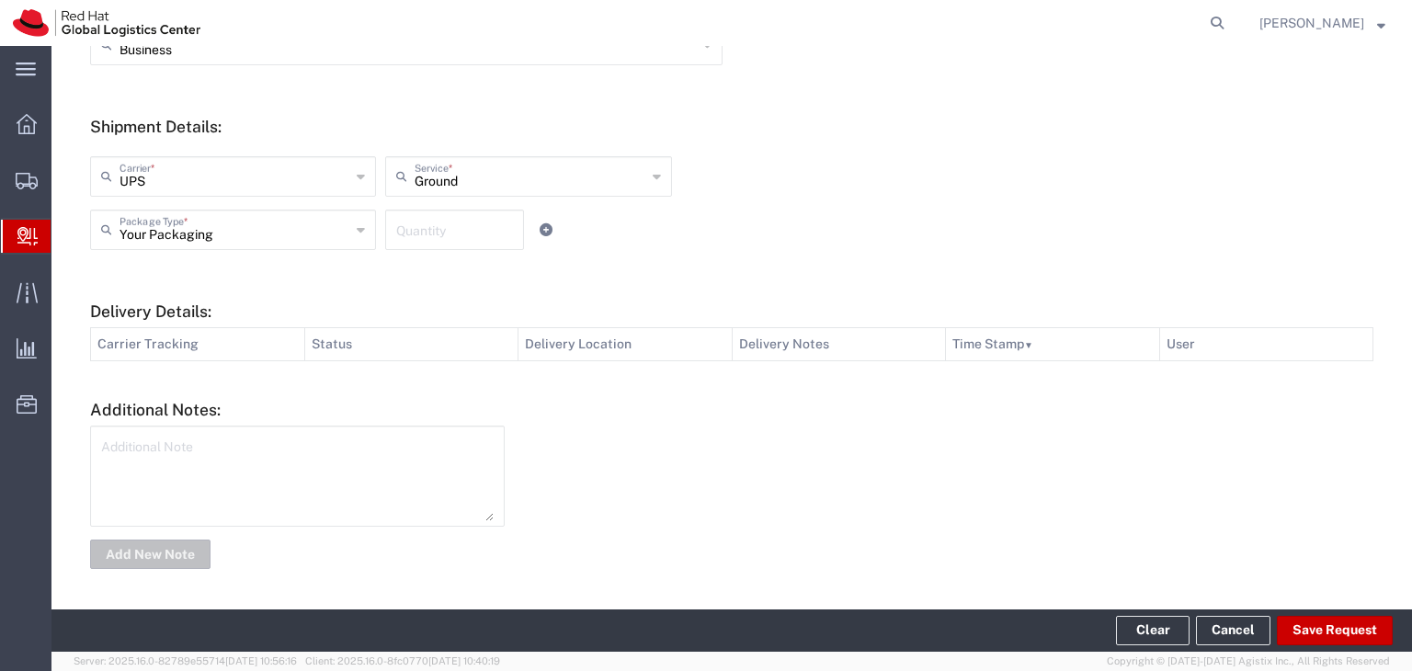
click at [497, 229] on input "number" at bounding box center [454, 228] width 117 height 32
type input "1"
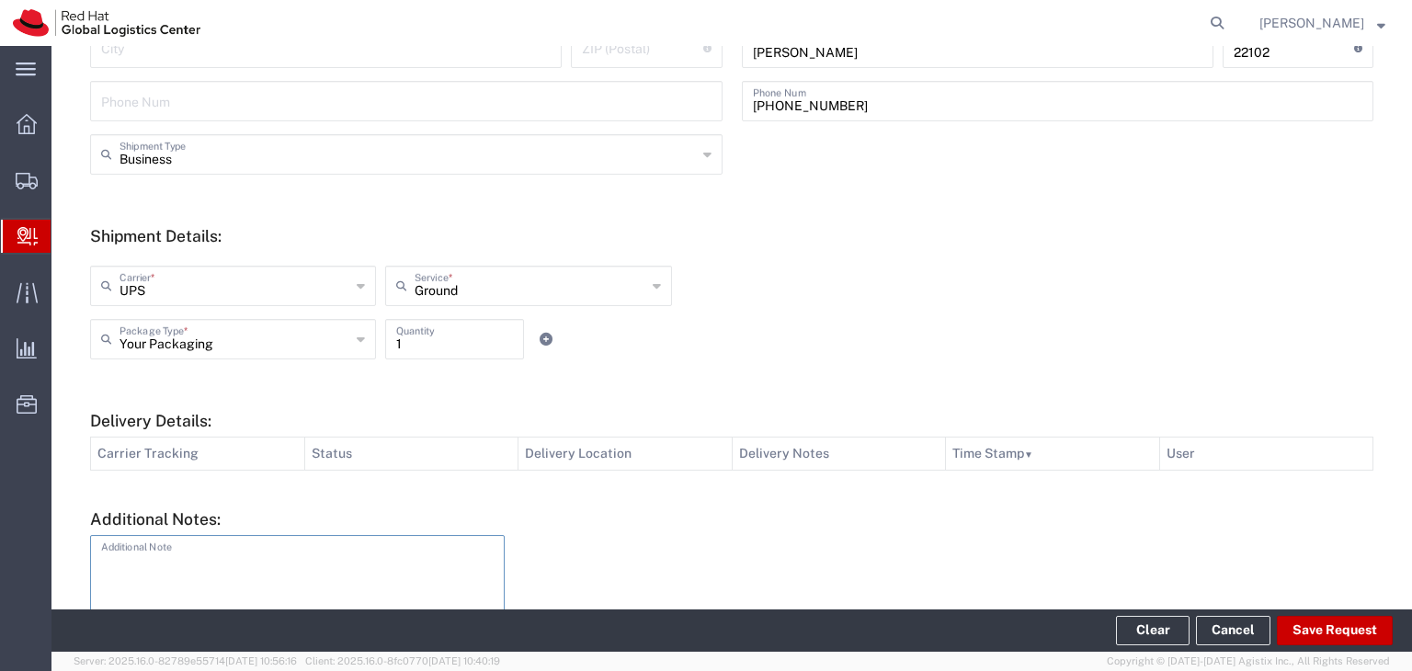
scroll to position [644, 0]
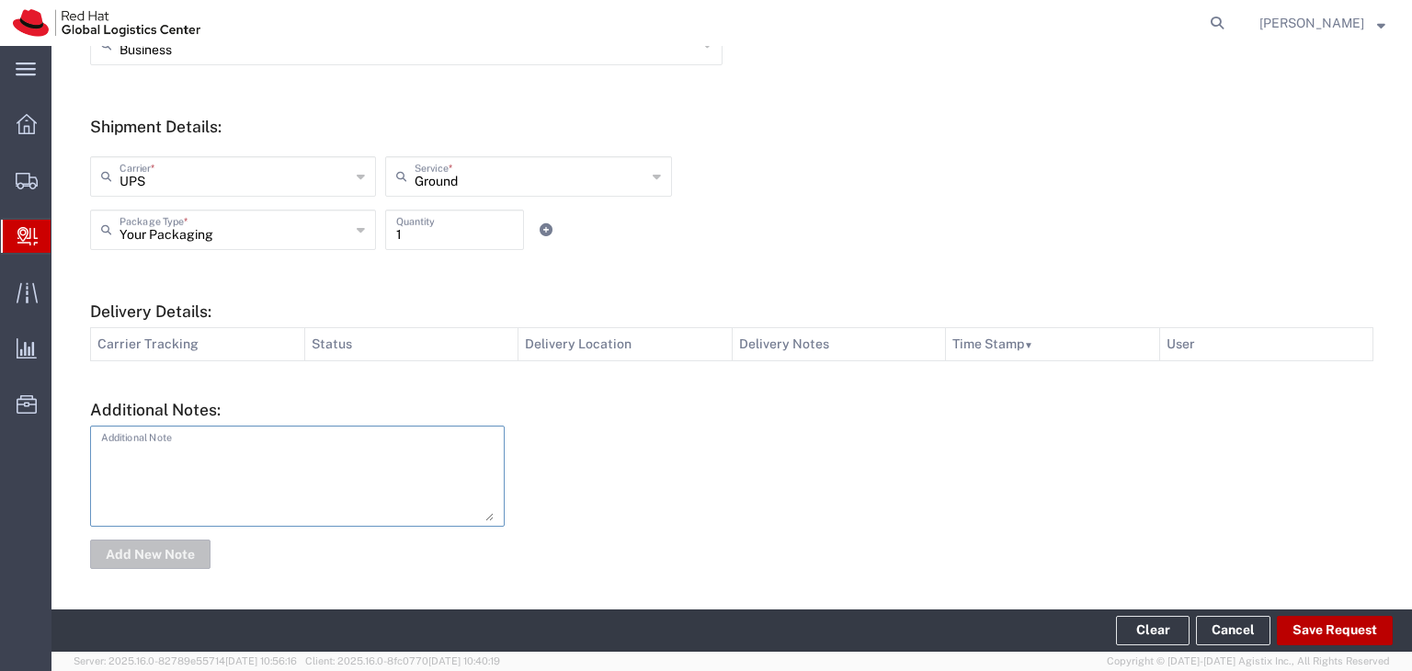
click at [1316, 634] on button "Save Request" at bounding box center [1335, 630] width 116 height 29
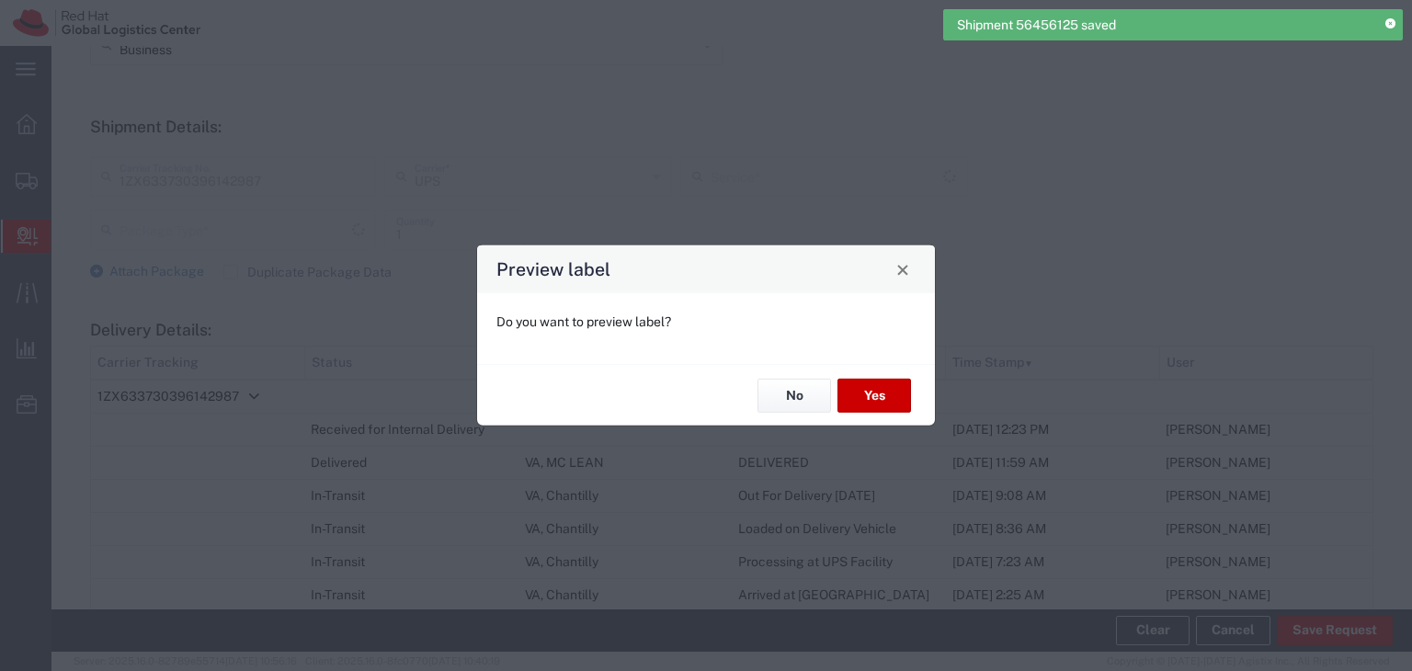
type input "Your Packaging"
type input "Ground"
click at [806, 407] on button "No" at bounding box center [795, 396] width 74 height 34
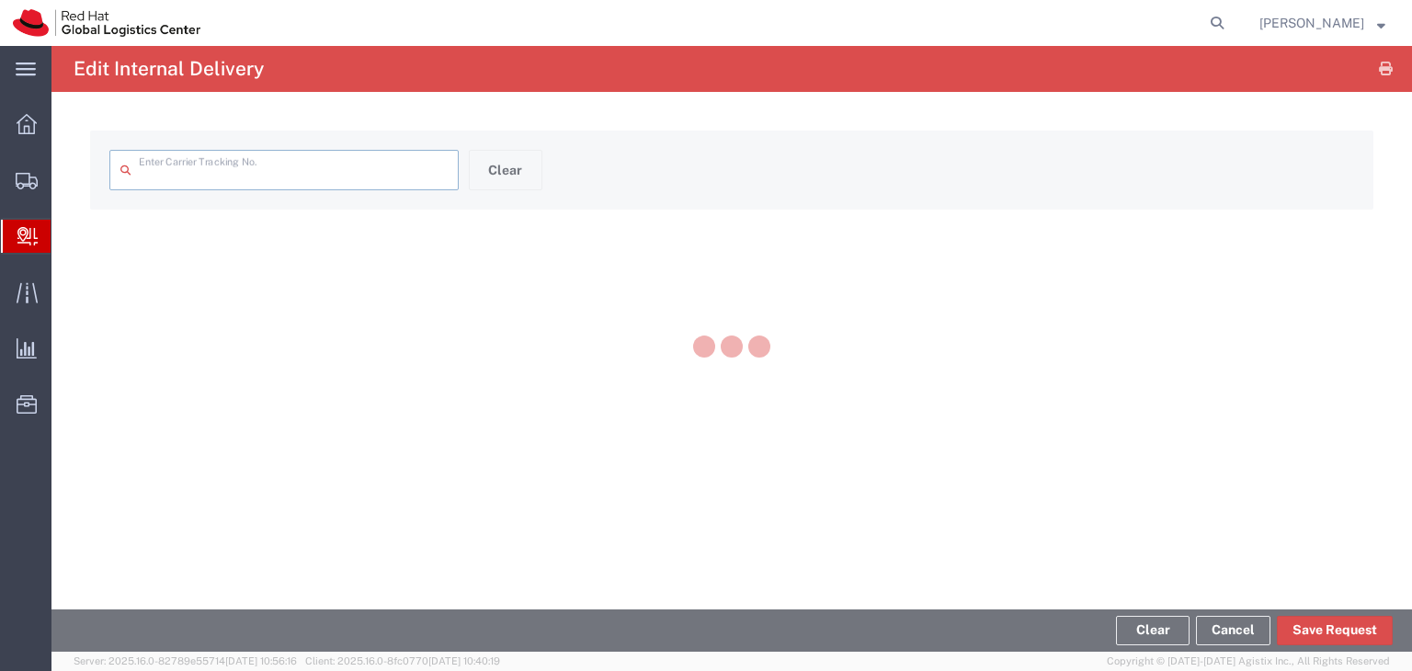
type input "1ZX633730396142987"
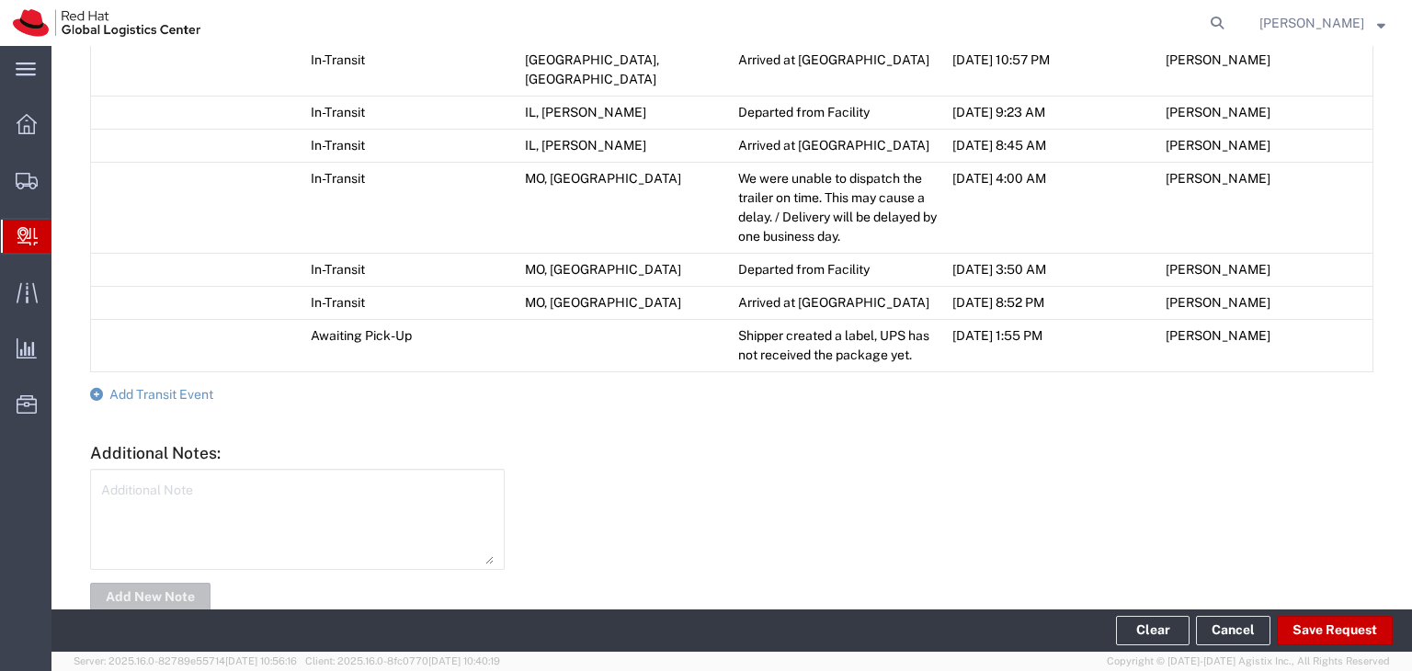
scroll to position [1231, 0]
click at [168, 386] on span "Add Transit Event" at bounding box center [161, 393] width 104 height 15
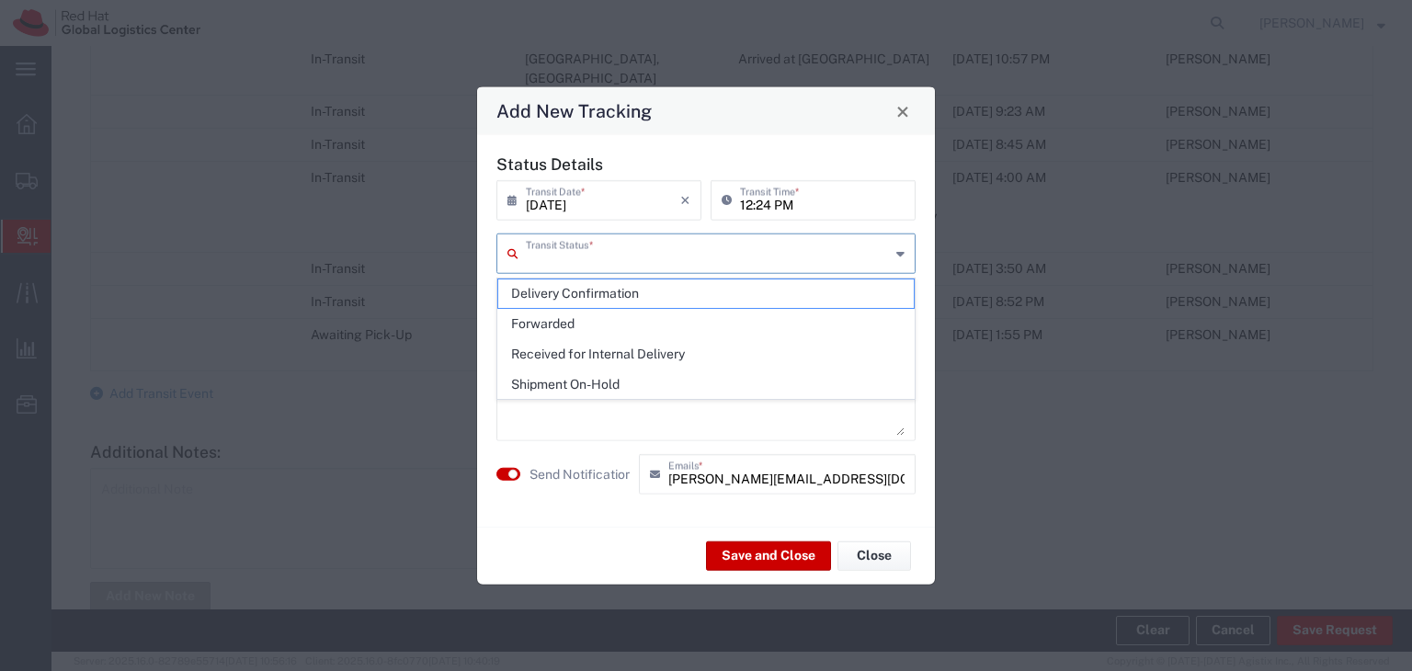
click at [843, 263] on input "text" at bounding box center [708, 252] width 364 height 32
click at [726, 288] on span "Delivery Confirmation" at bounding box center [706, 294] width 416 height 29
type input "Delivery Confirmation"
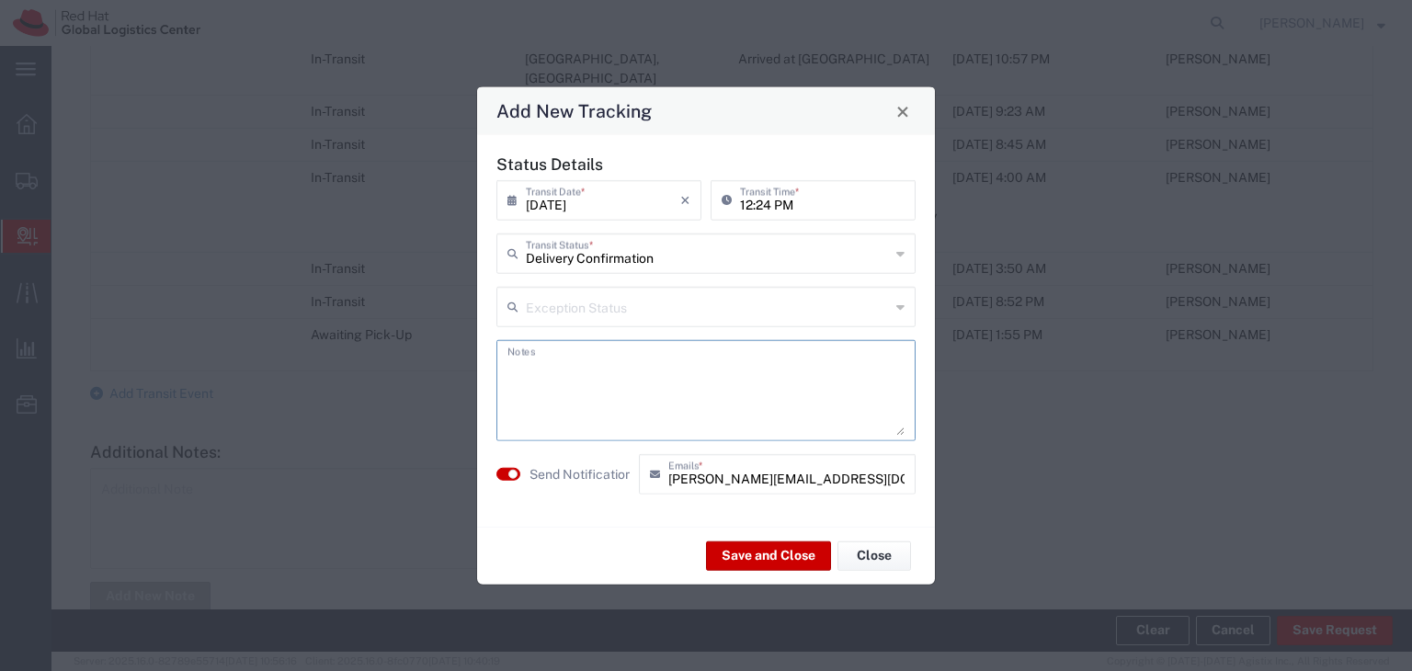
click at [736, 372] on textarea at bounding box center [706, 391] width 397 height 90
type textarea "L"
type textarea "Delivered and located on the 7th floor storage"
click at [806, 559] on button "Save and Close" at bounding box center [768, 555] width 125 height 29
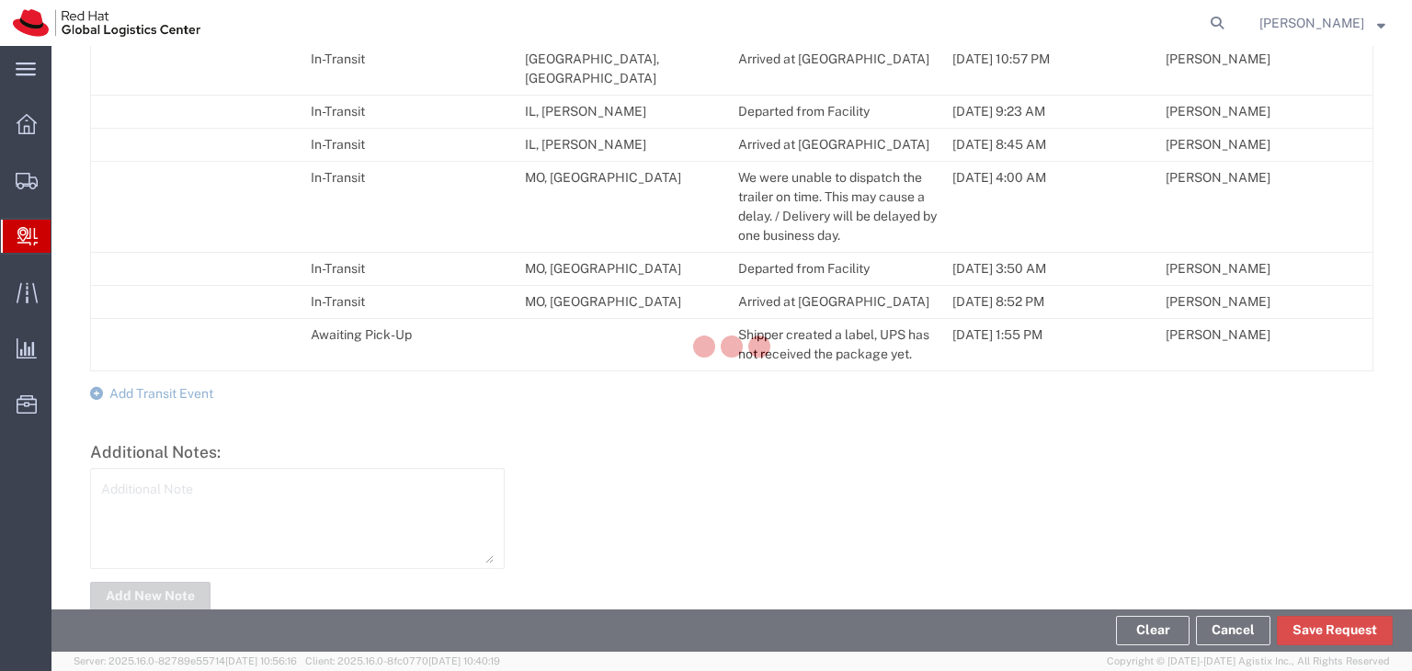
scroll to position [1284, 0]
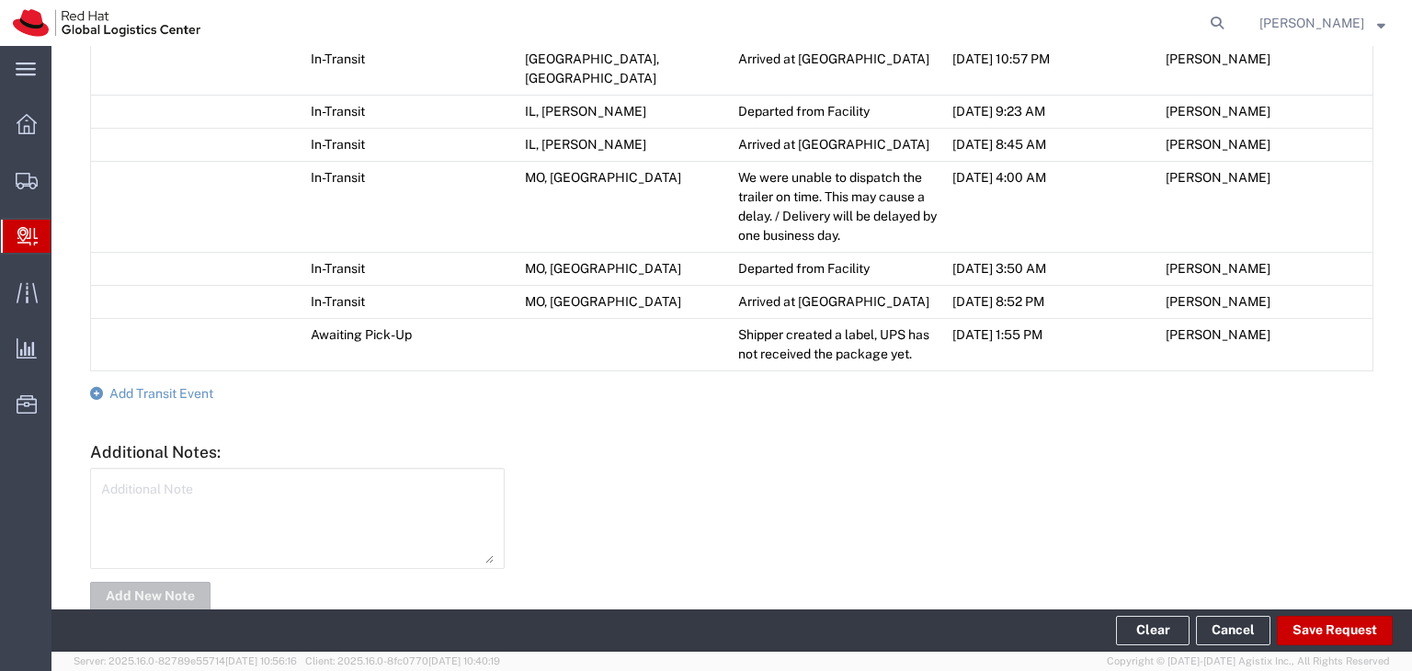
click at [1377, 26] on strong "button" at bounding box center [1381, 22] width 8 height 6
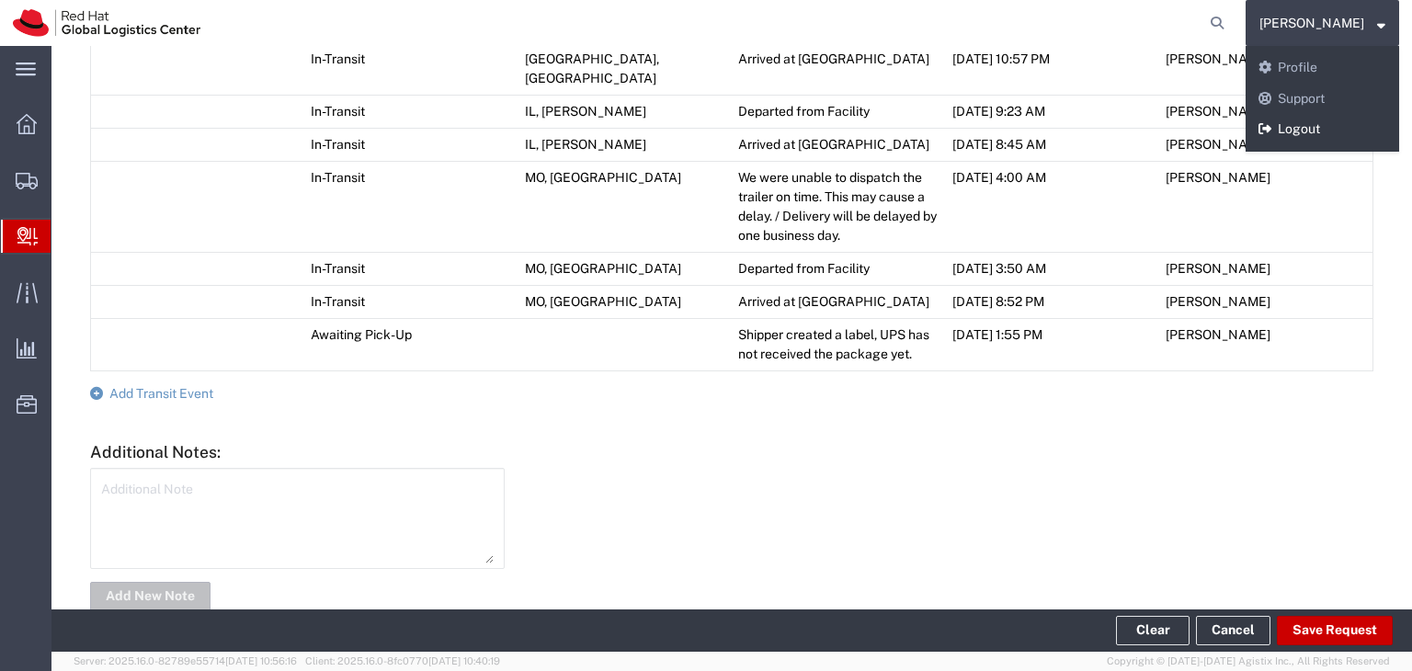
click at [1331, 129] on link "Logout" at bounding box center [1323, 129] width 154 height 31
